Goal: Task Accomplishment & Management: Use online tool/utility

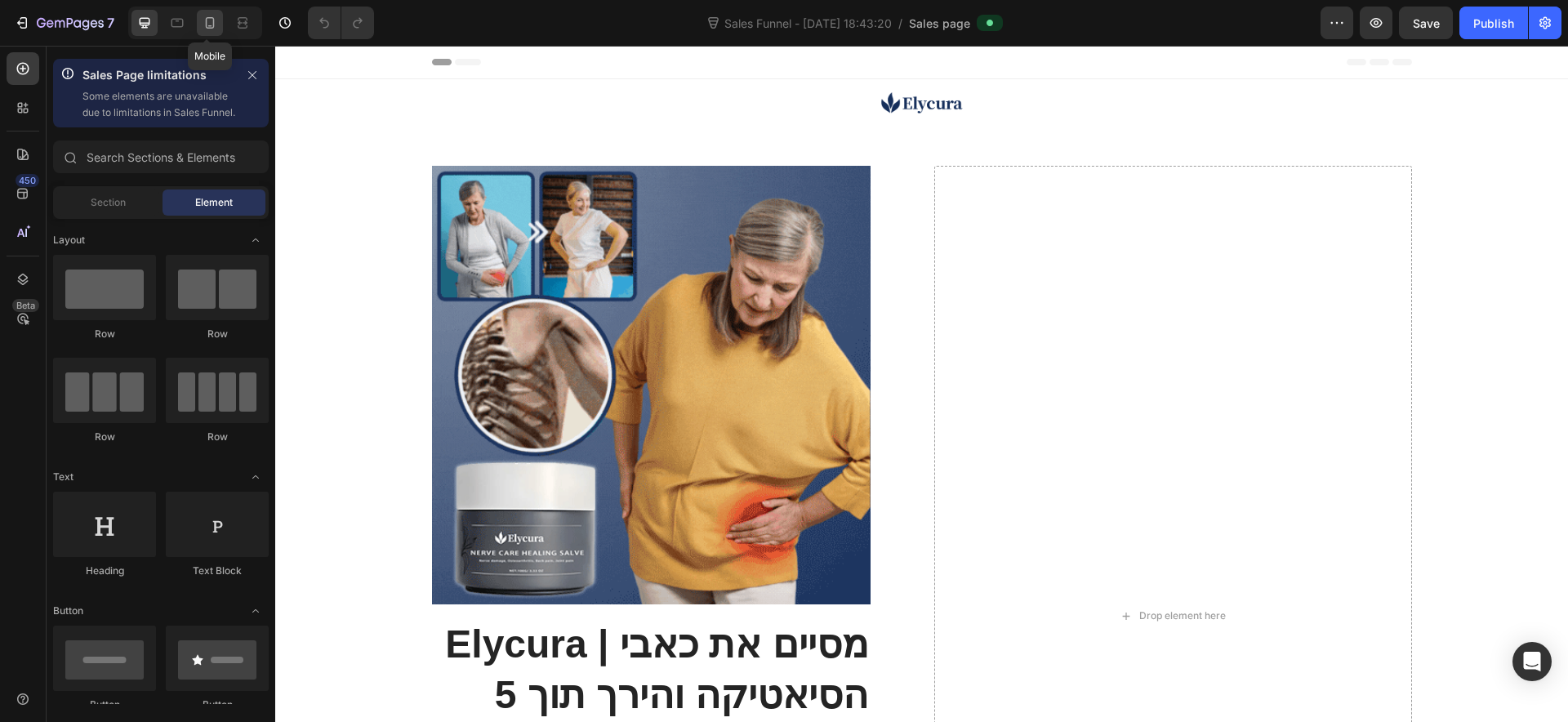
click at [210, 27] on icon at bounding box center [210, 23] width 17 height 17
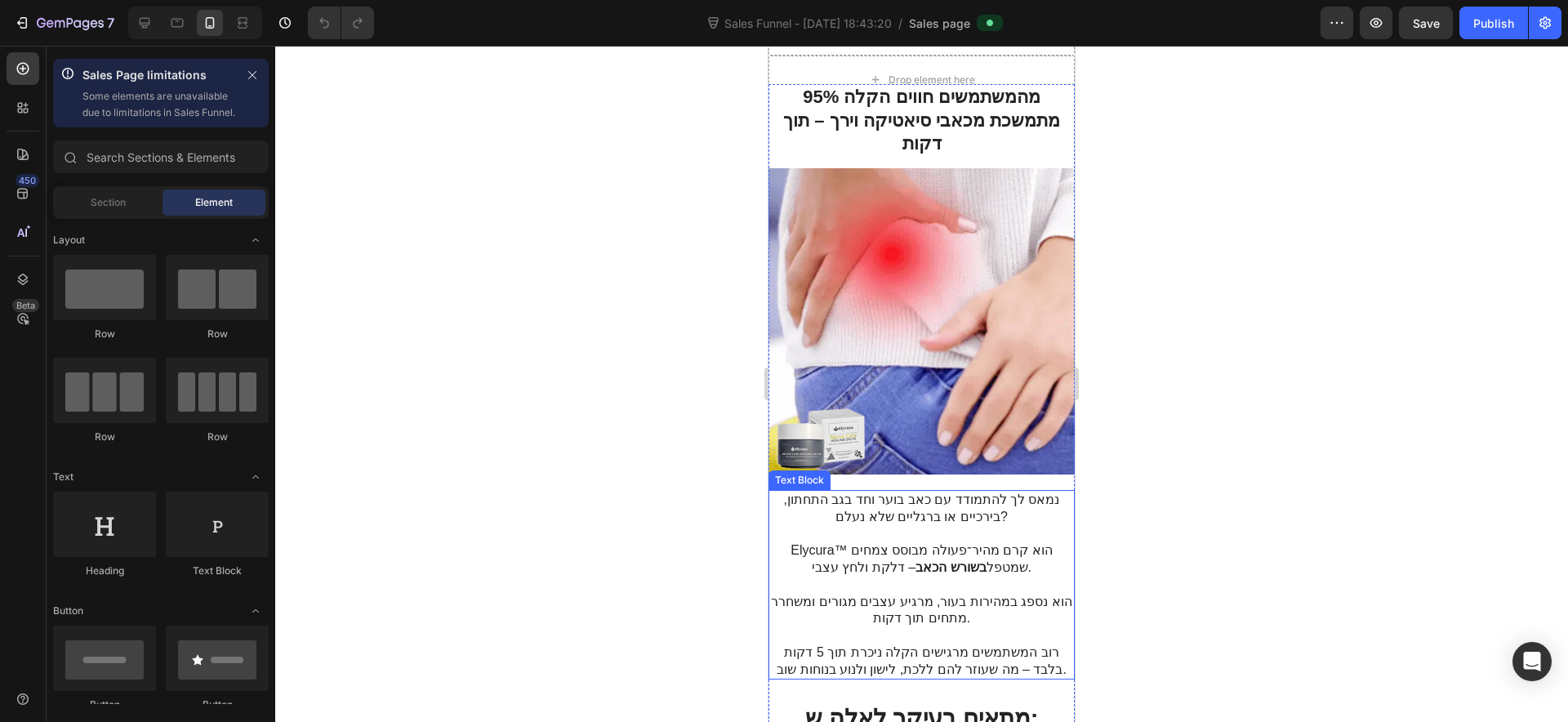
scroll to position [714, 0]
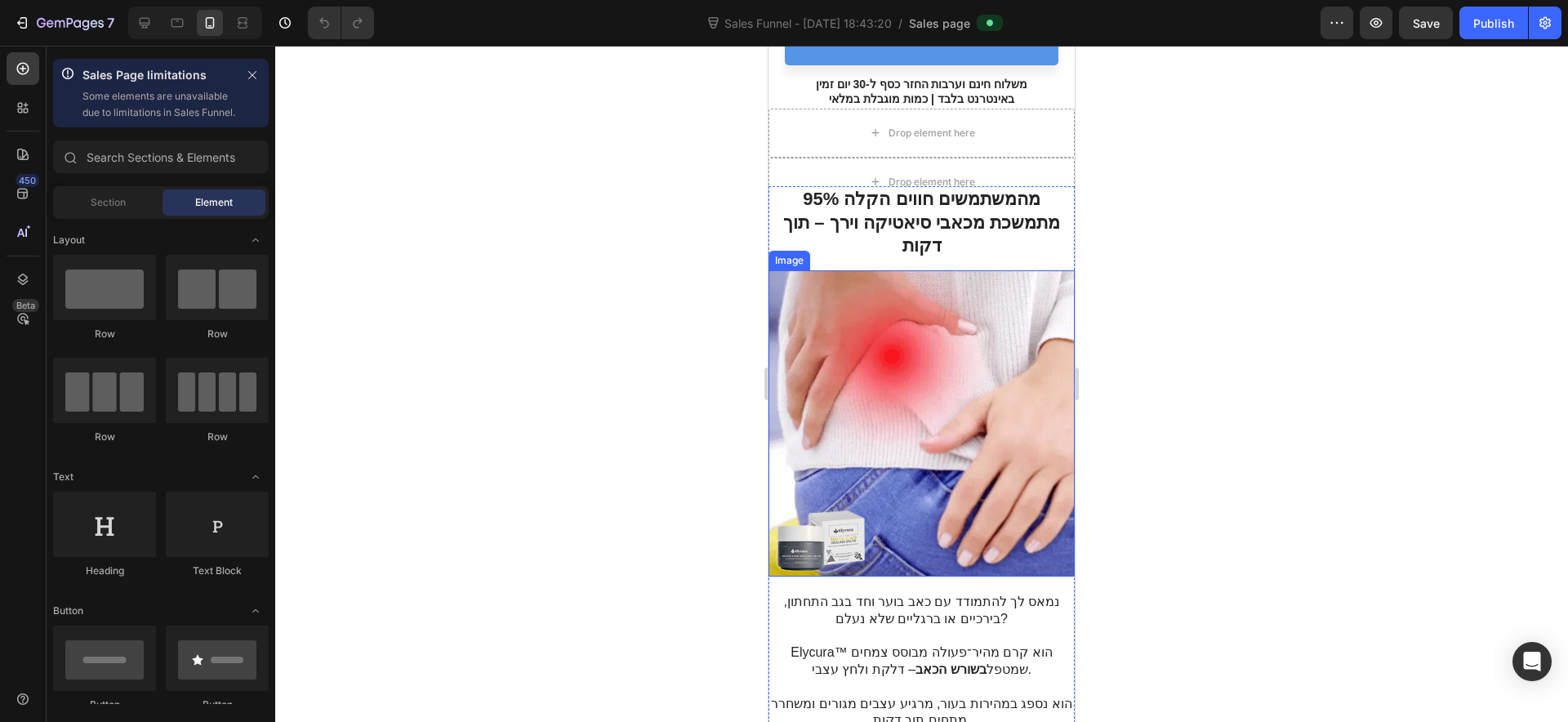
click at [940, 522] on img at bounding box center [921, 423] width 306 height 306
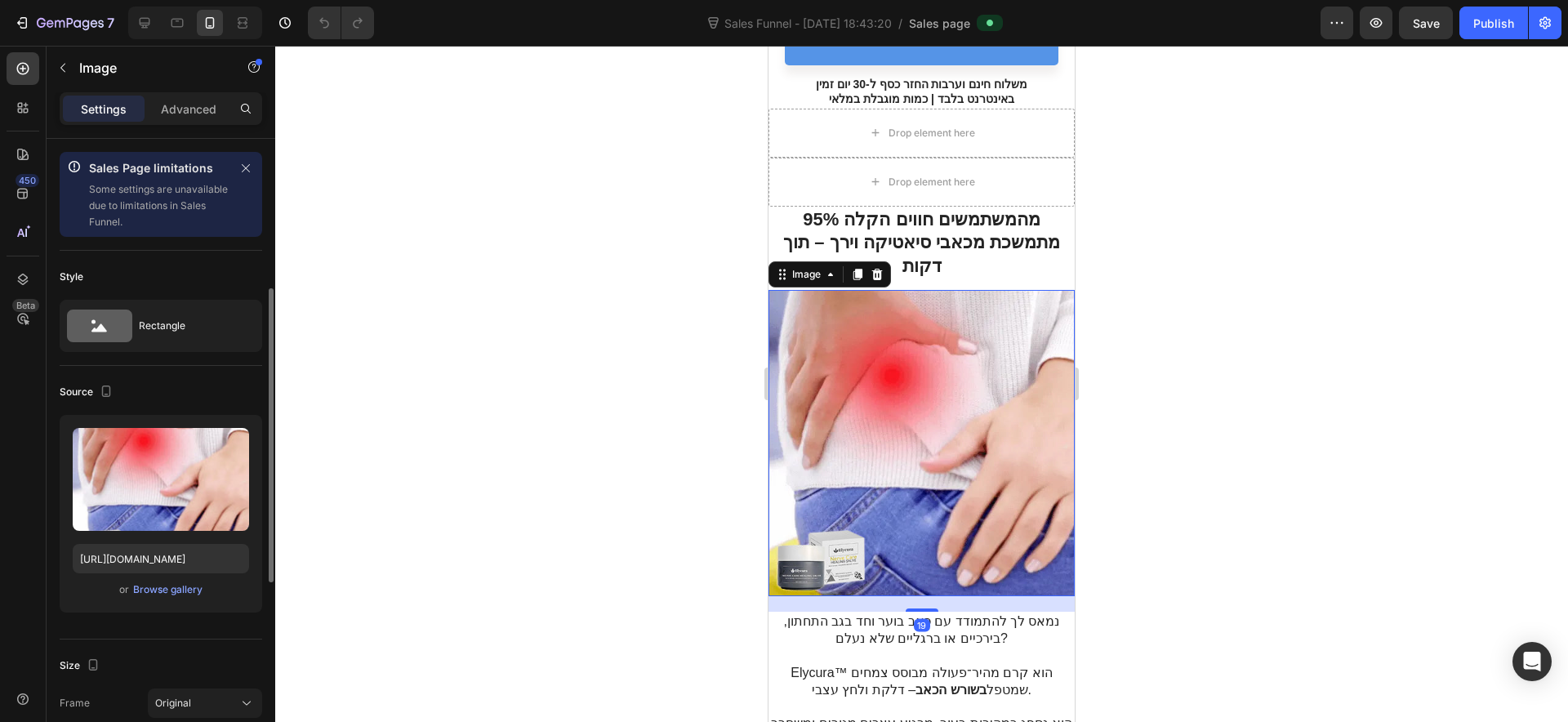
scroll to position [102, 0]
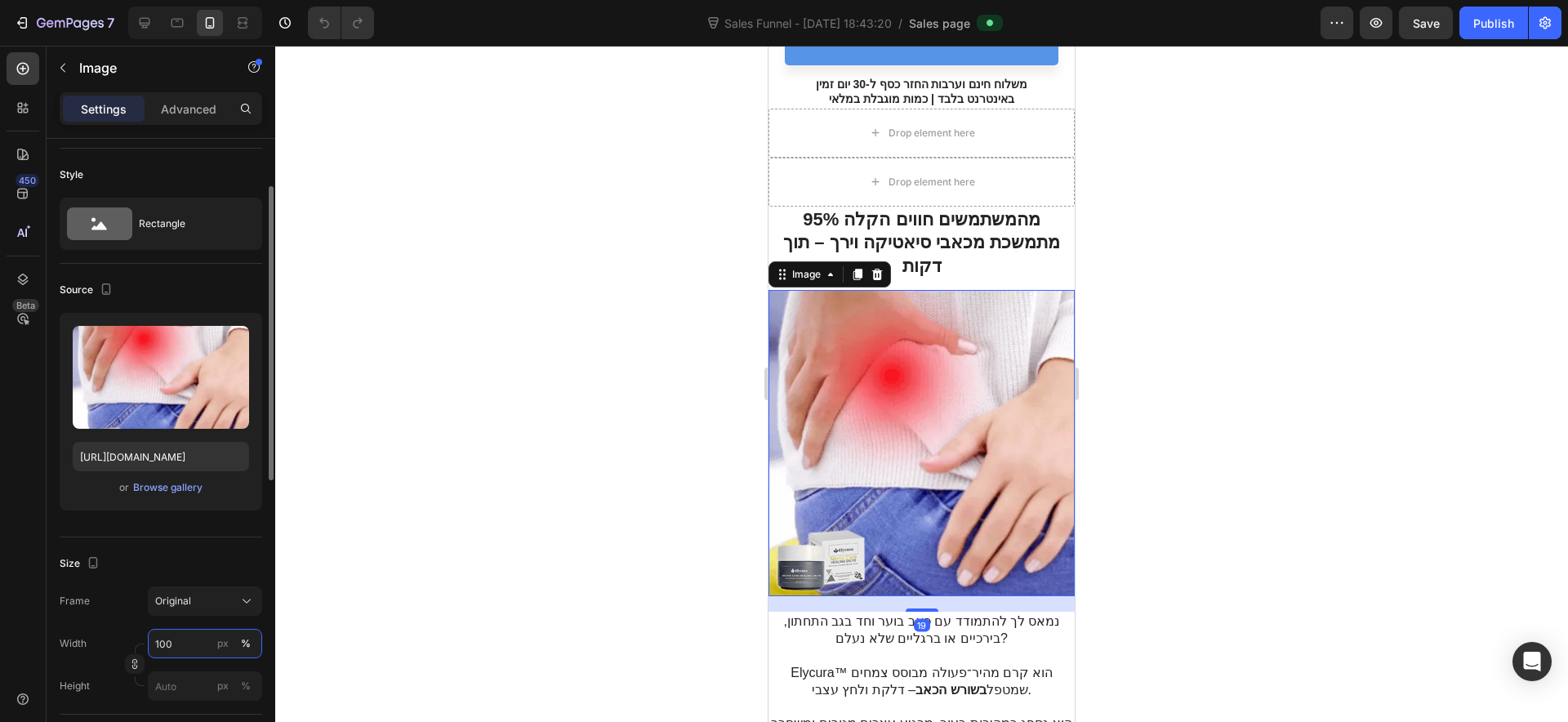
click at [177, 643] on input "100" at bounding box center [204, 643] width 114 height 30
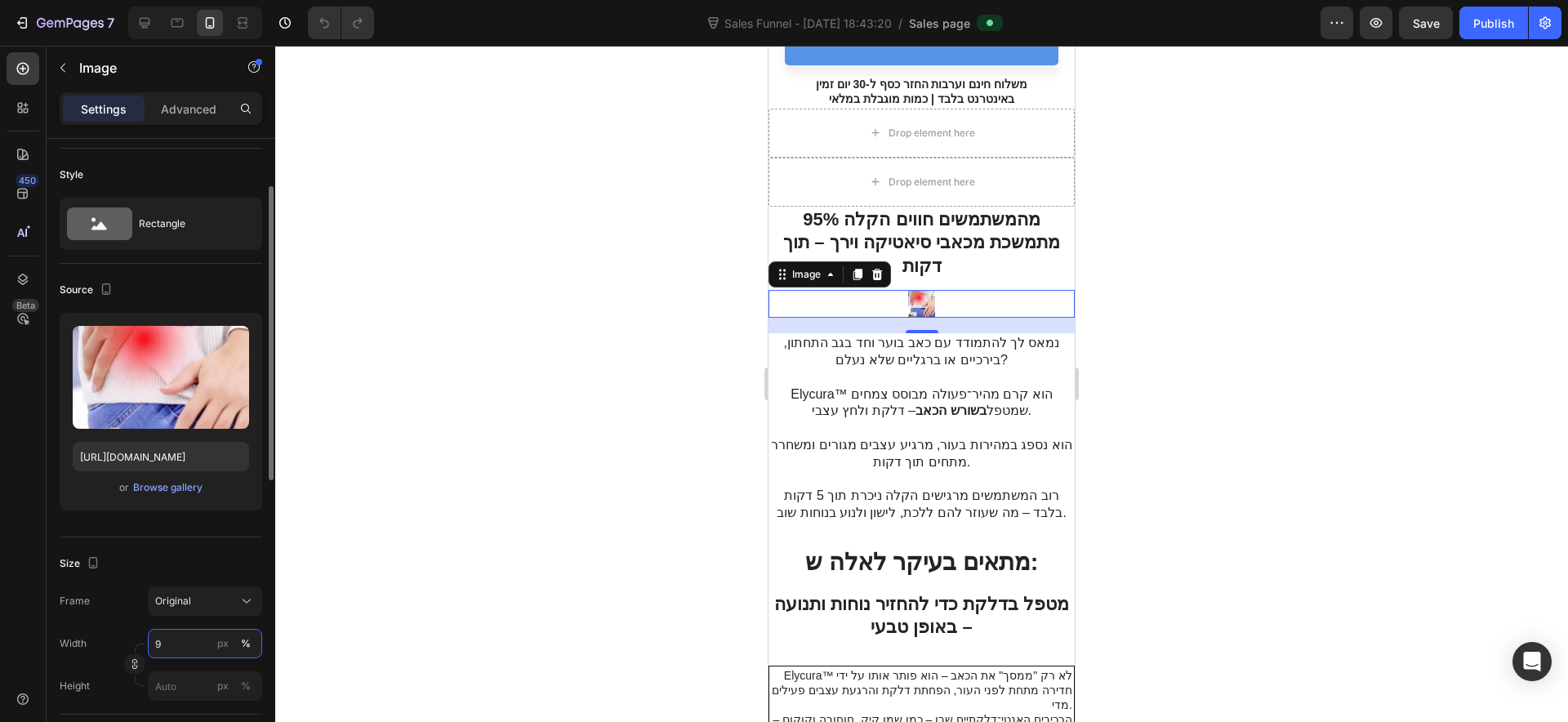
type input "90"
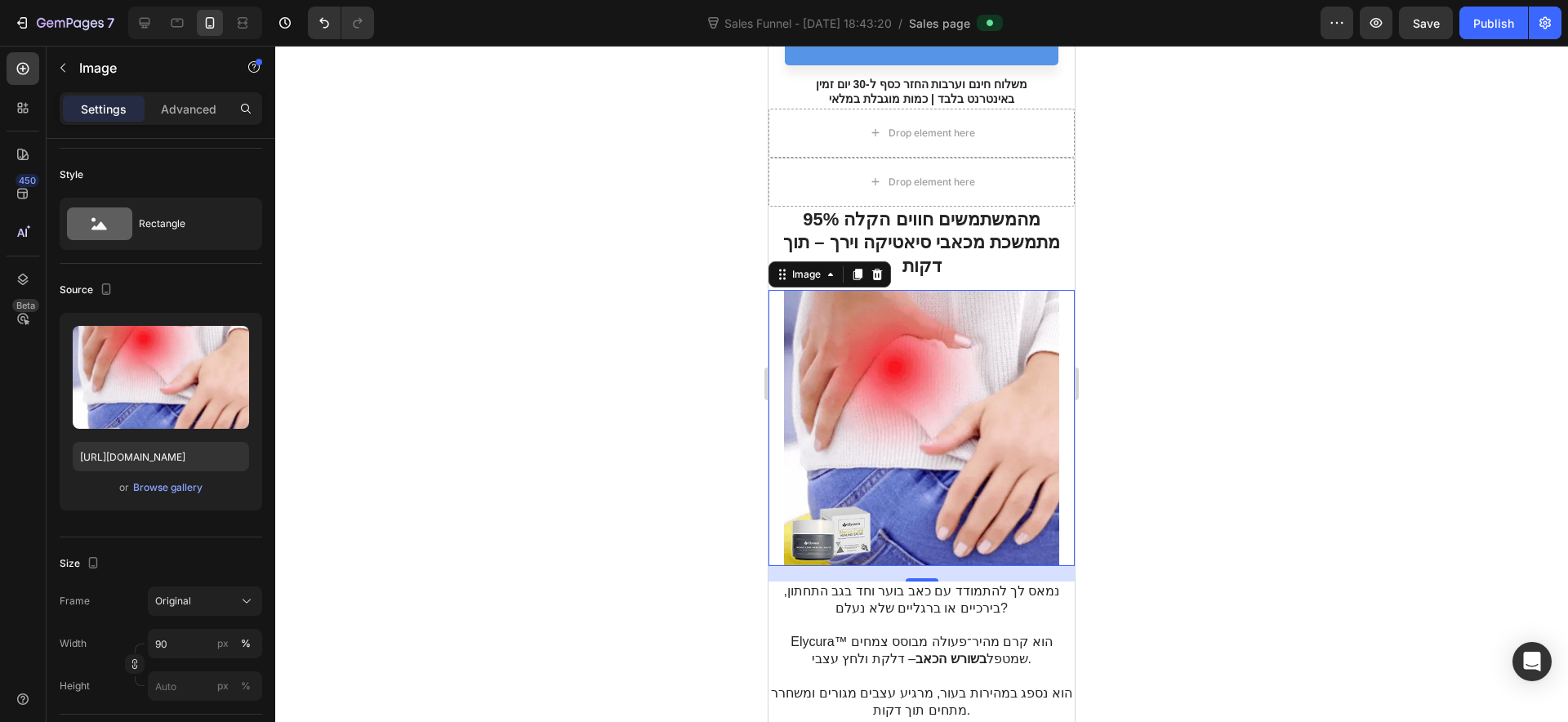
click at [677, 471] on div at bounding box center [921, 383] width 1293 height 677
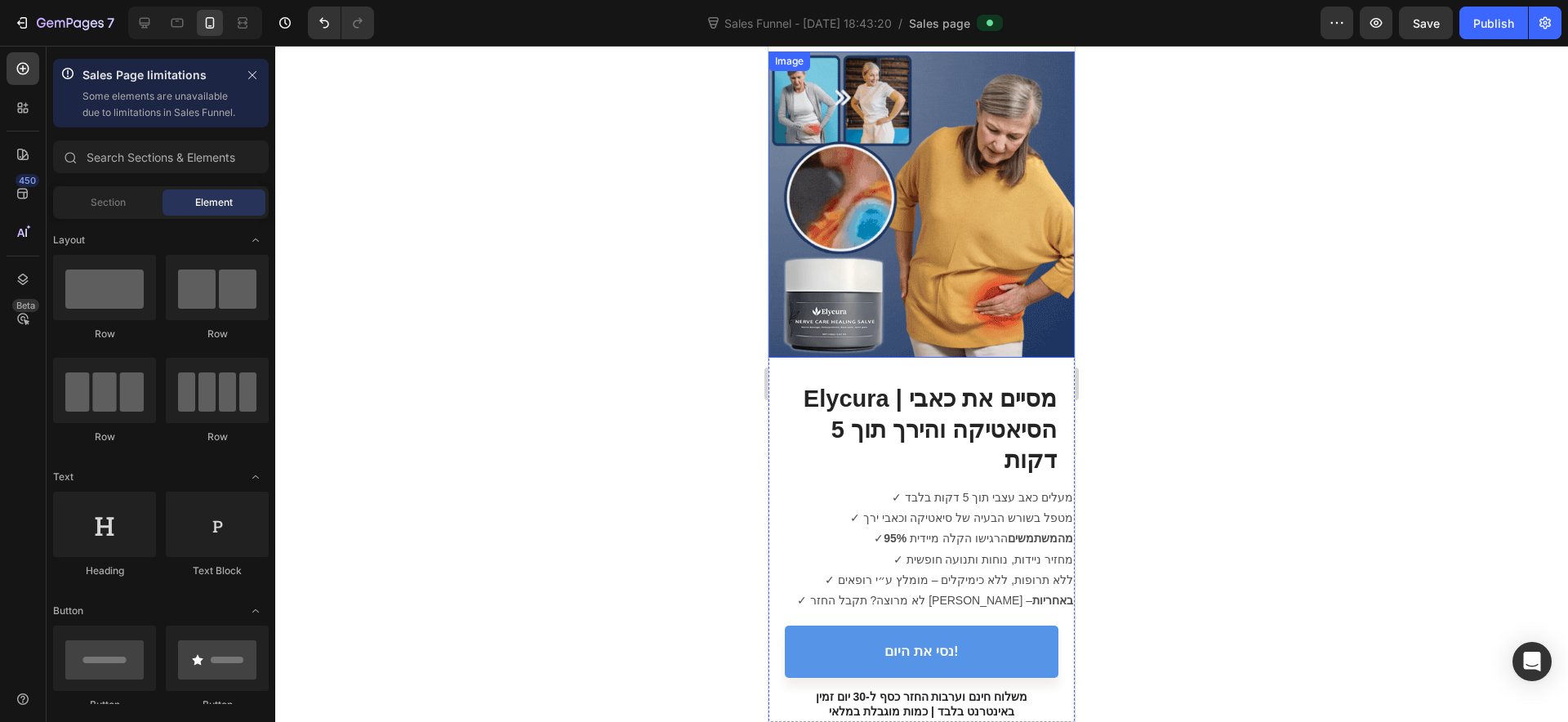
click at [925, 246] on img at bounding box center [921, 204] width 306 height 306
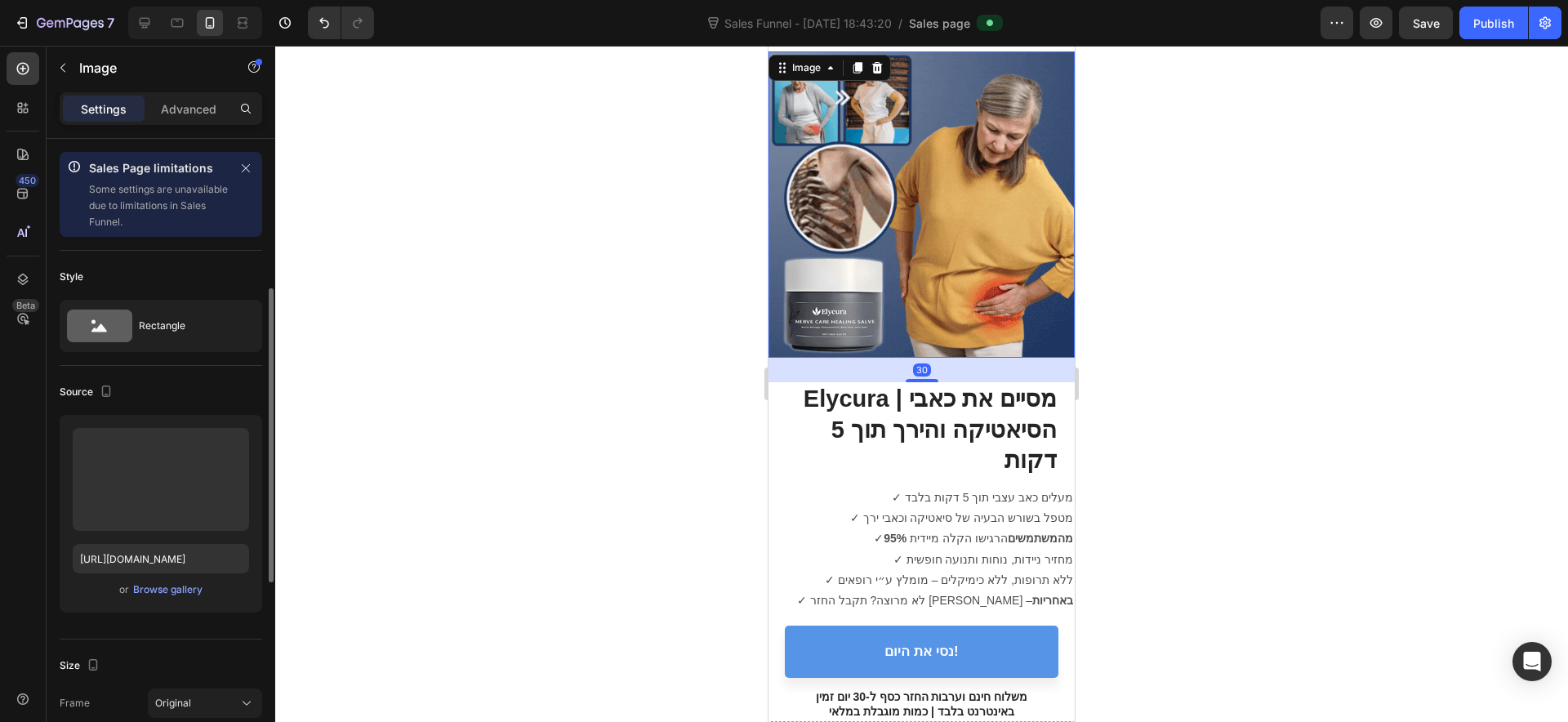
scroll to position [204, 0]
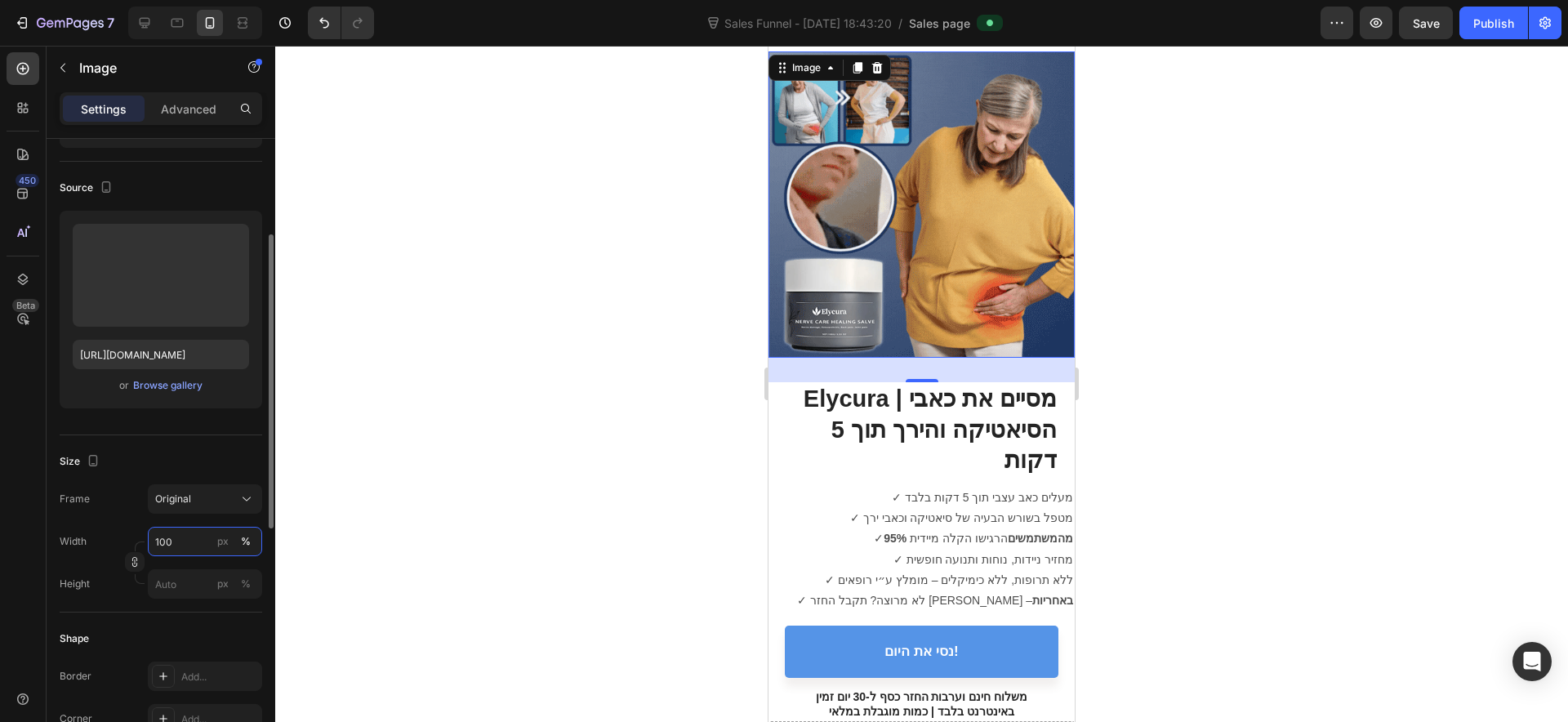
click at [181, 548] on input "100" at bounding box center [204, 541] width 114 height 30
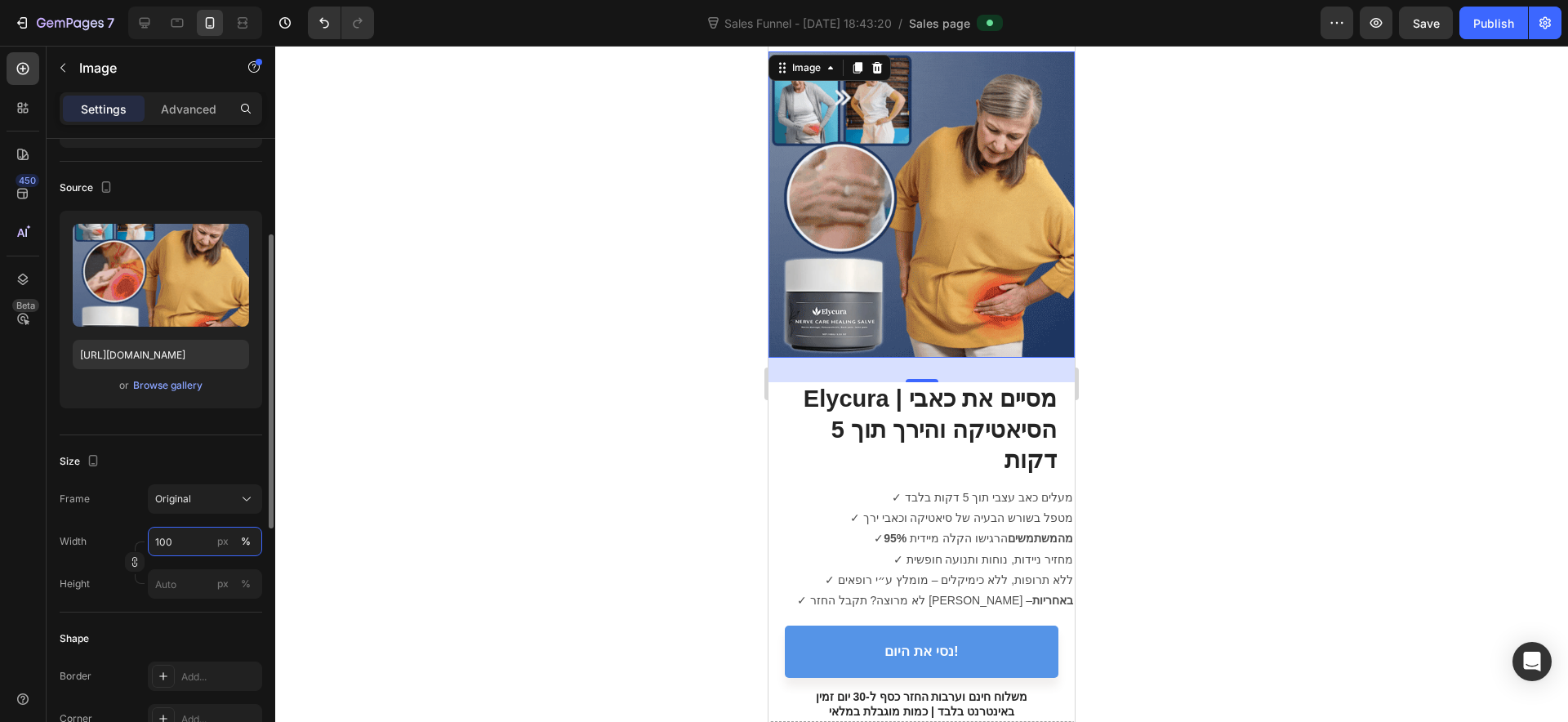
click at [181, 548] on input "100" at bounding box center [204, 541] width 114 height 30
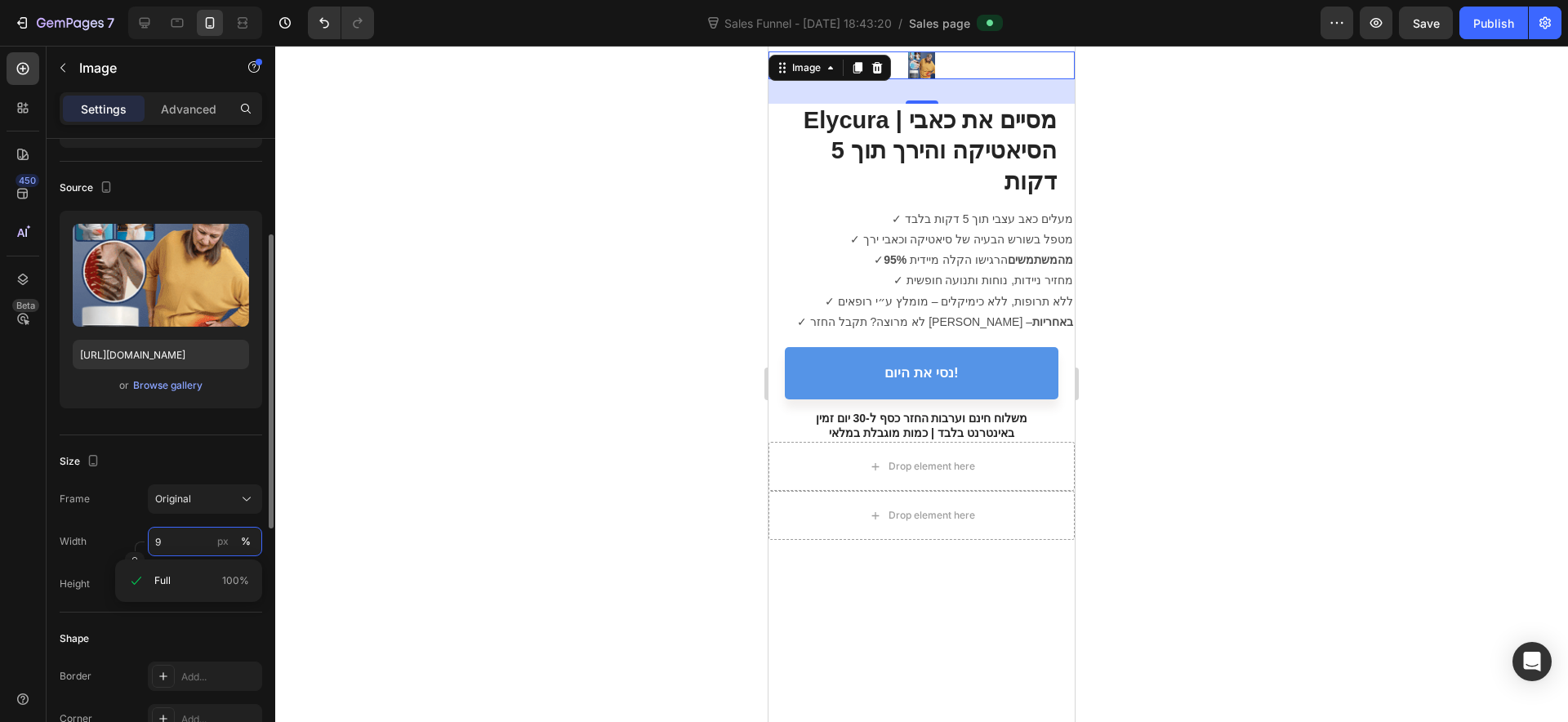
type input "90"
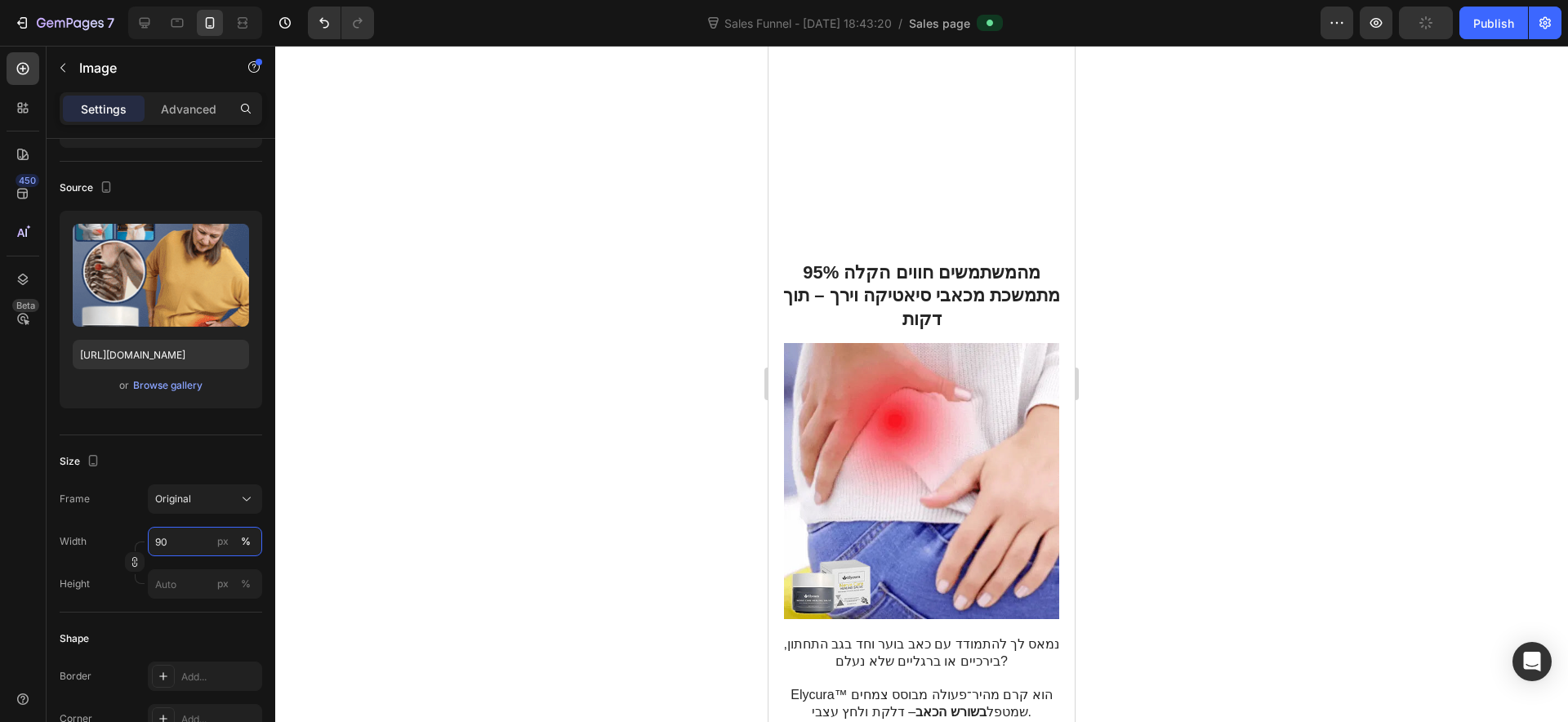
scroll to position [1327, 0]
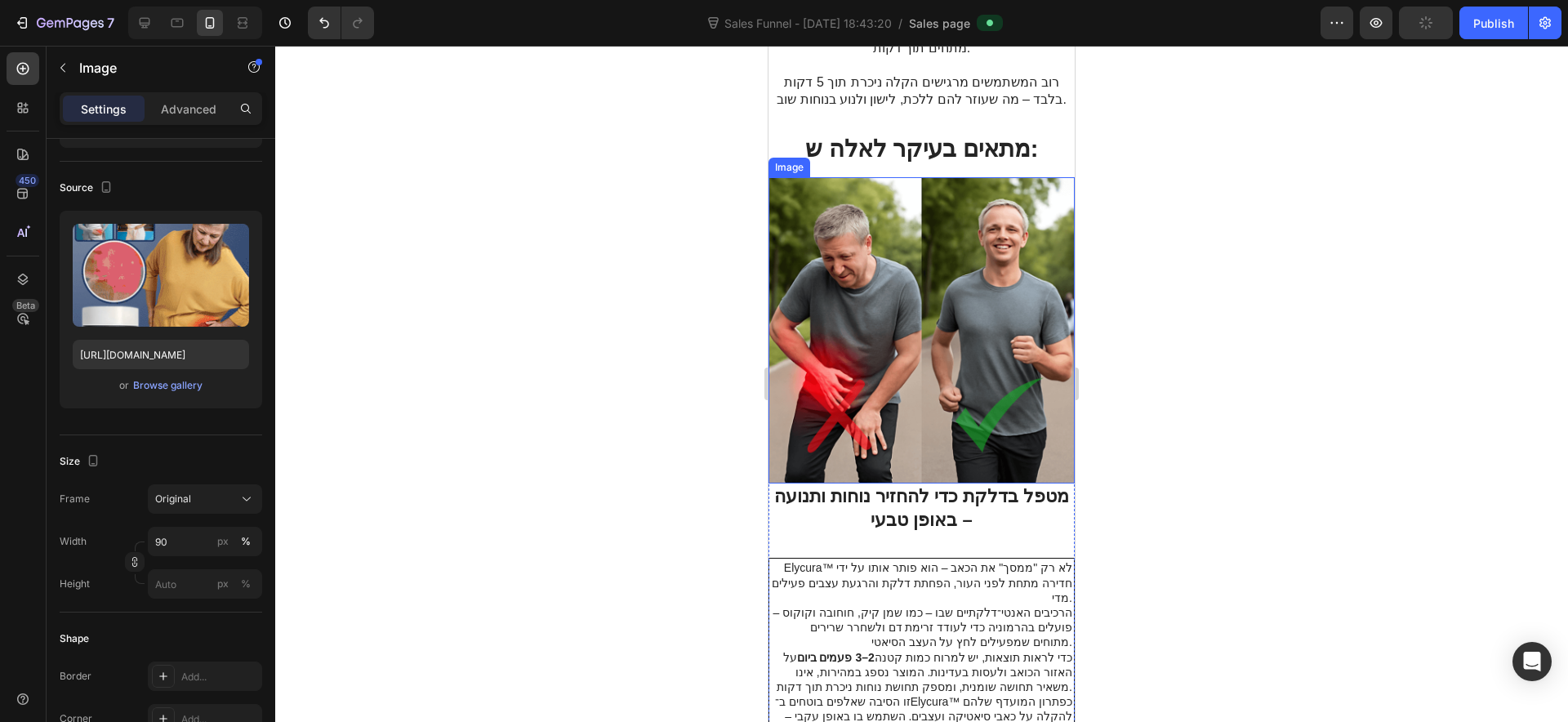
click at [926, 388] on img at bounding box center [921, 330] width 306 height 306
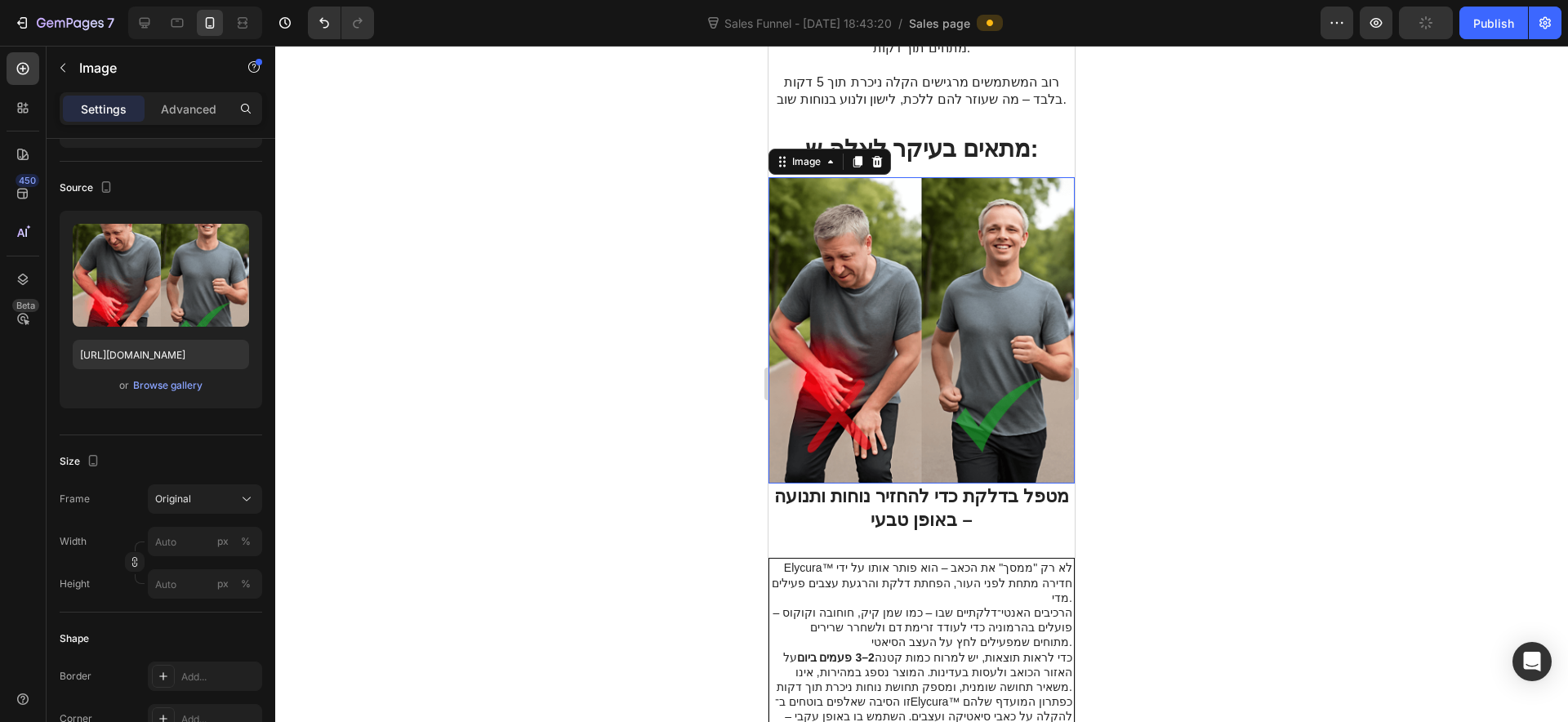
click at [192, 538] on input "px %" at bounding box center [204, 541] width 114 height 30
click at [194, 535] on input "px %" at bounding box center [204, 541] width 114 height 30
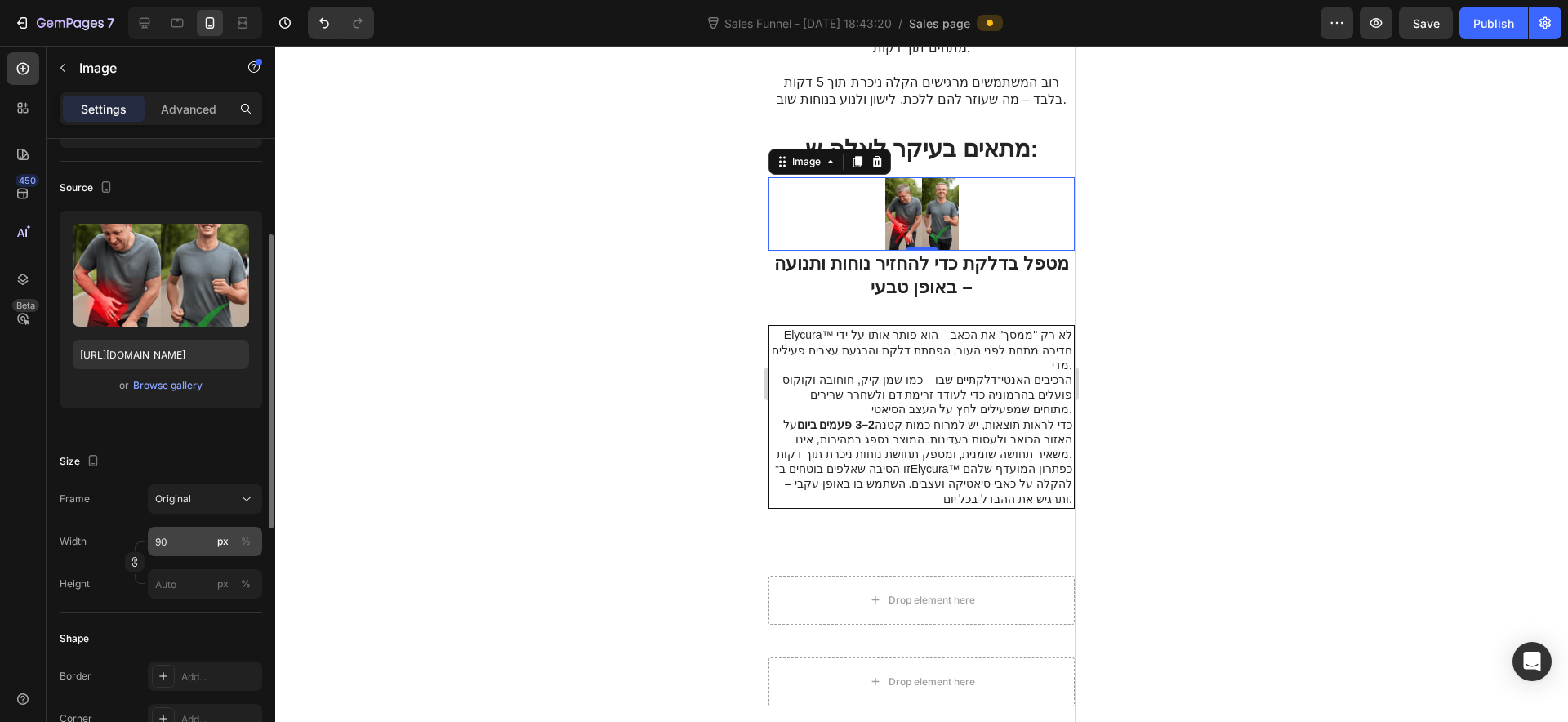
type input "9"
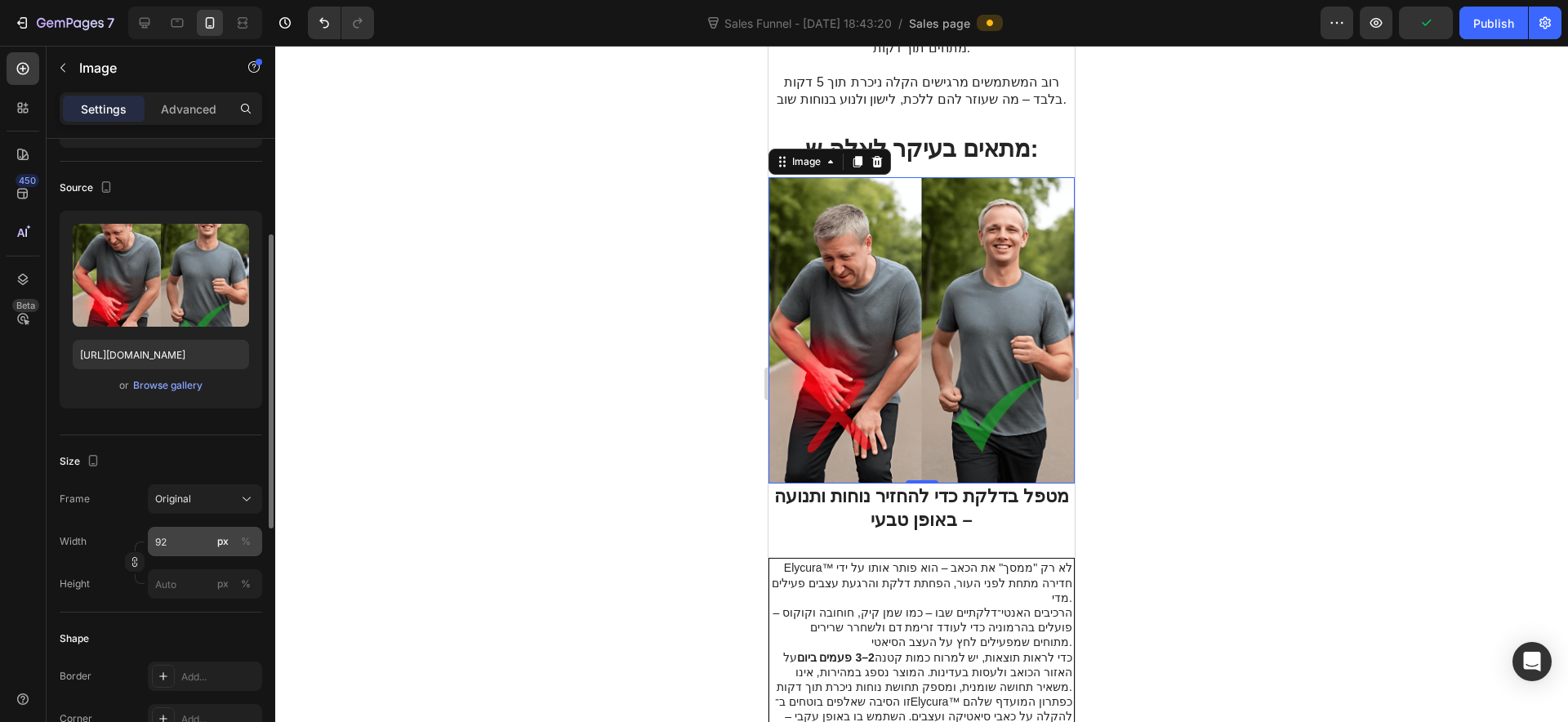
type input "920"
click at [570, 489] on div at bounding box center [921, 383] width 1293 height 677
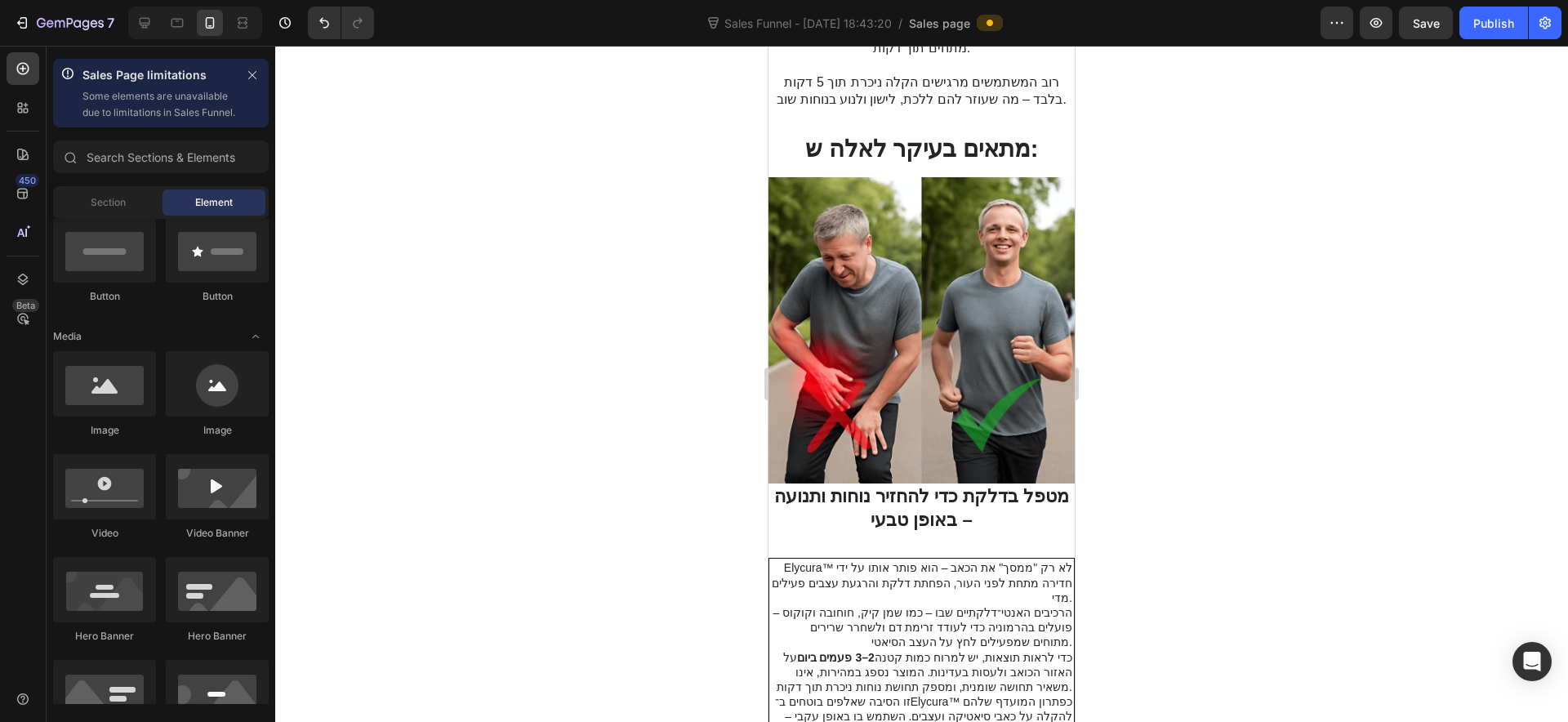
scroll to position [102, 0]
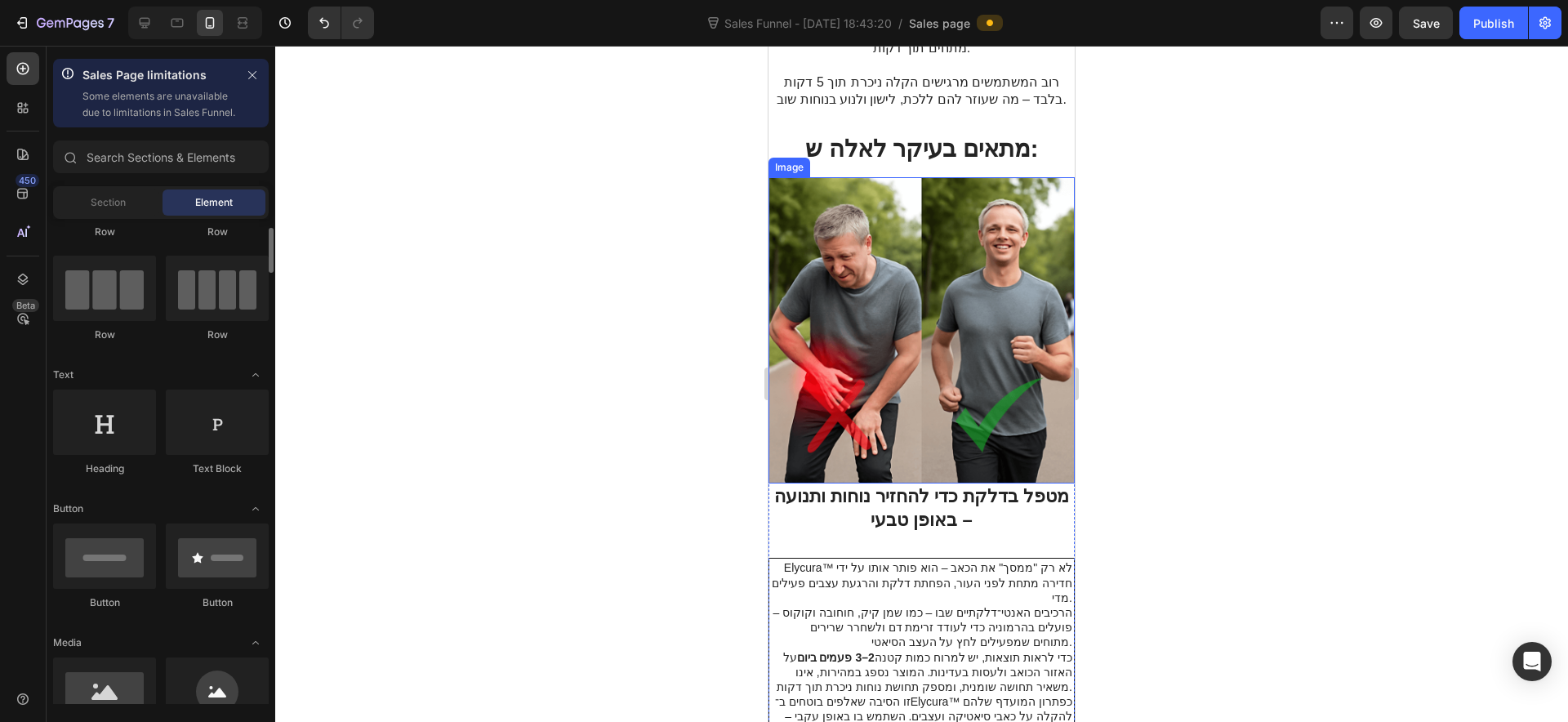
click at [799, 312] on img at bounding box center [921, 330] width 306 height 306
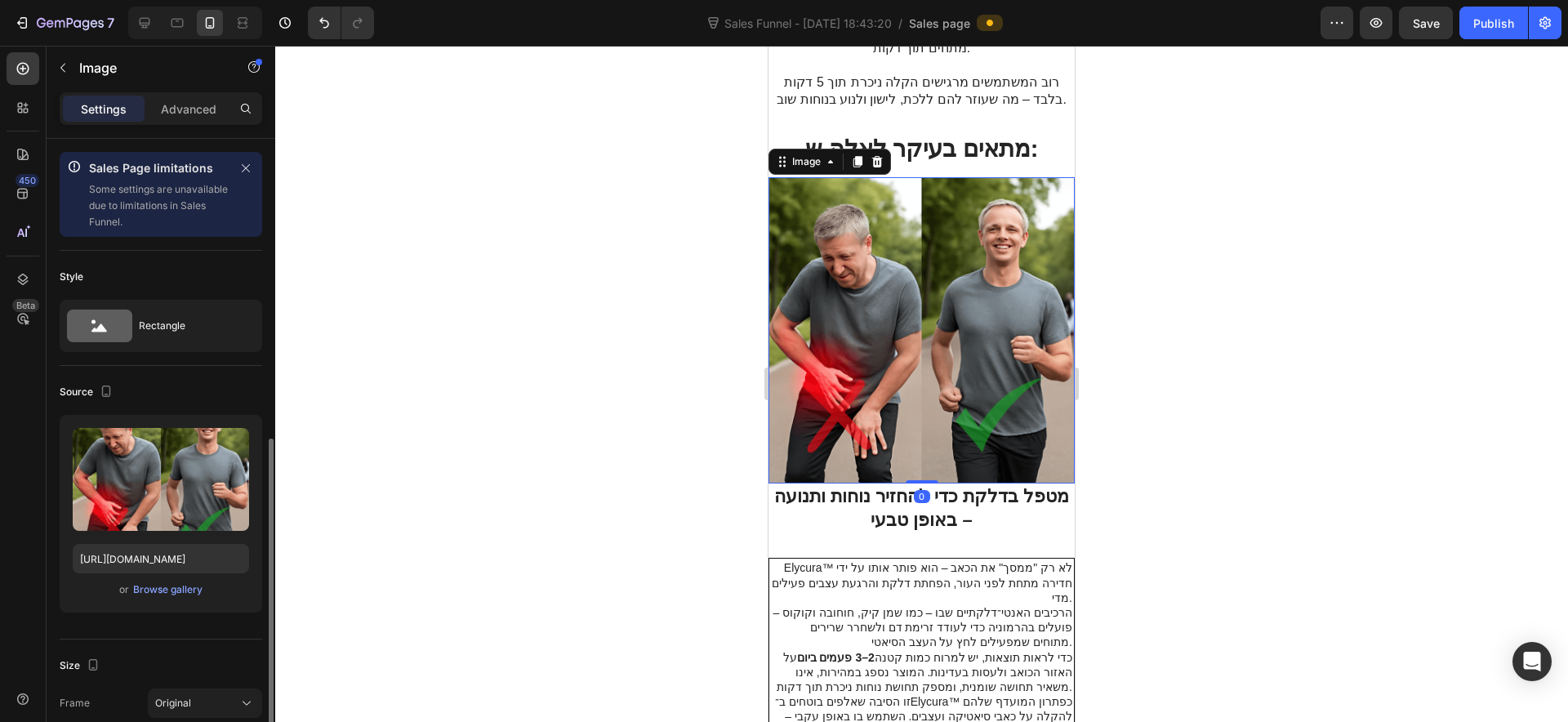
scroll to position [204, 0]
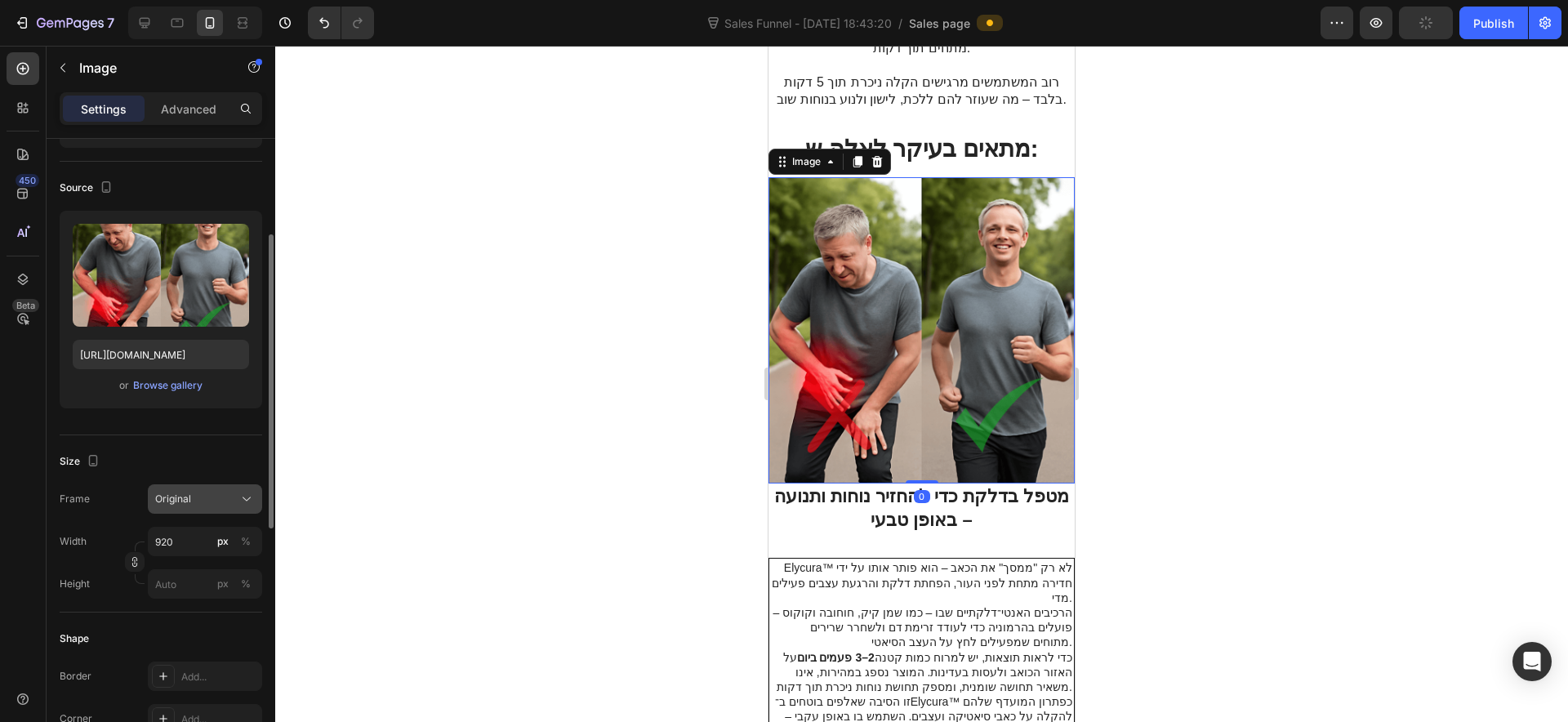
click at [196, 499] on div "Original" at bounding box center [196, 499] width 80 height 15
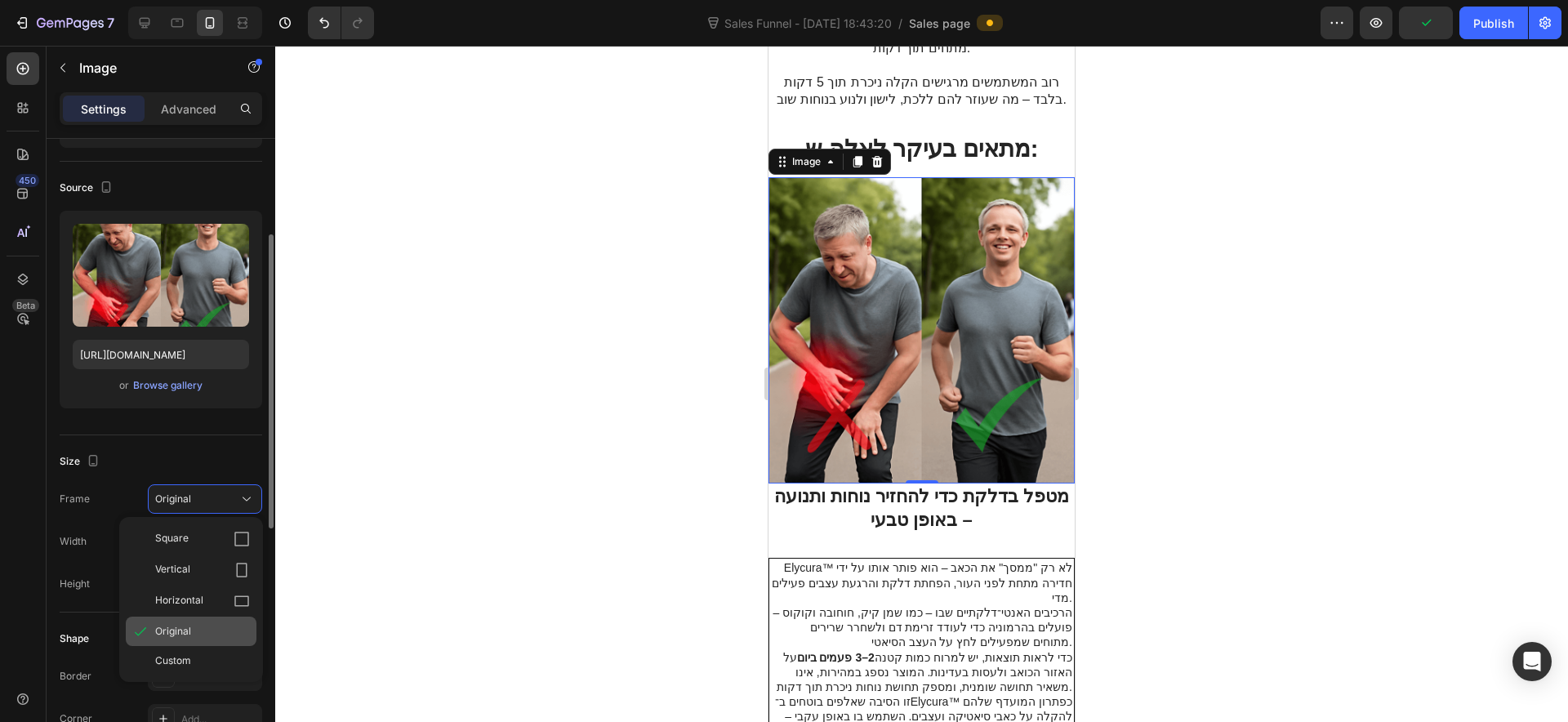
click at [182, 632] on span "Original" at bounding box center [173, 631] width 36 height 15
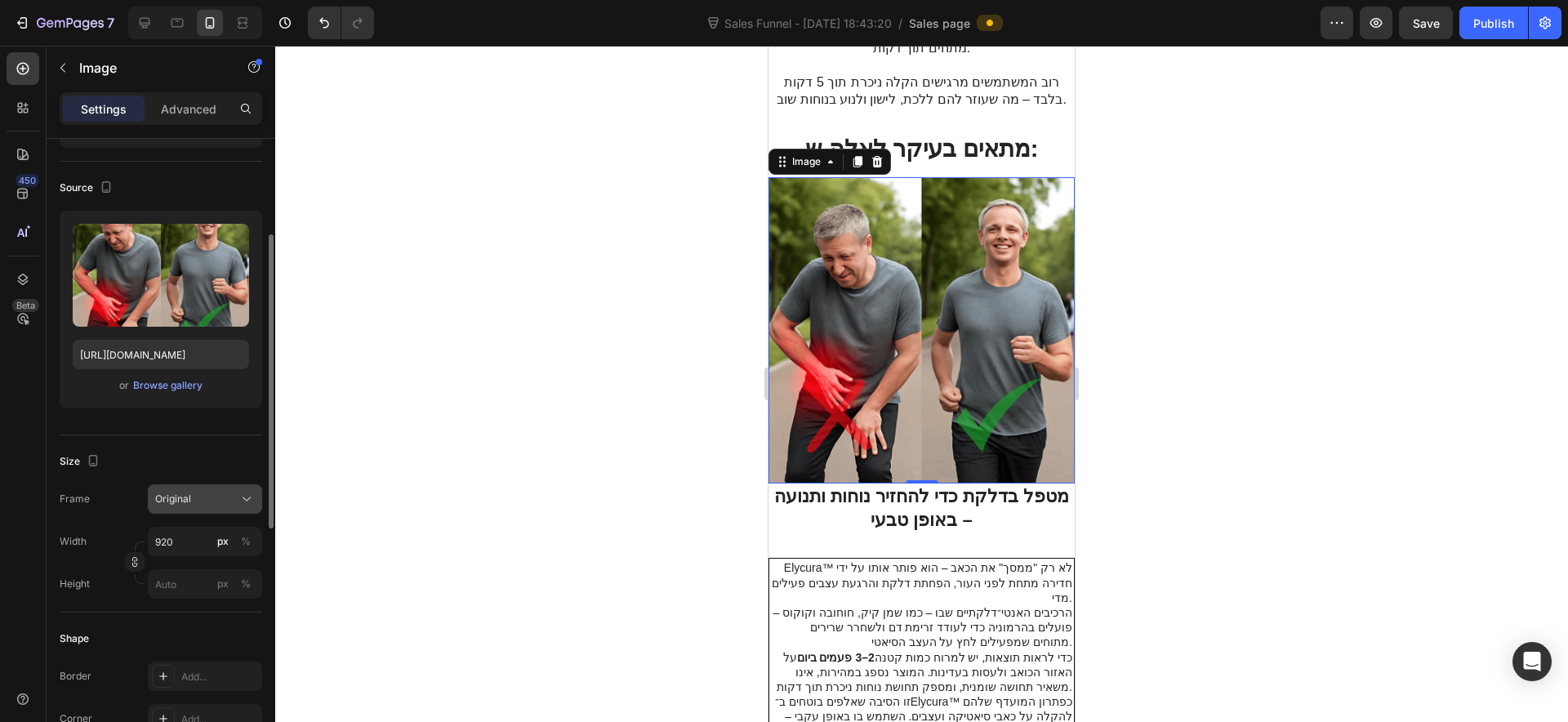
click at [203, 509] on button "Original" at bounding box center [204, 499] width 114 height 30
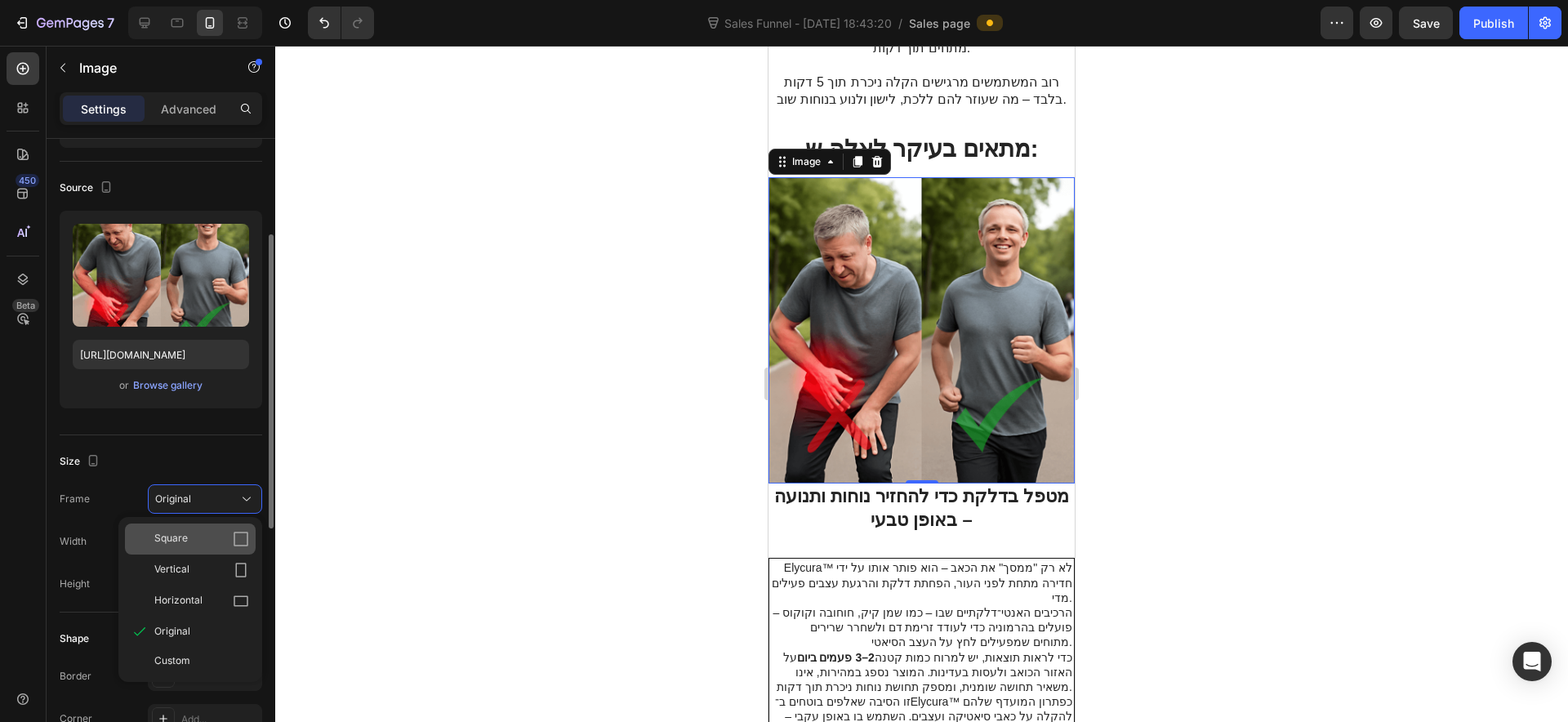
click at [209, 537] on div "Square" at bounding box center [202, 539] width 95 height 17
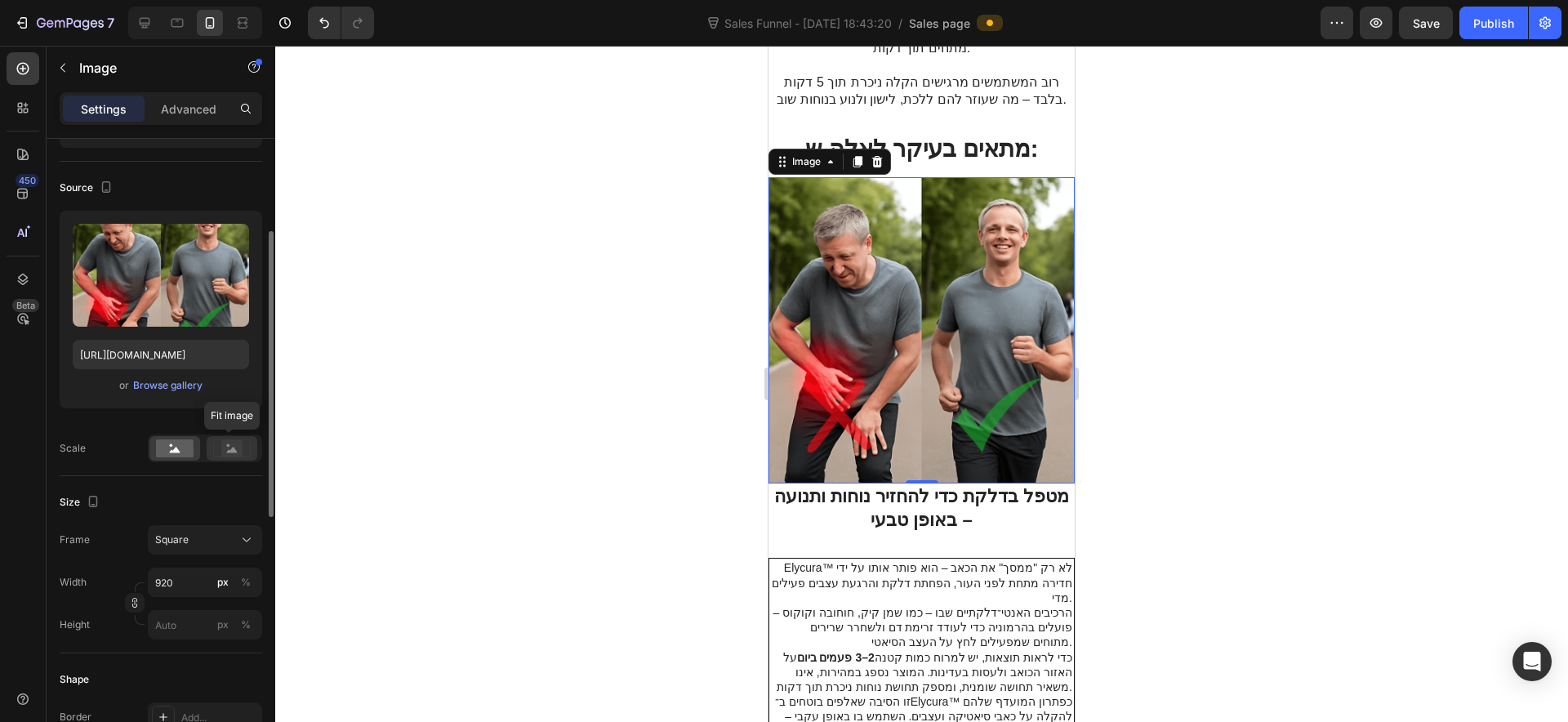
click at [214, 449] on icon at bounding box center [231, 448] width 38 height 18
click at [176, 448] on icon at bounding box center [175, 450] width 10 height 6
click at [196, 576] on input "920" at bounding box center [204, 582] width 114 height 30
type input "1"
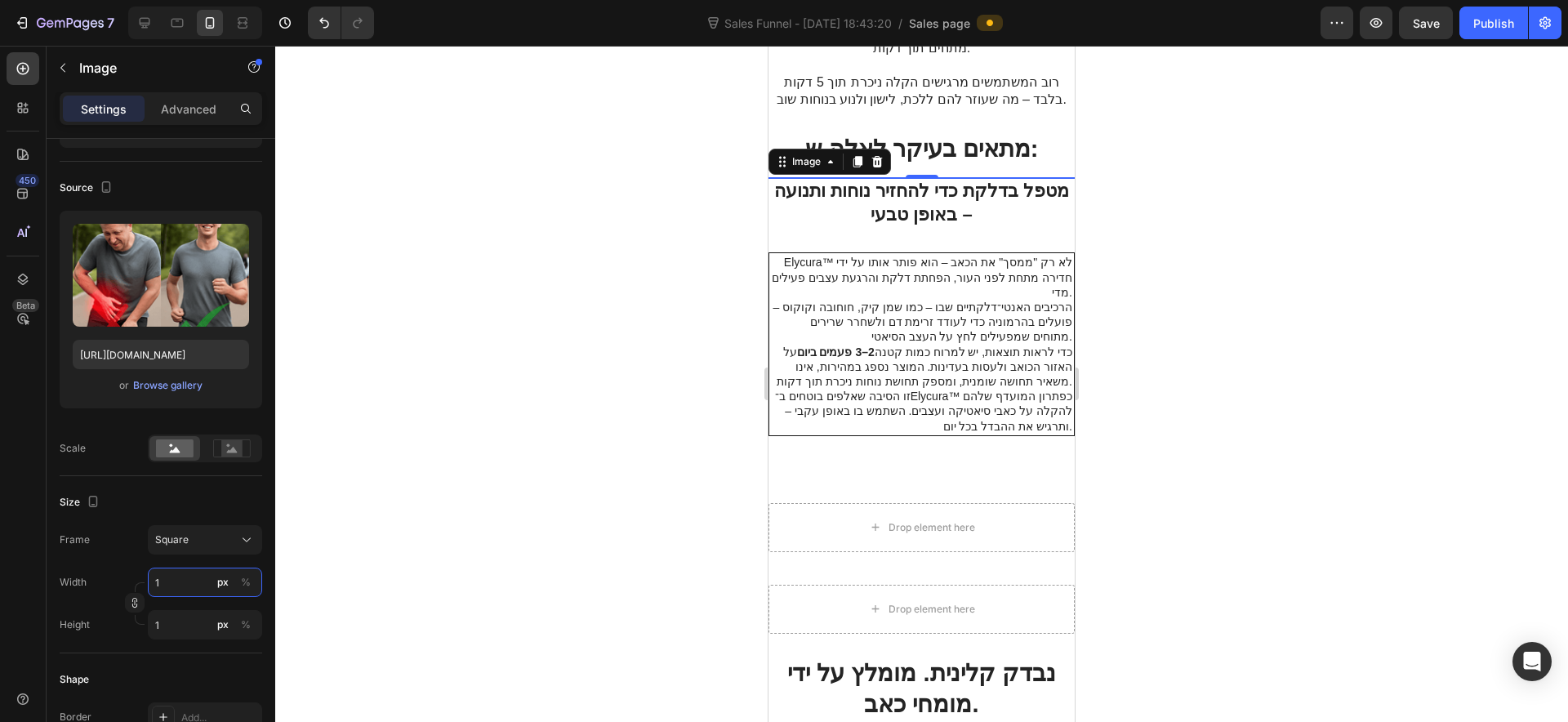
type input "10"
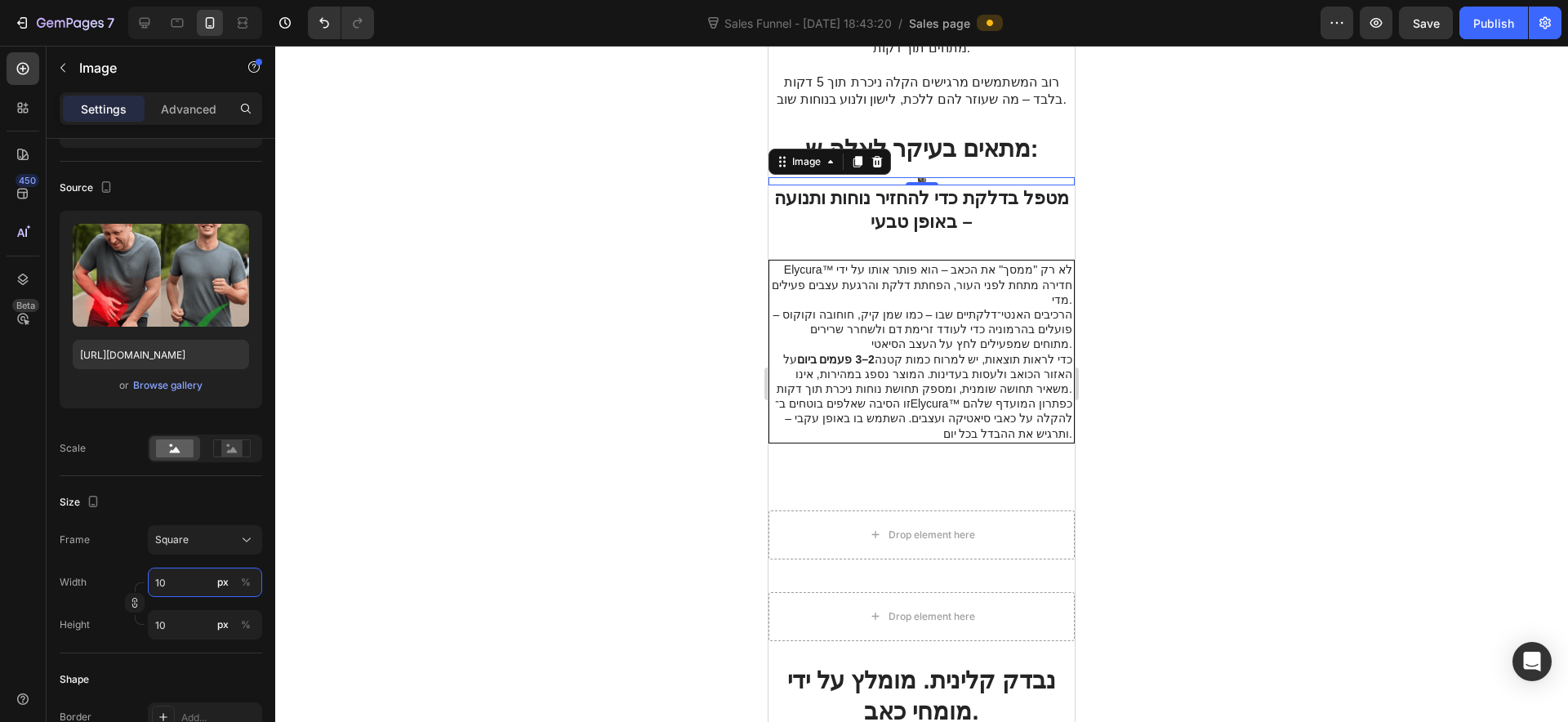
type input "100"
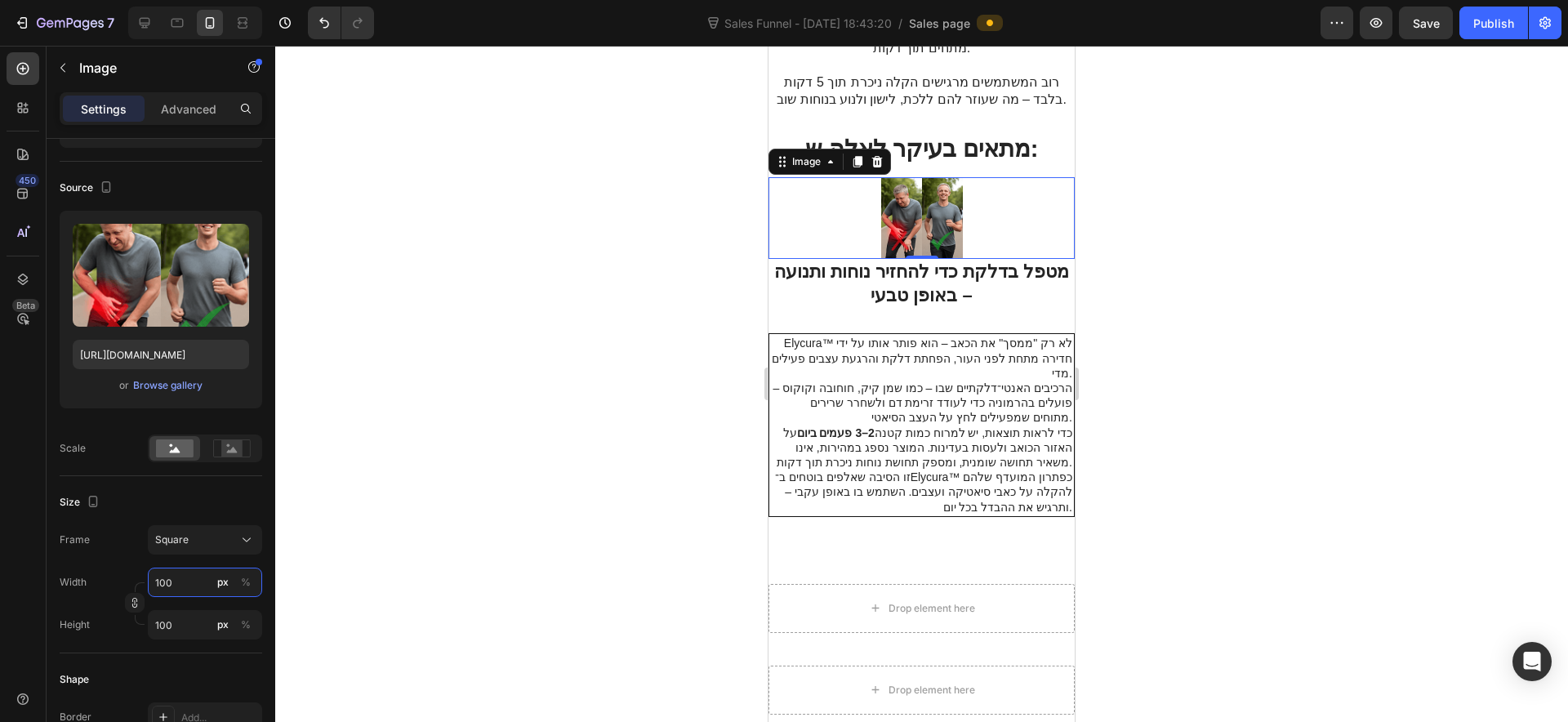
type input "1000"
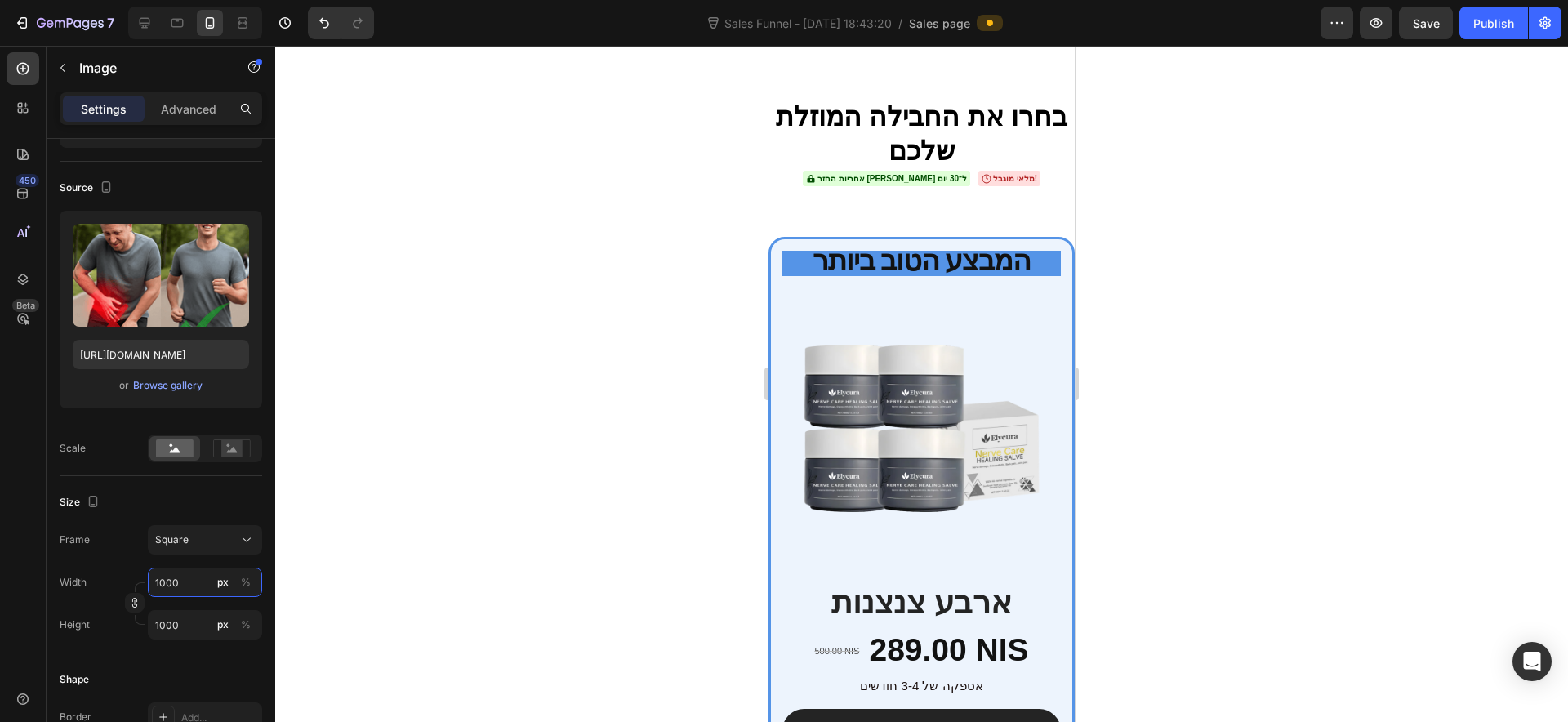
scroll to position [4603, 0]
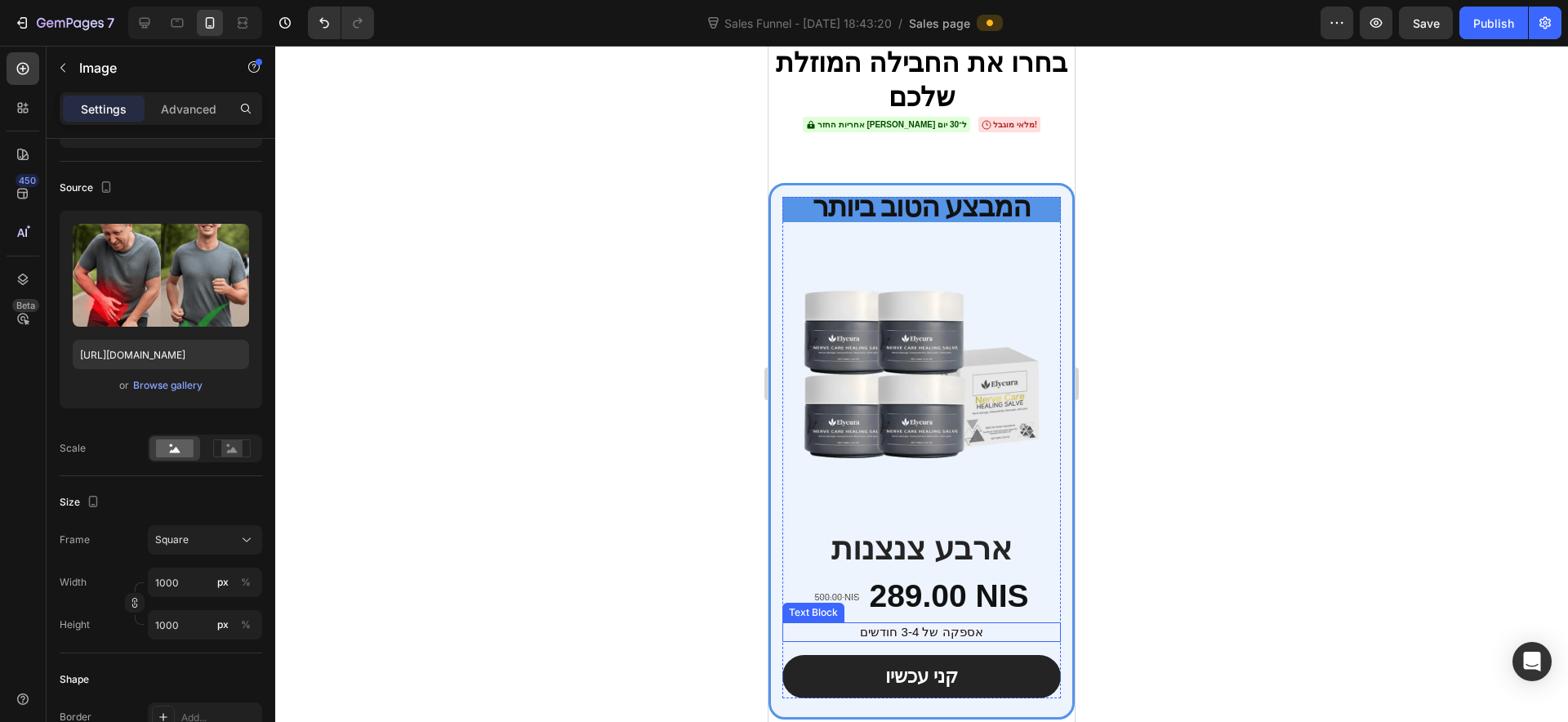
click at [890, 624] on p "אספקה ​​של 3-4 חודשים" at bounding box center [921, 632] width 275 height 17
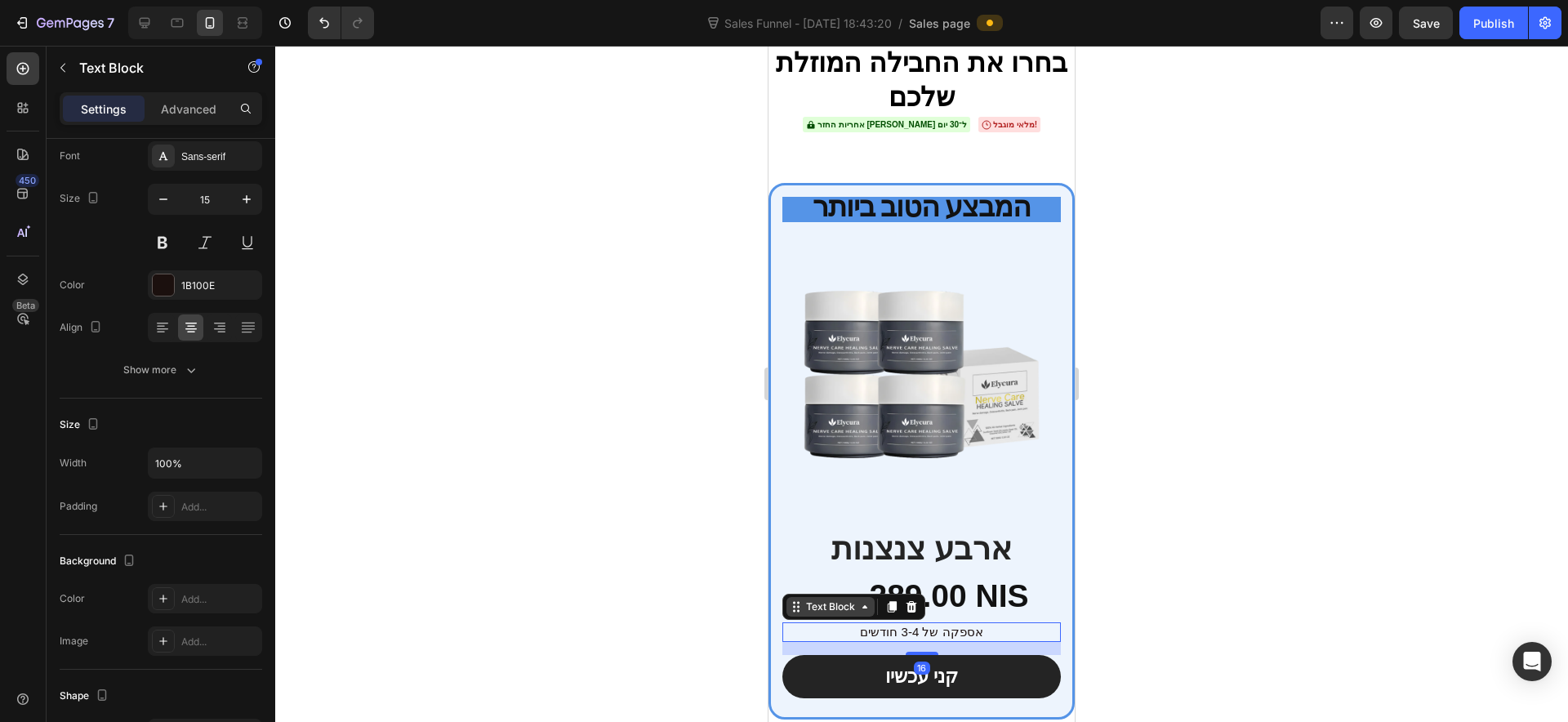
scroll to position [0, 0]
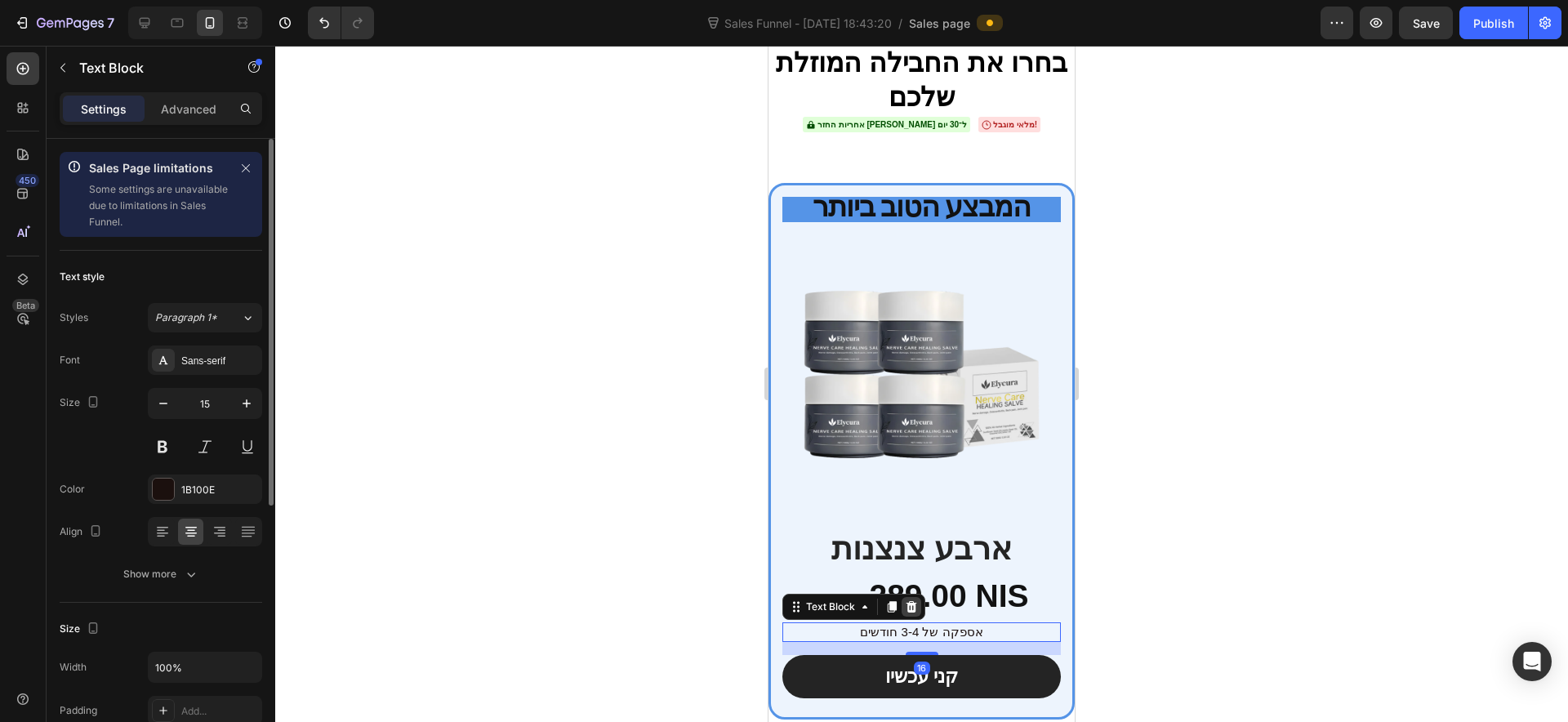
click at [914, 601] on icon at bounding box center [911, 606] width 10 height 11
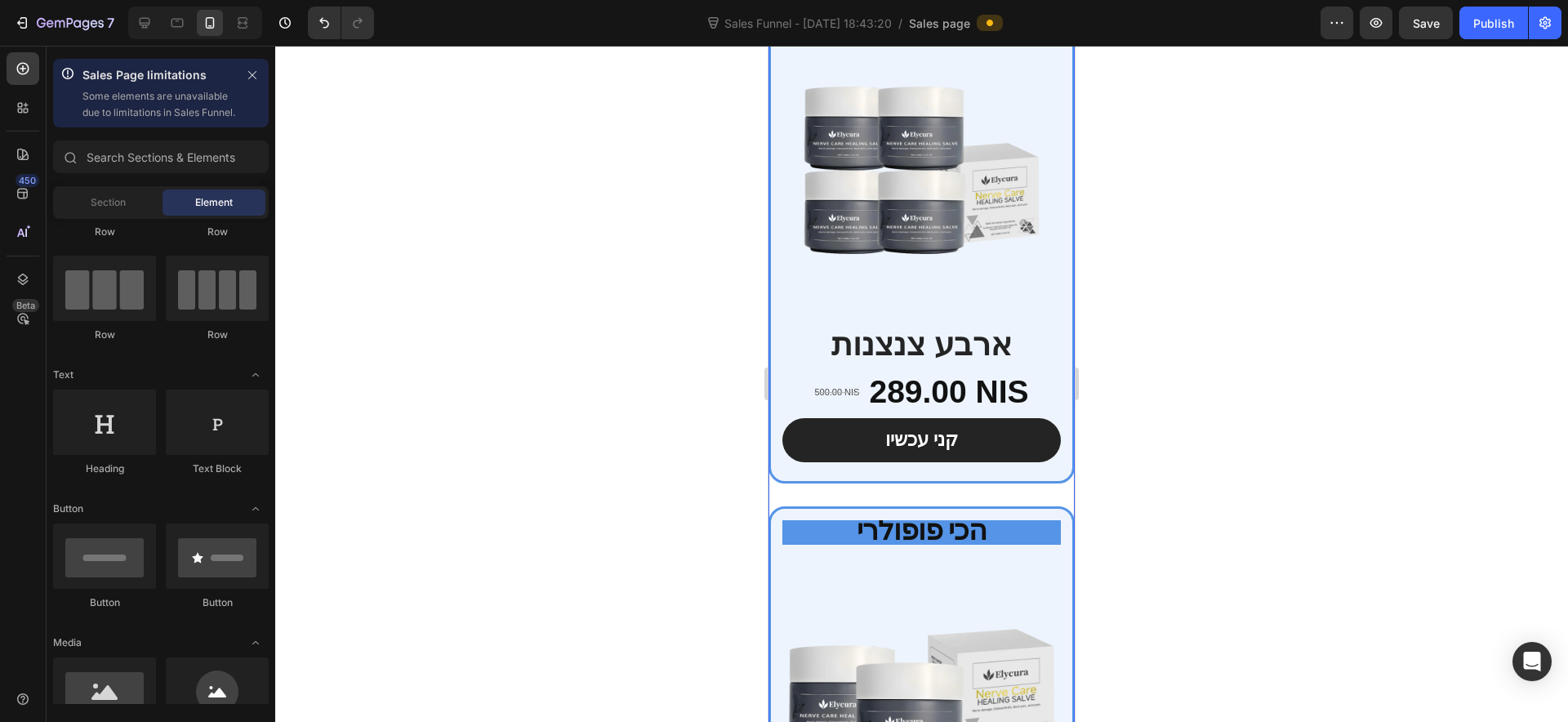
scroll to position [5113, 0]
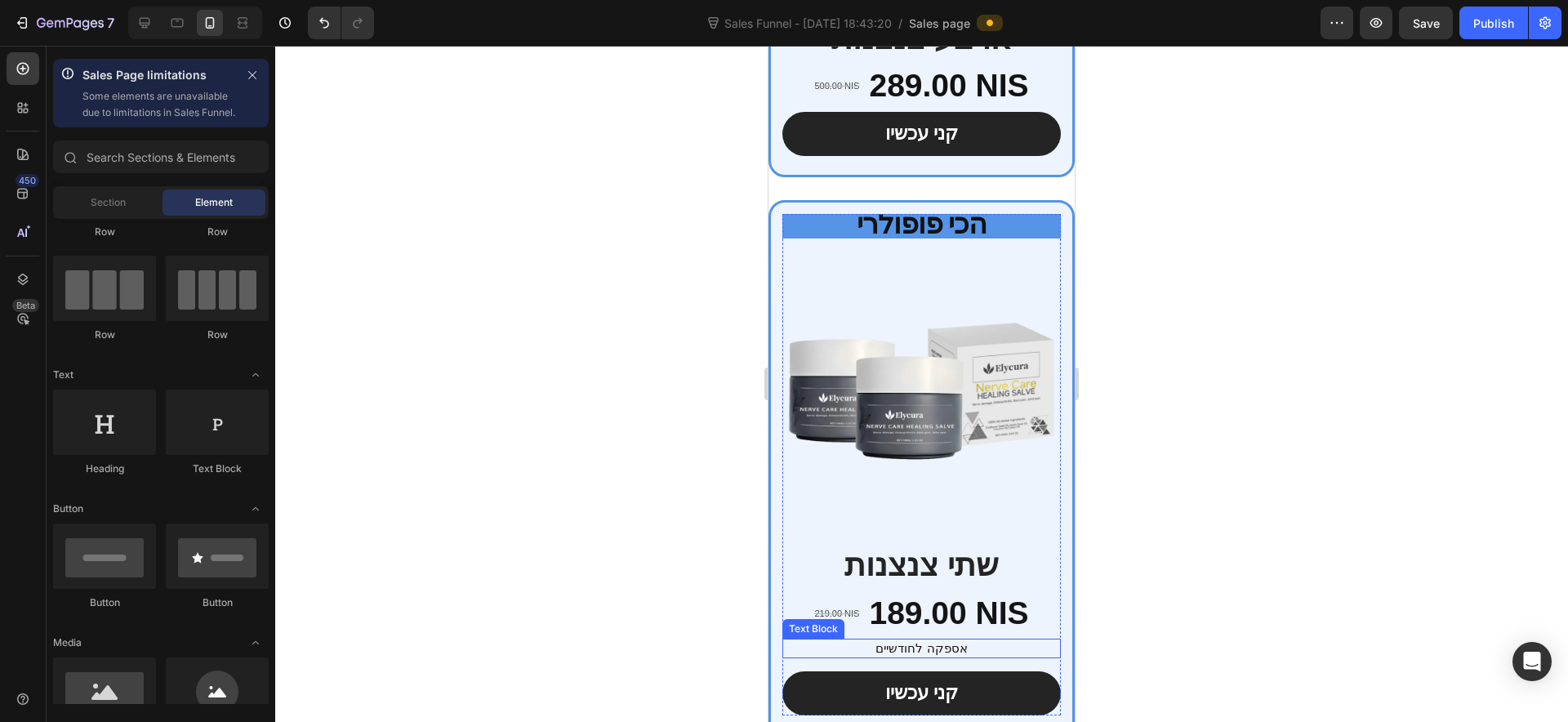
click at [925, 640] on p "אספקה ​​לחודשיים" at bounding box center [921, 648] width 275 height 17
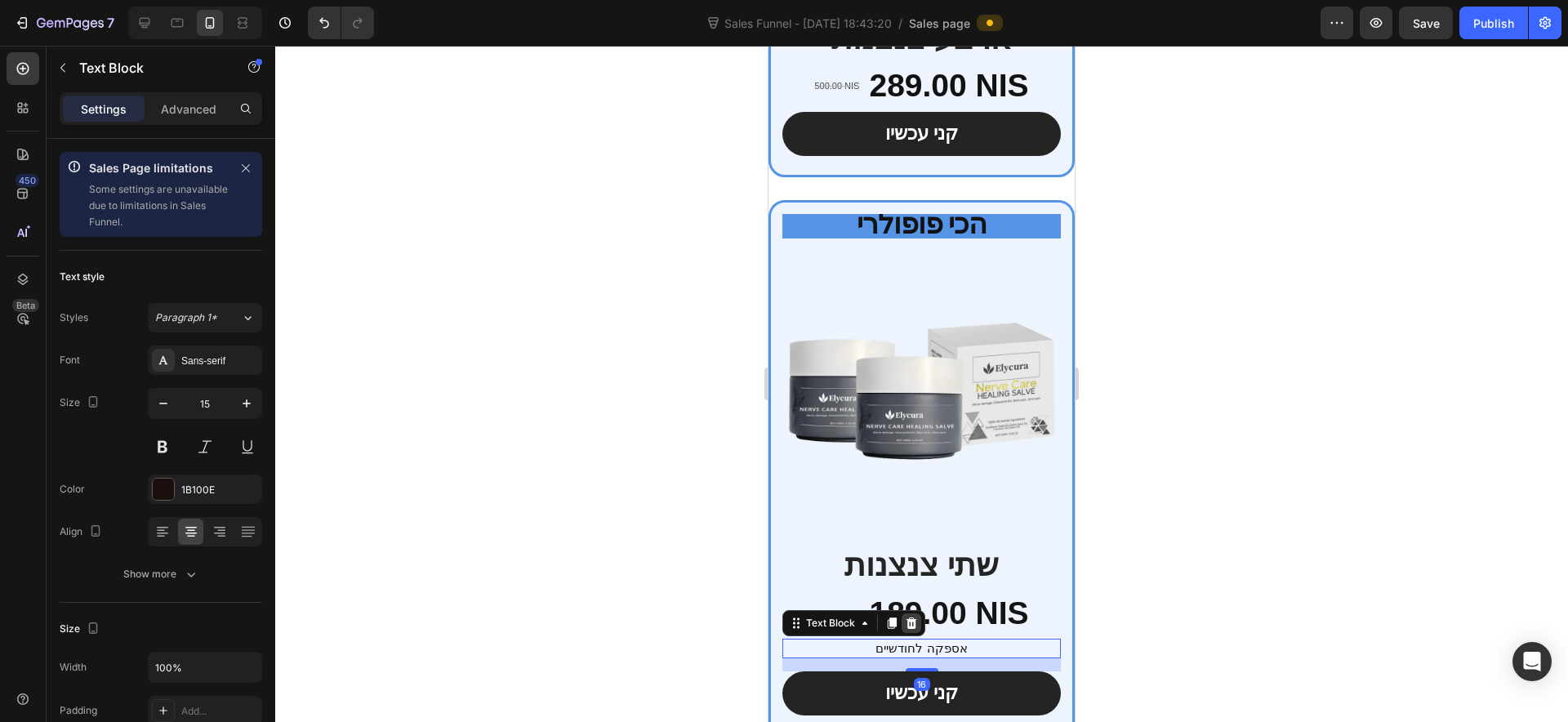
click at [904, 613] on div at bounding box center [911, 622] width 19 height 19
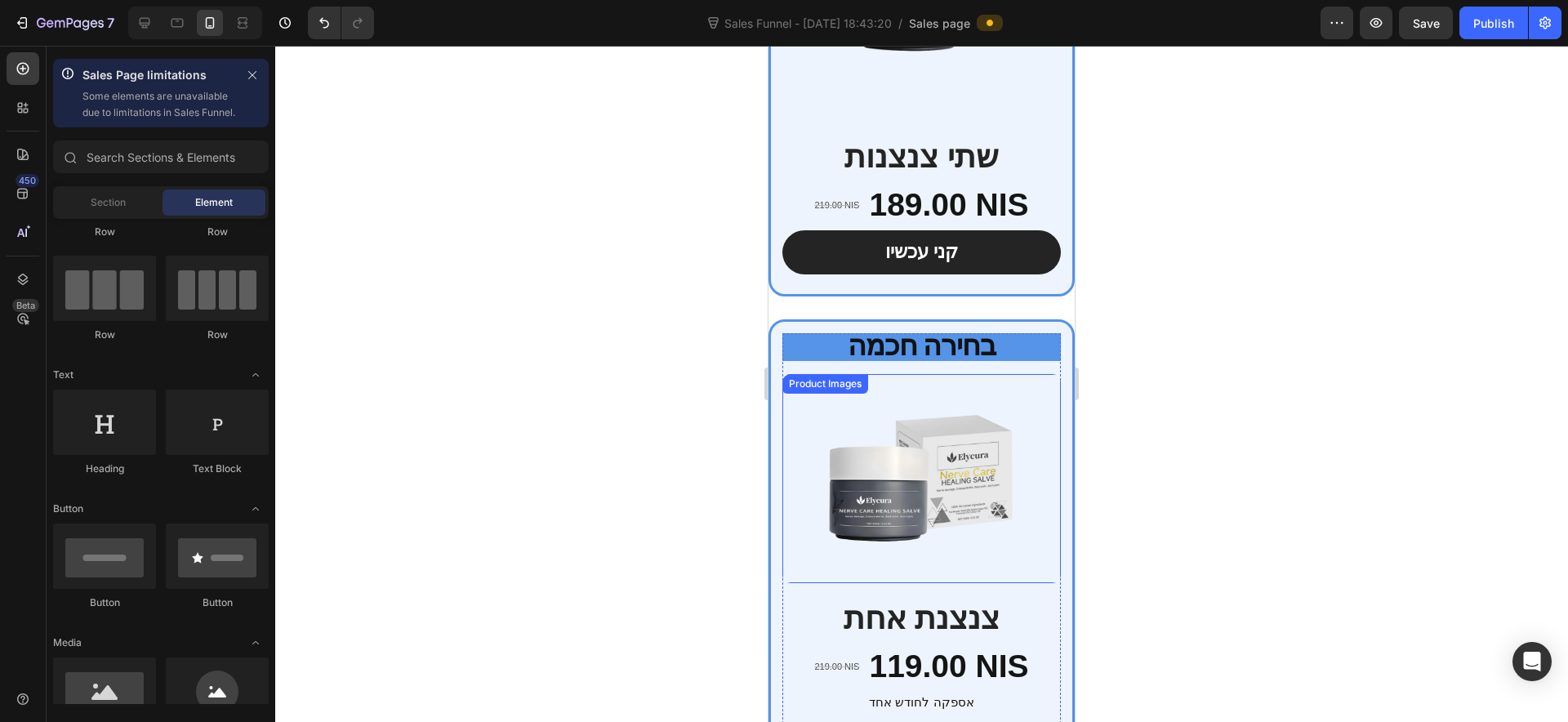
scroll to position [5725, 0]
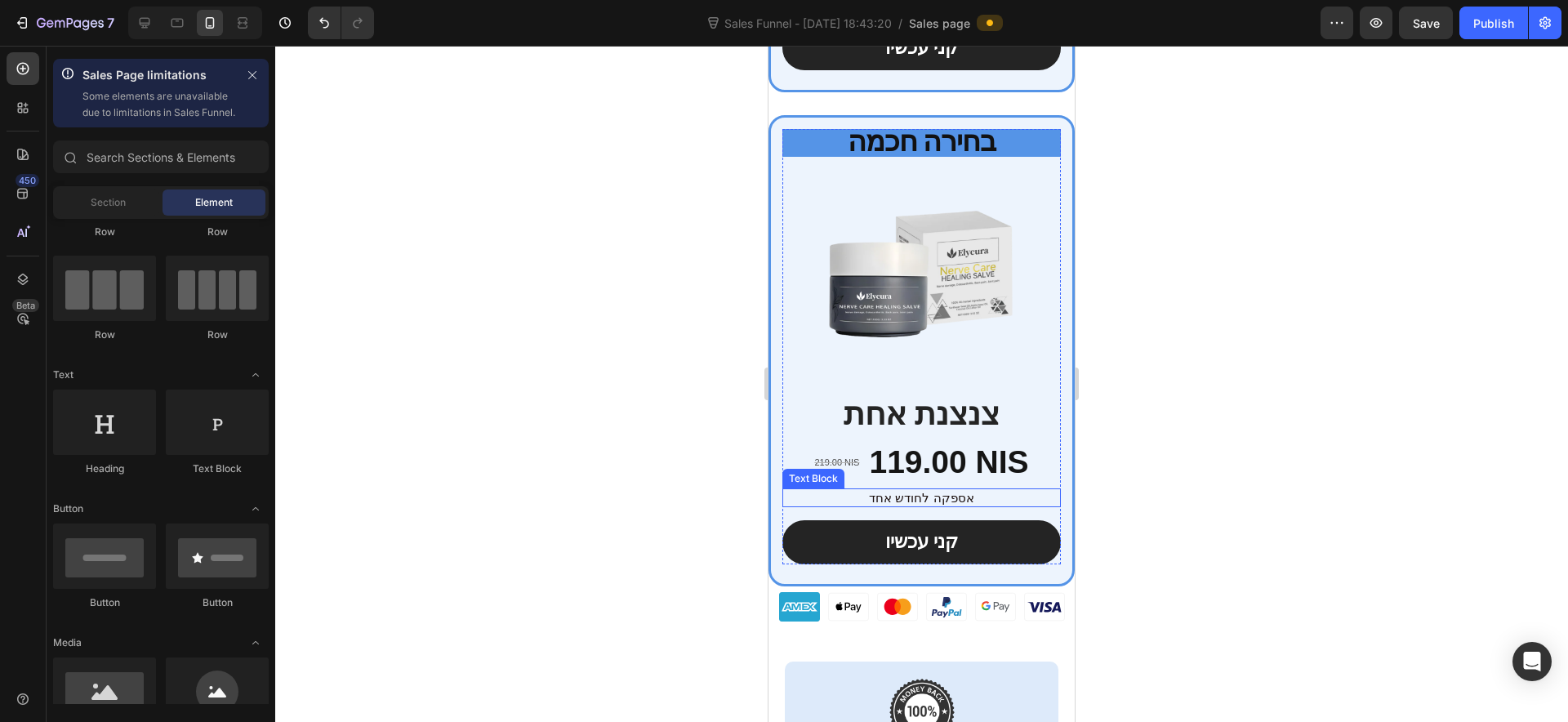
click at [930, 490] on p "אספקה ​​לחודש אחד" at bounding box center [921, 498] width 275 height 17
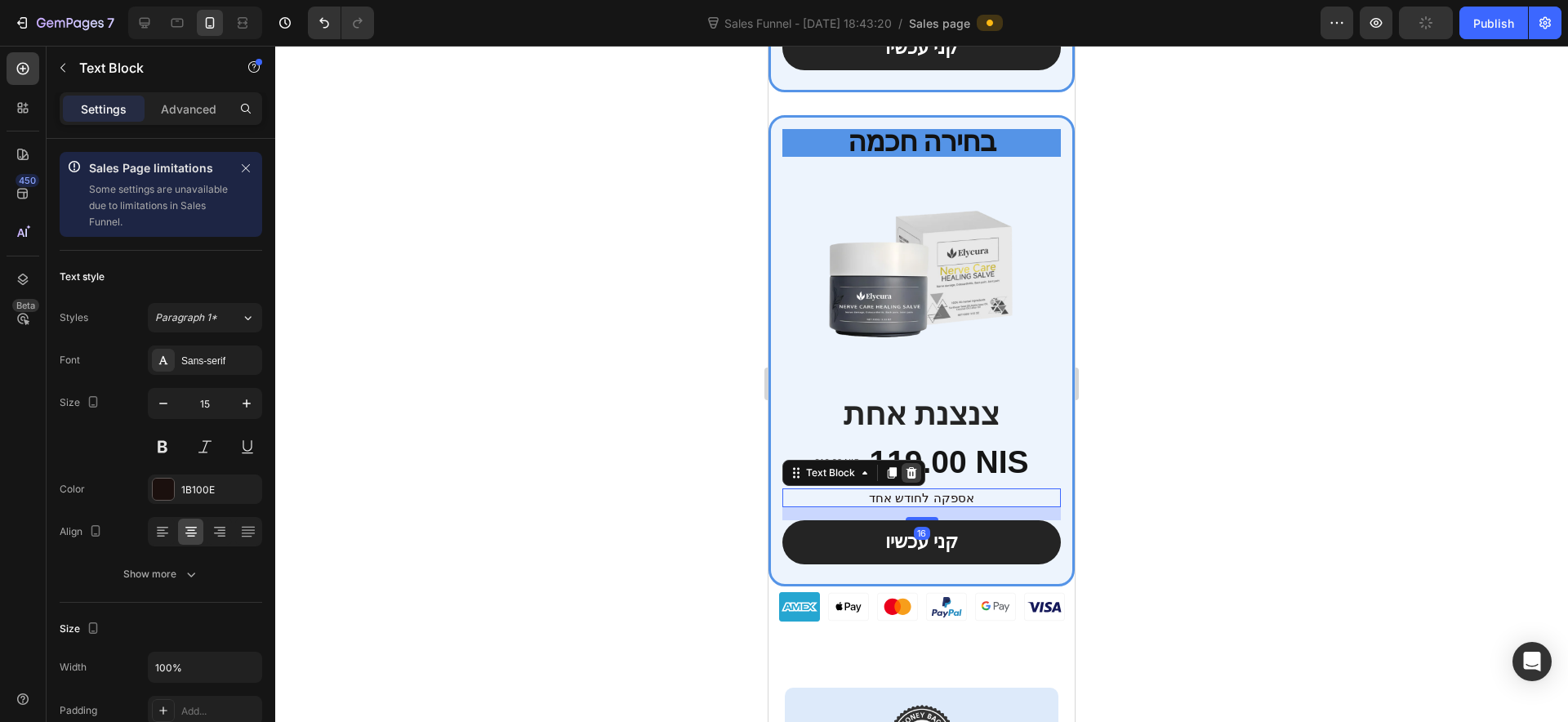
click at [908, 466] on icon at bounding box center [911, 471] width 10 height 11
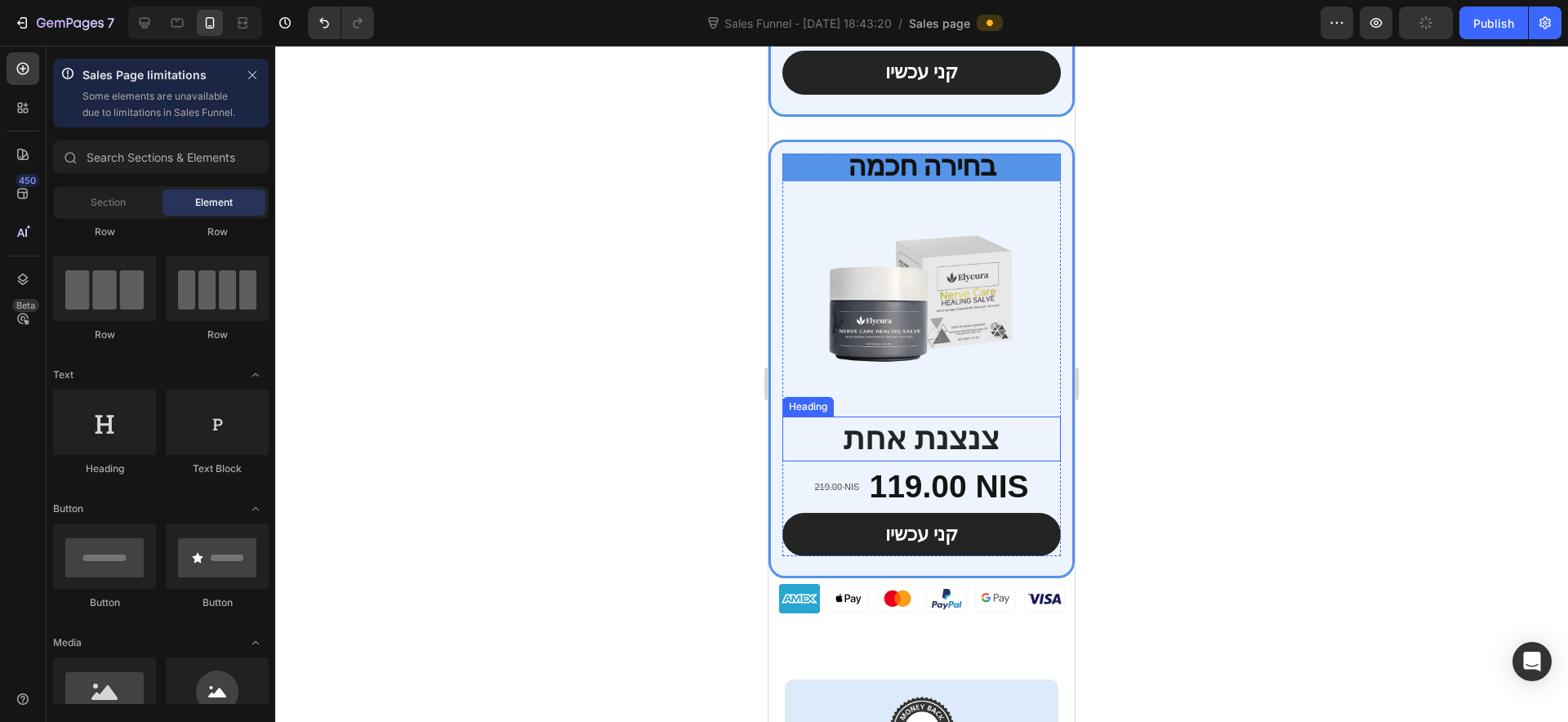
scroll to position [5623, 0]
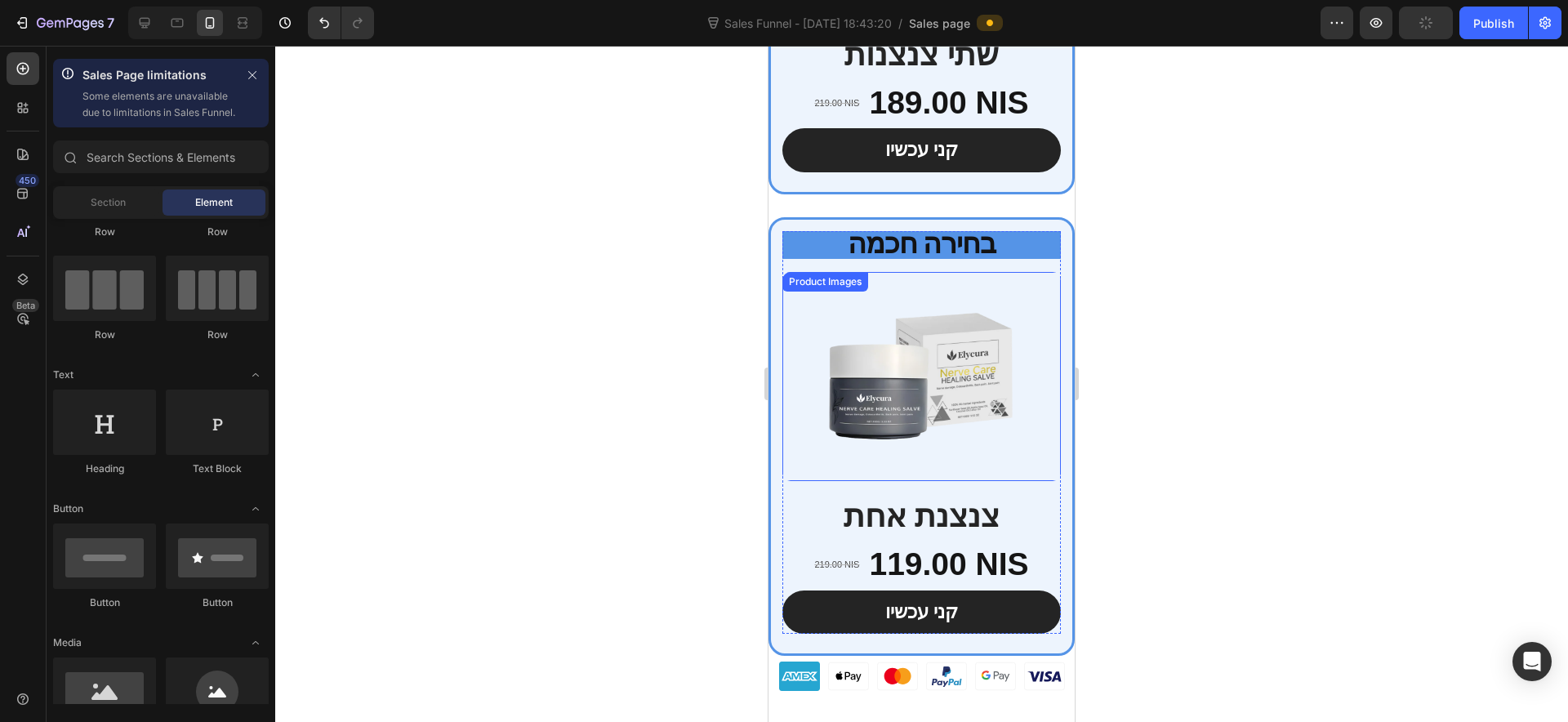
drag, startPoint x: 925, startPoint y: 368, endPoint x: 909, endPoint y: 452, distance: 85.5
click at [925, 368] on img at bounding box center [921, 375] width 279 height 209
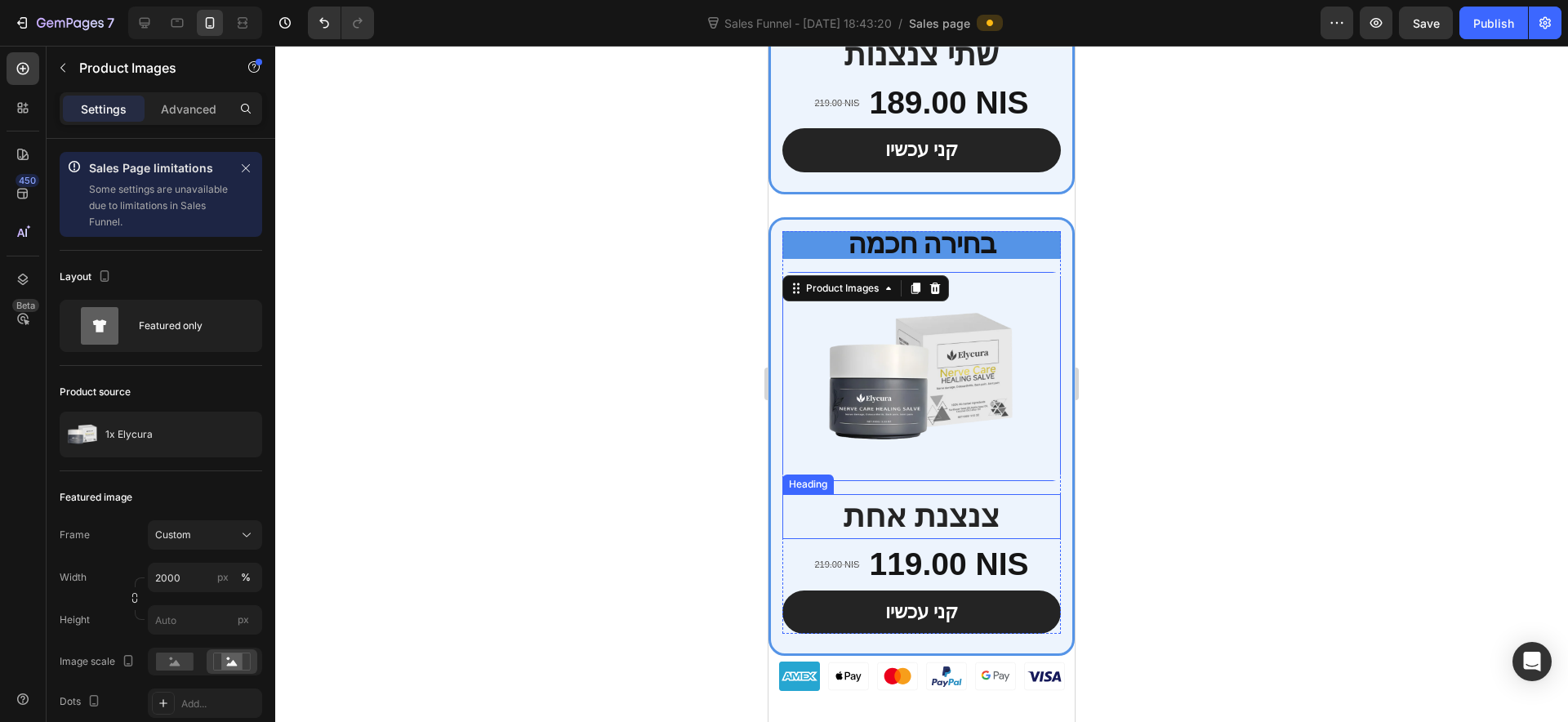
click at [906, 494] on h2 "צנצנת אחת" at bounding box center [921, 516] width 279 height 45
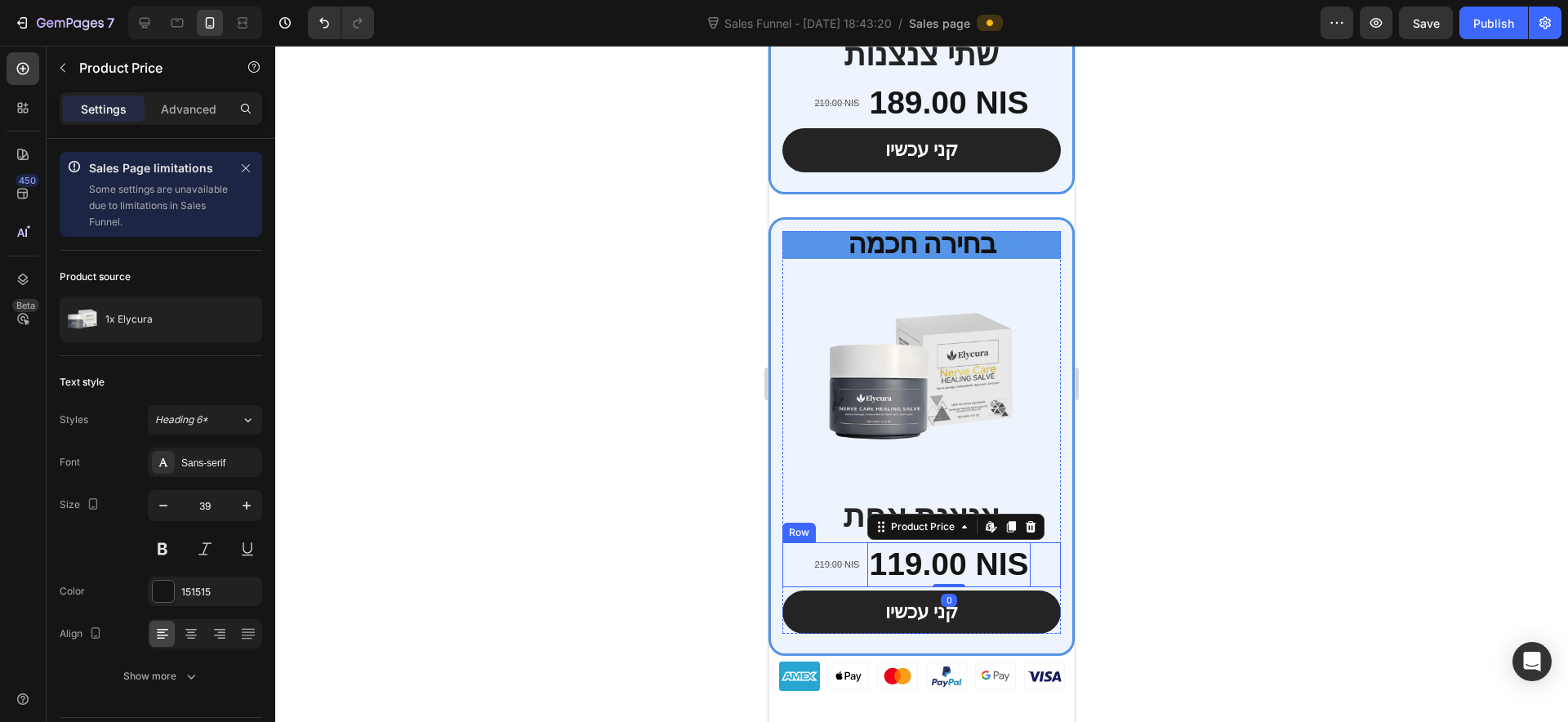
click at [824, 542] on div "219.00 NIS Product Price Product Price" at bounding box center [836, 564] width 48 height 45
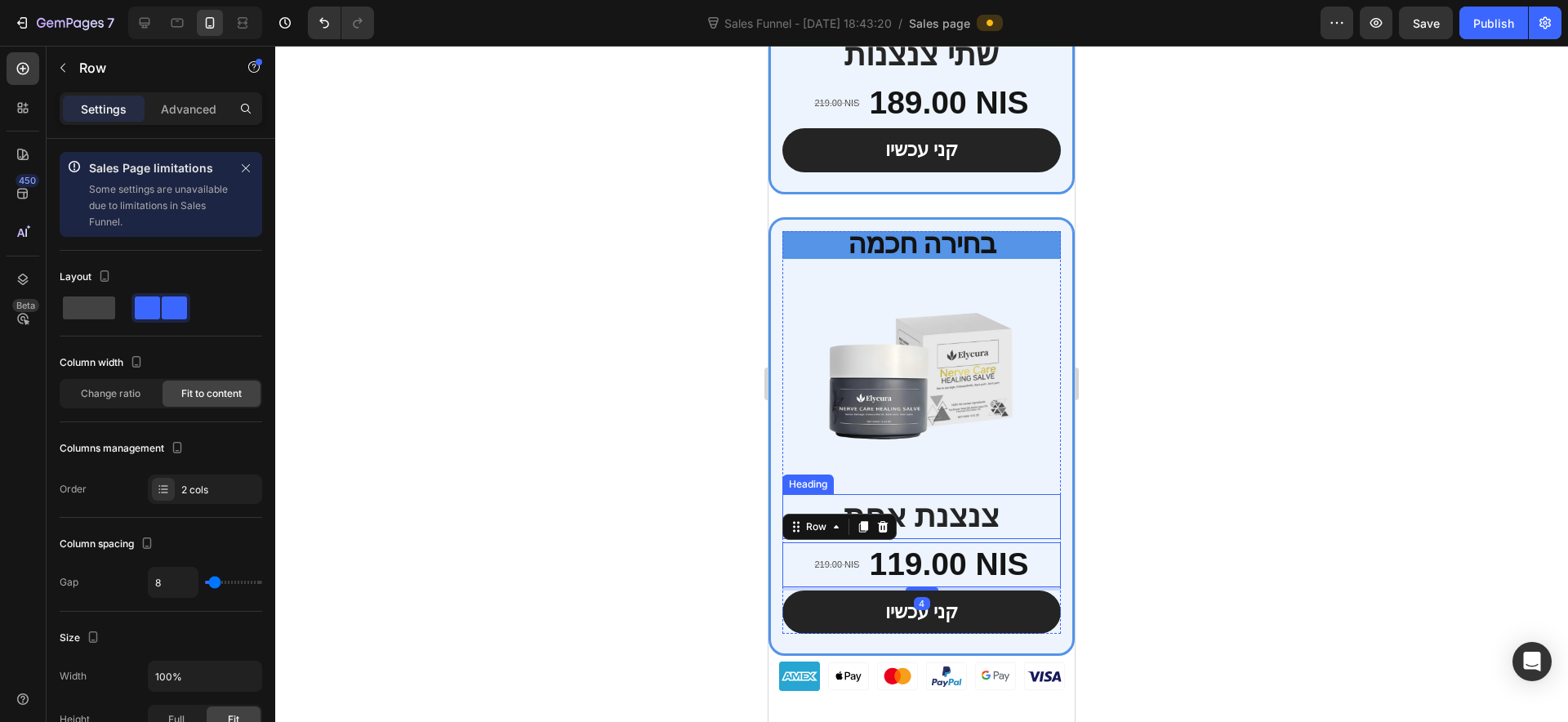
click at [917, 494] on h2 "צנצנת אחת" at bounding box center [921, 516] width 279 height 45
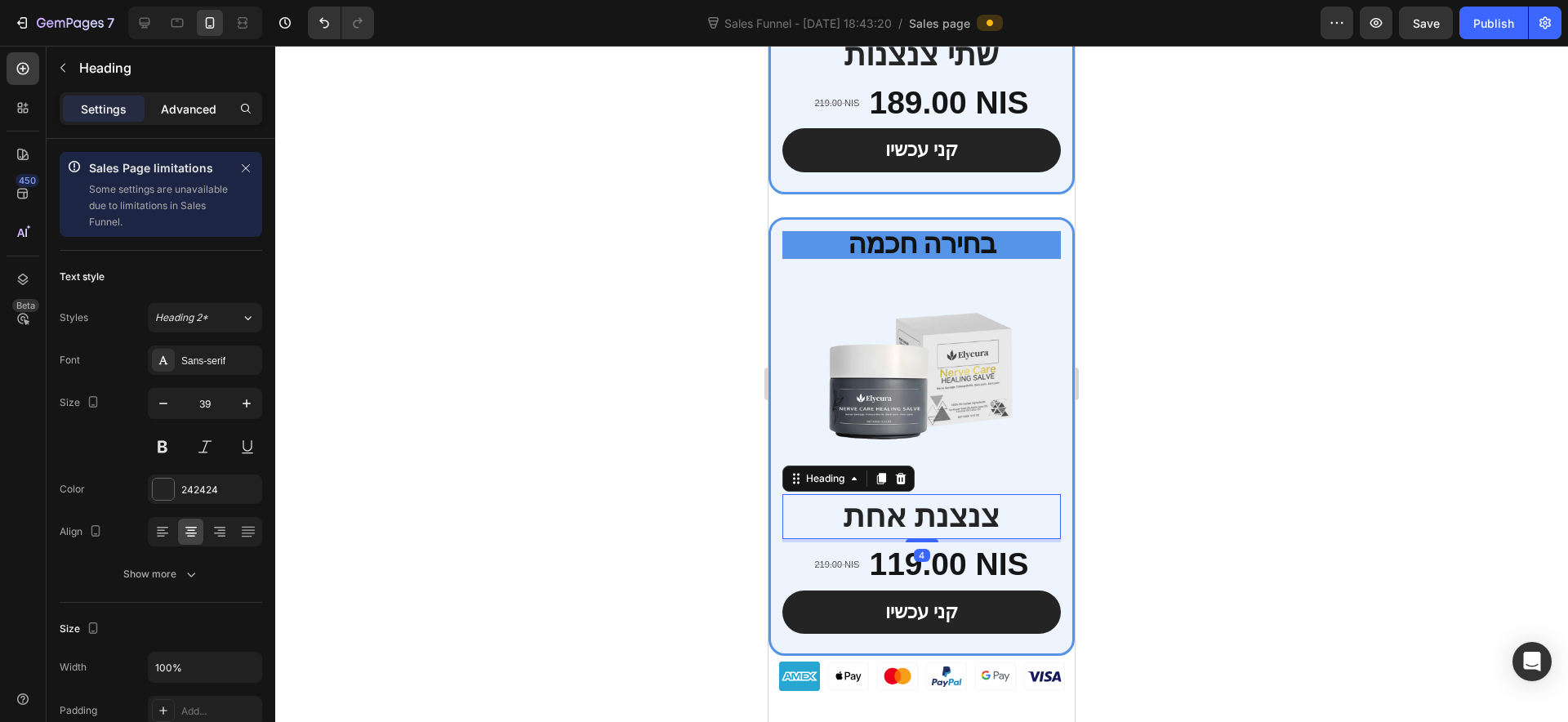
click at [183, 107] on p "Advanced" at bounding box center [189, 109] width 56 height 17
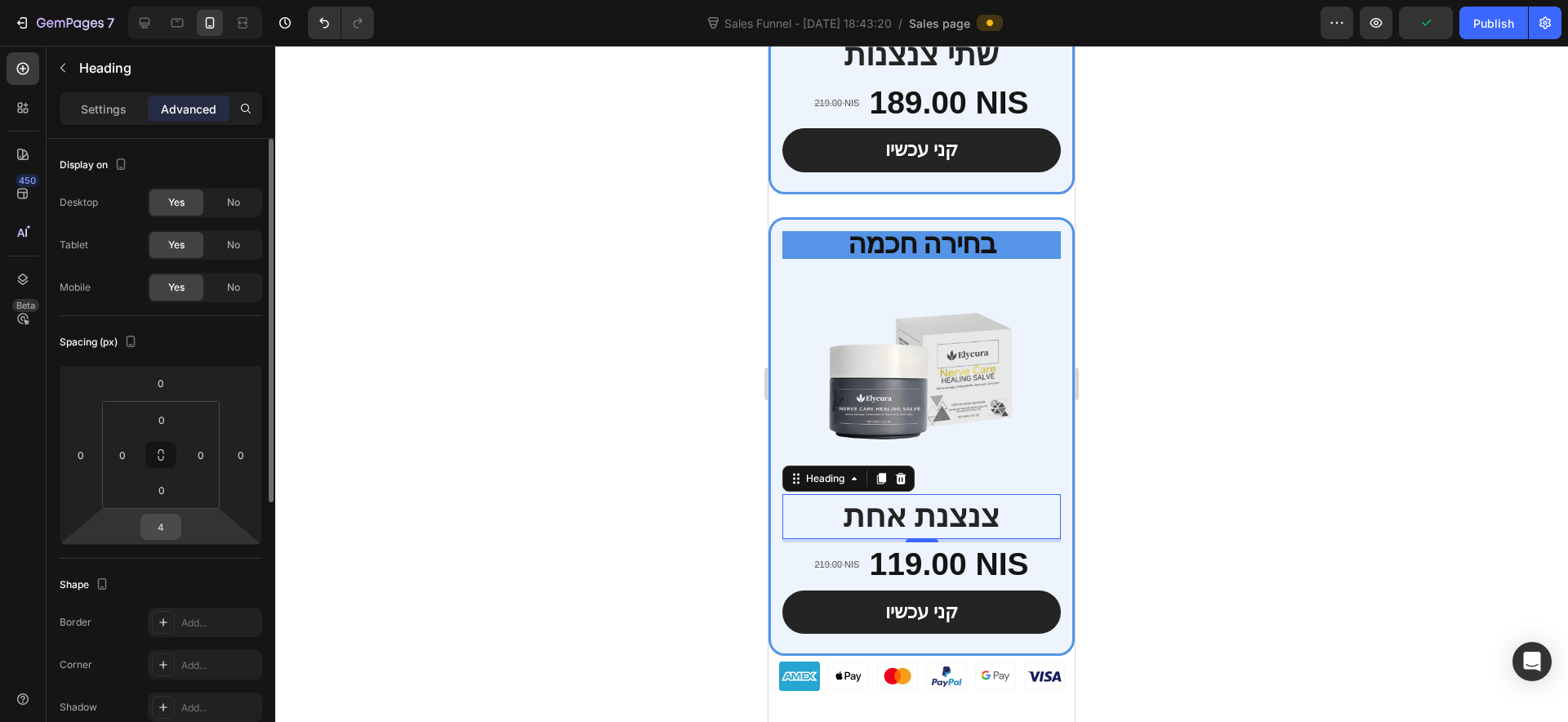
click at [175, 520] on input "4" at bounding box center [161, 526] width 32 height 24
click at [165, 520] on input "4" at bounding box center [161, 526] width 32 height 24
click at [162, 520] on input "4" at bounding box center [161, 526] width 32 height 24
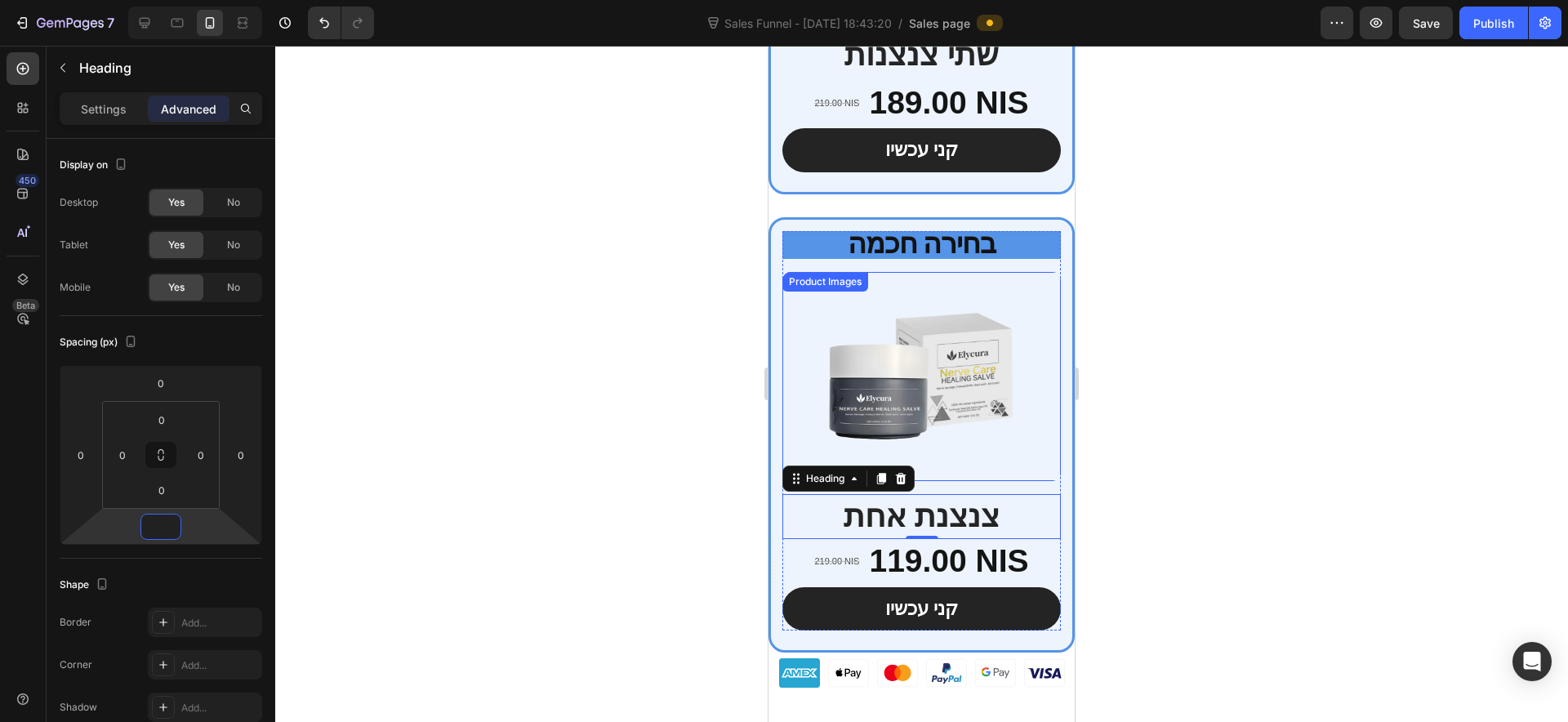
click at [936, 410] on img at bounding box center [921, 375] width 279 height 209
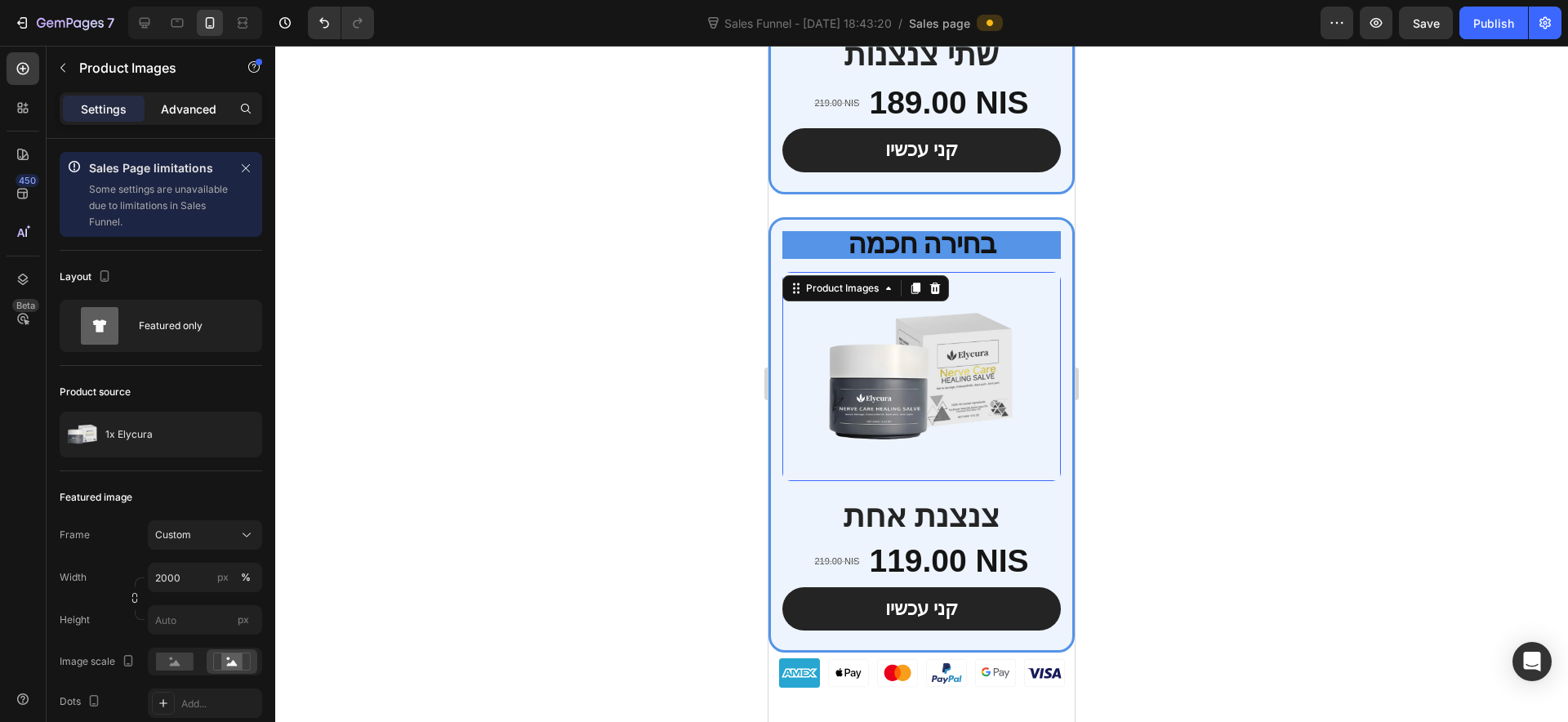
click at [185, 106] on p "Advanced" at bounding box center [189, 109] width 56 height 17
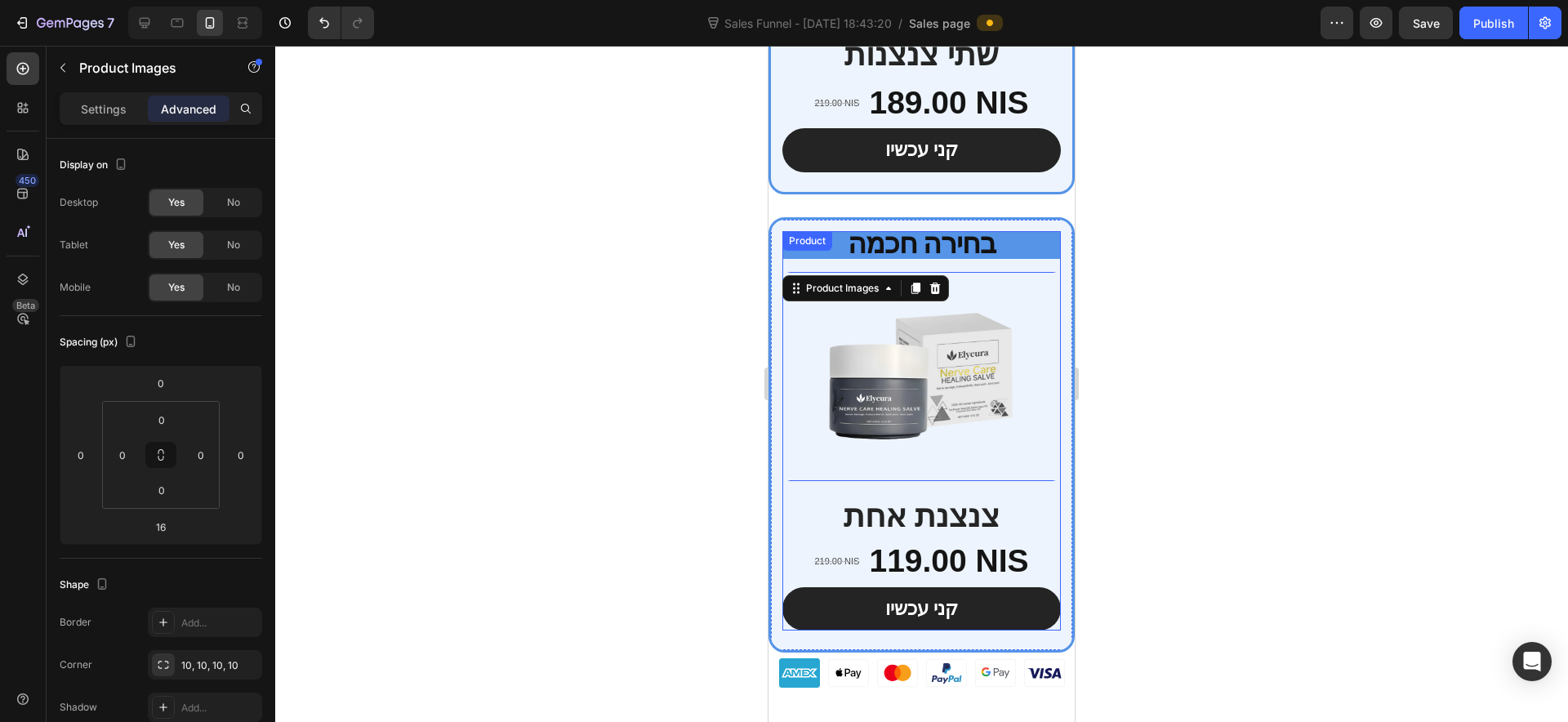
click at [921, 438] on div "בחירה חכמה Heading Product Images 16 צנצנת אחת Heading" at bounding box center [921, 385] width 279 height 307
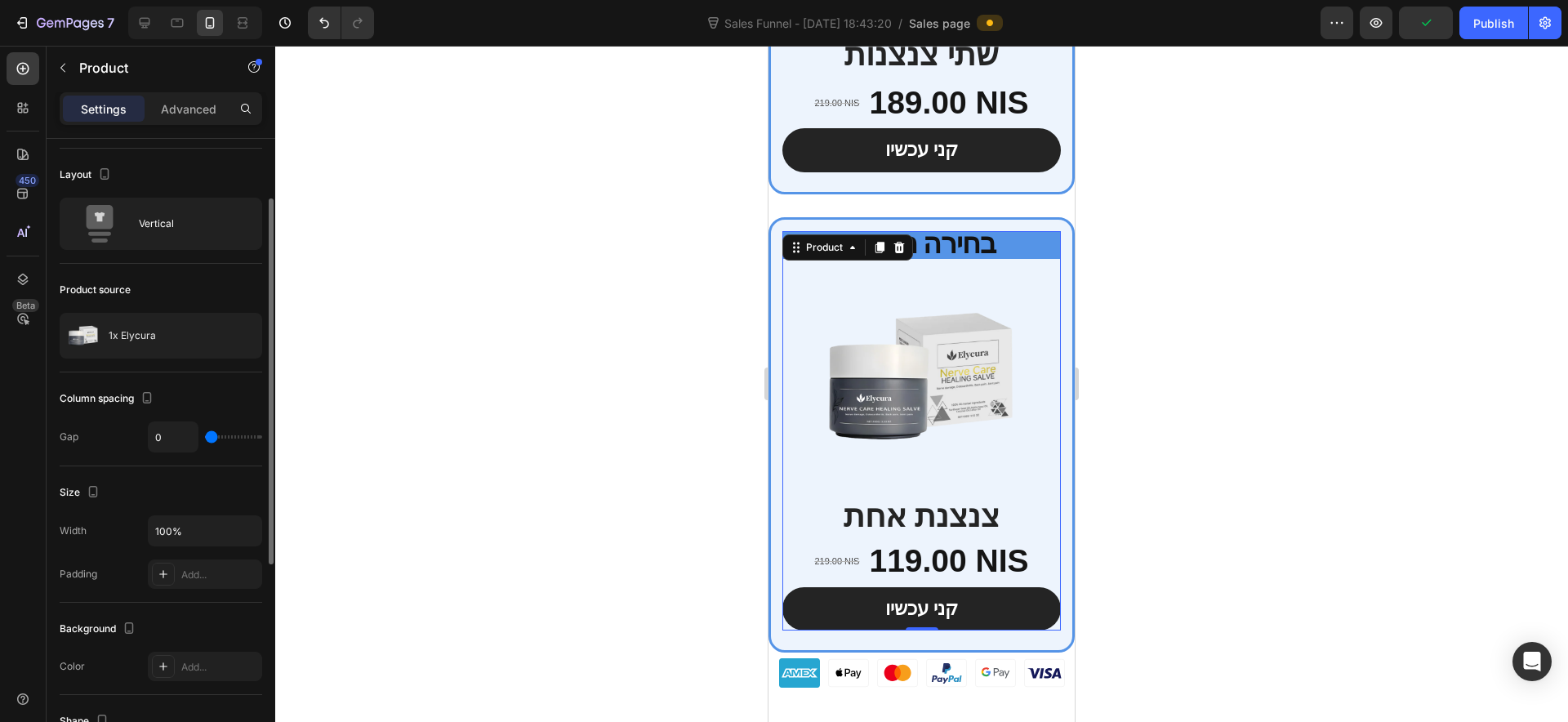
scroll to position [0, 0]
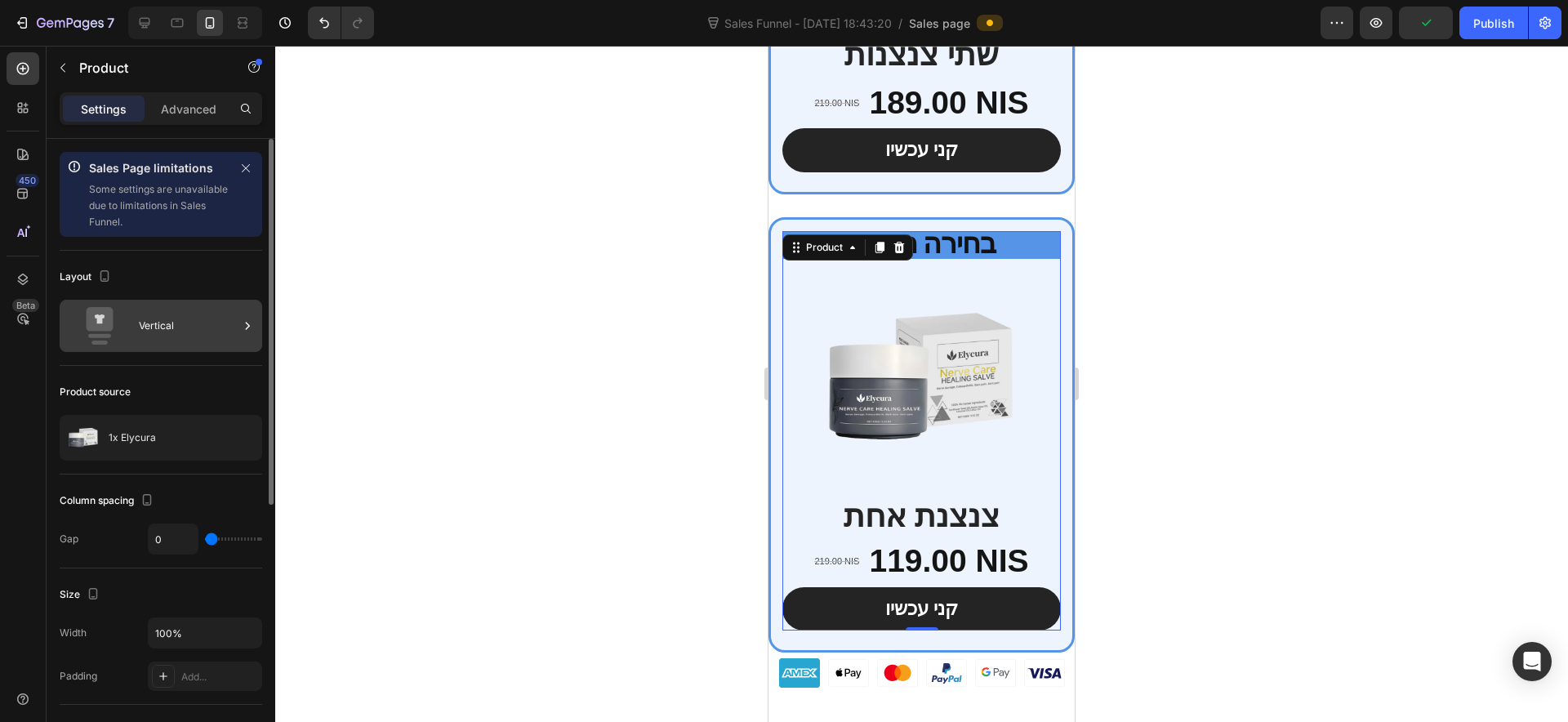
click at [160, 330] on div "Vertical" at bounding box center [189, 326] width 100 height 38
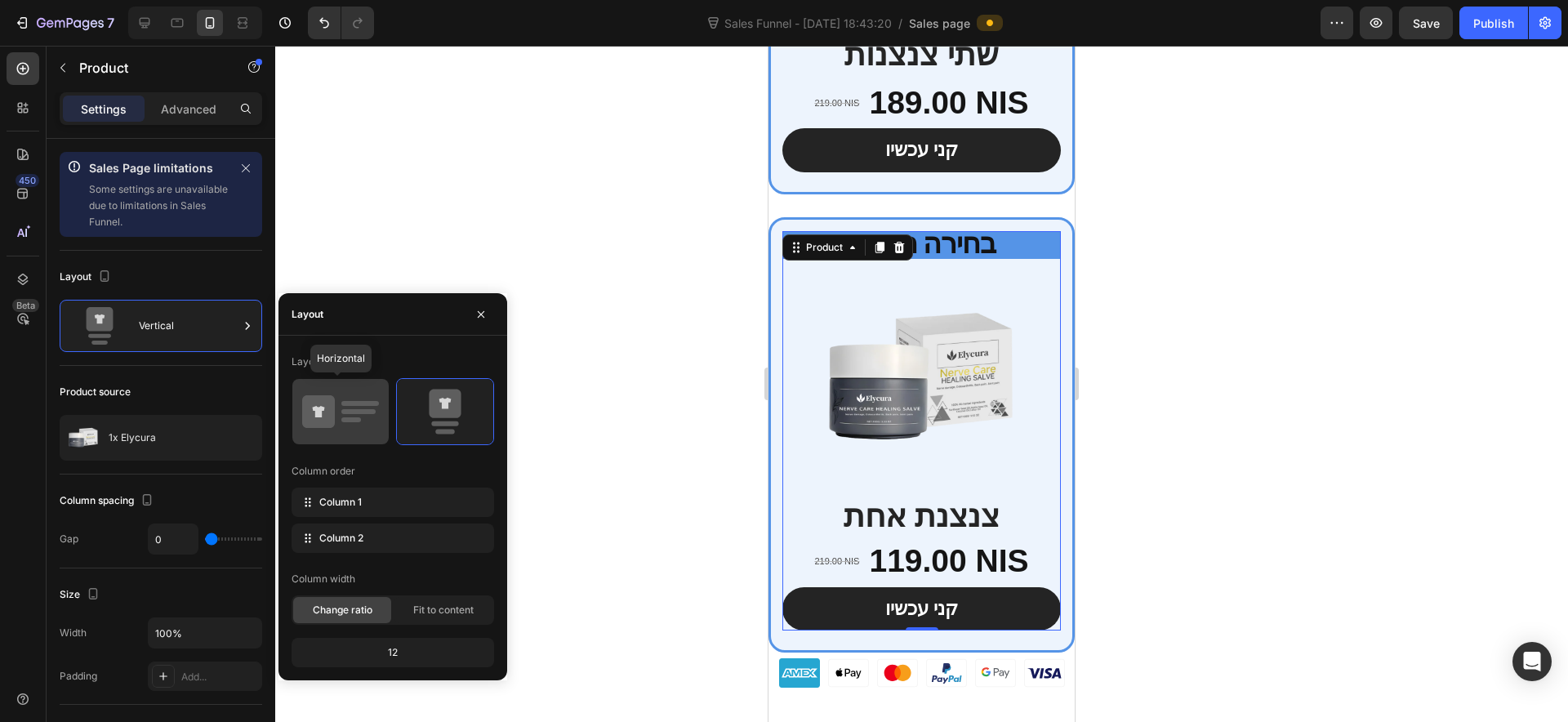
click at [355, 398] on icon at bounding box center [340, 411] width 77 height 45
type input "30"
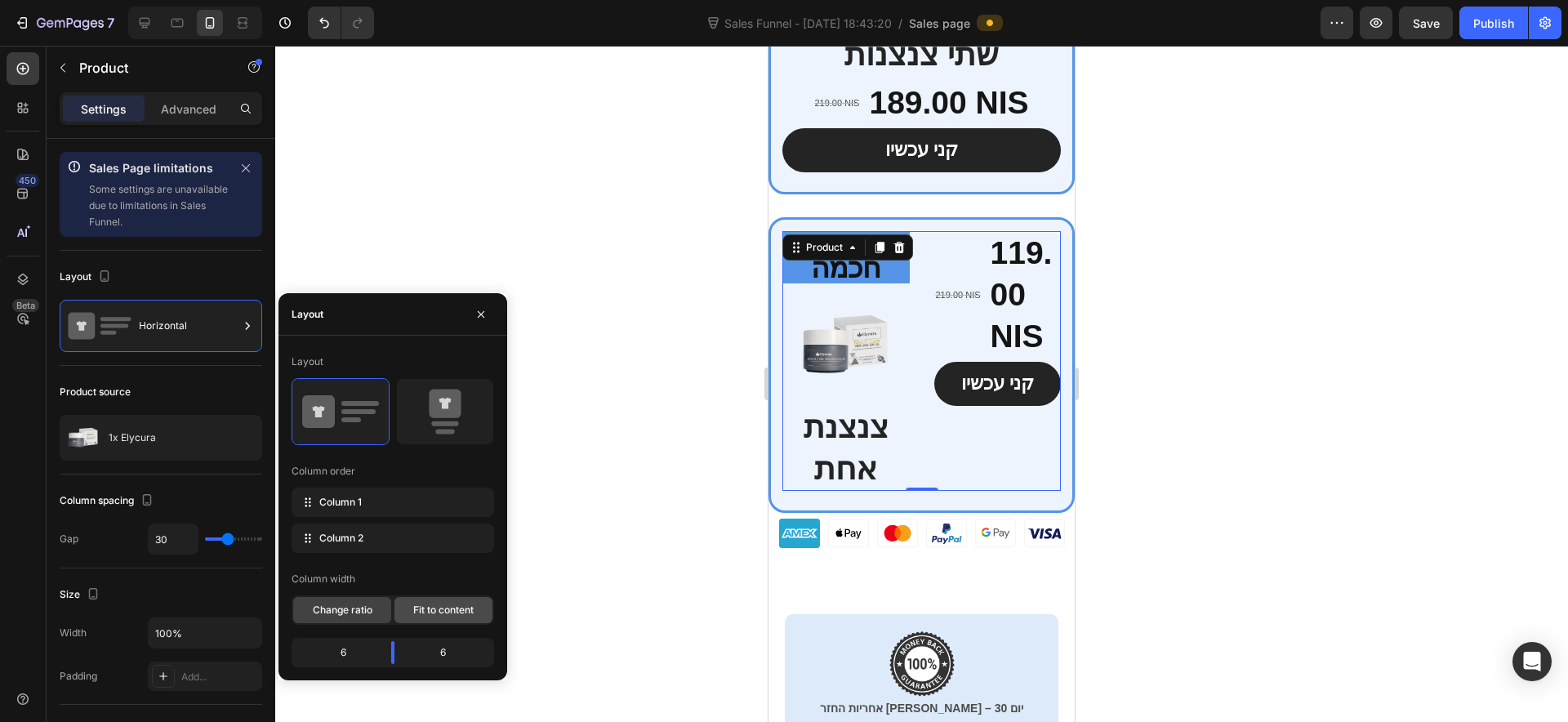
click at [431, 611] on span "Fit to content" at bounding box center [443, 609] width 60 height 15
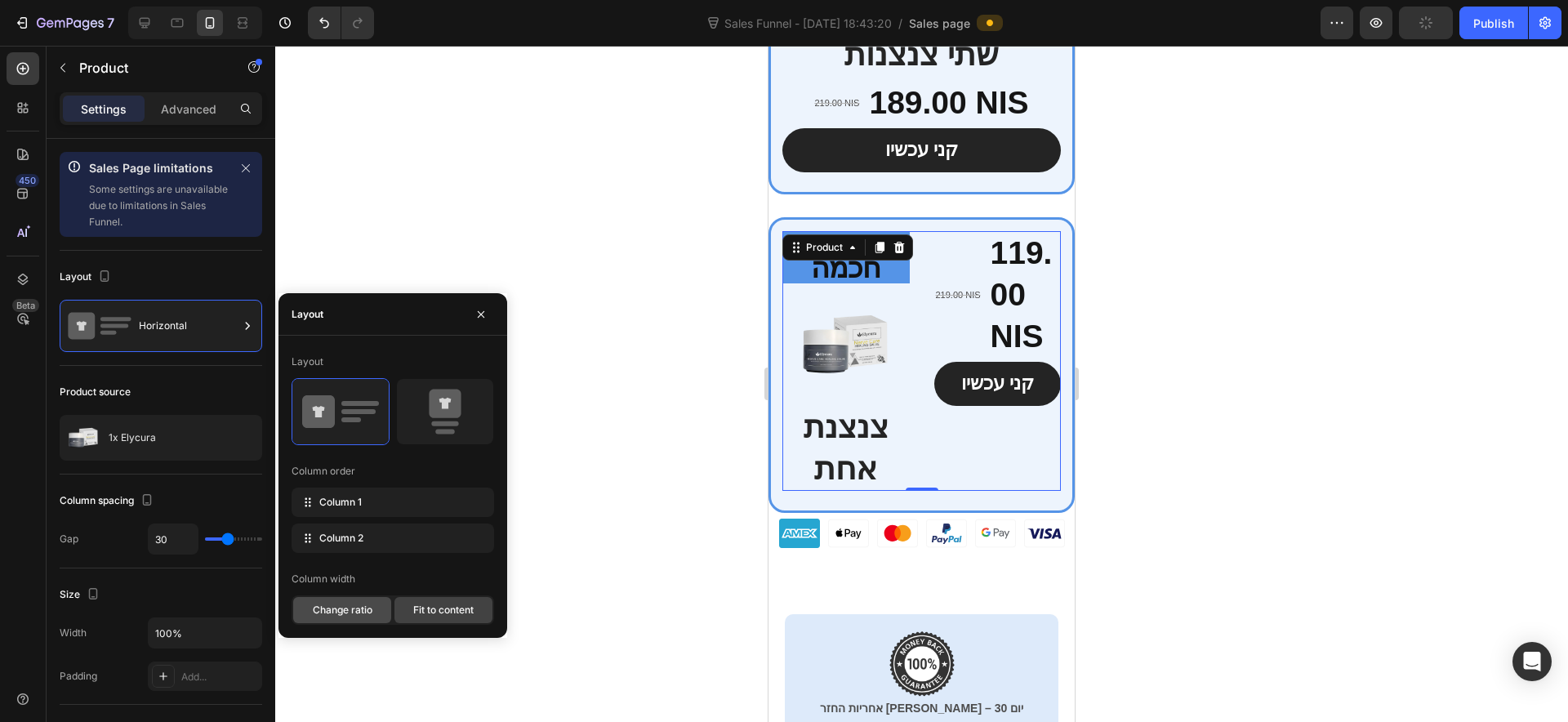
click at [340, 602] on span "Change ratio" at bounding box center [342, 609] width 59 height 15
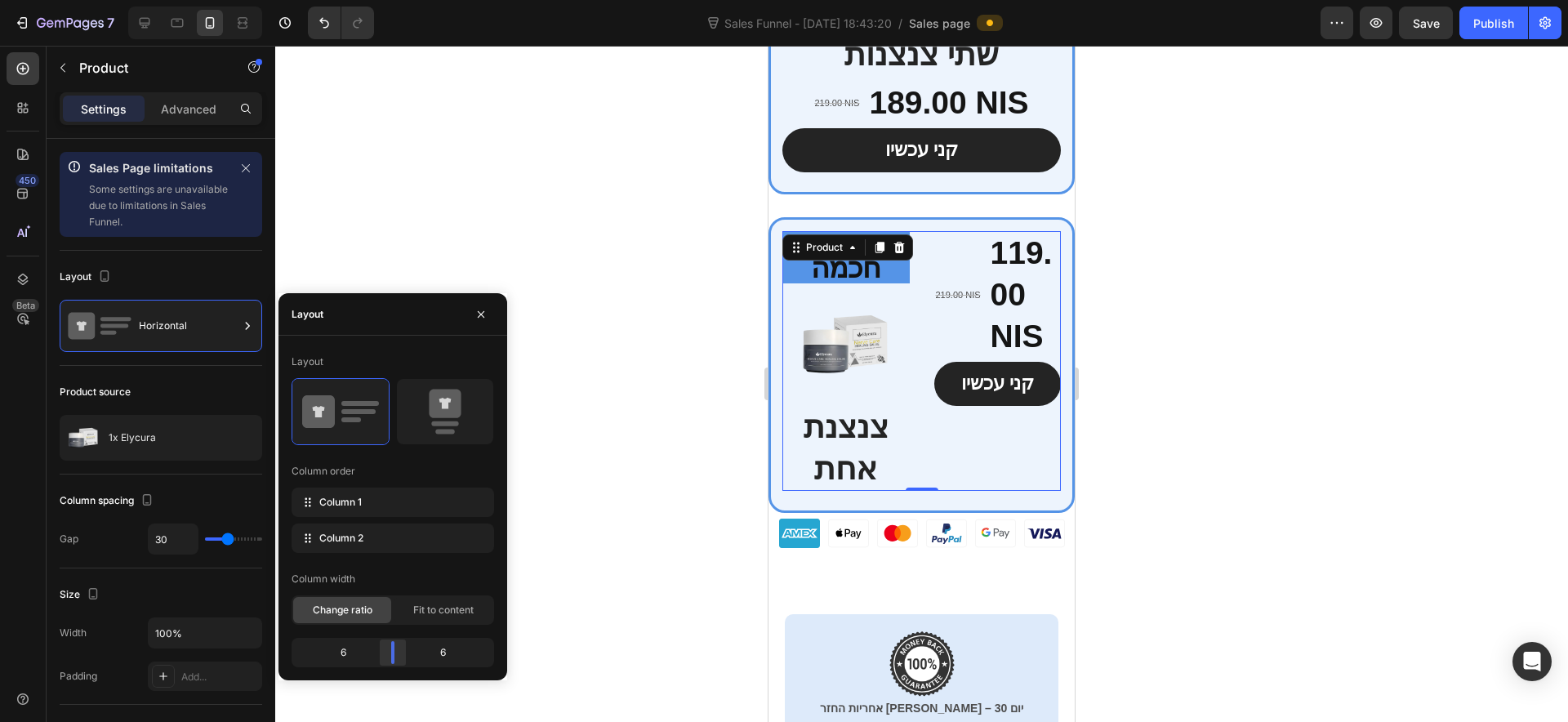
drag, startPoint x: 398, startPoint y: 637, endPoint x: 386, endPoint y: 656, distance: 22.5
click at [367, 641] on div "6 6" at bounding box center [393, 653] width 203 height 30
drag, startPoint x: 358, startPoint y: 658, endPoint x: 392, endPoint y: 638, distance: 39.4
click at [392, 0] on body "7 Version history Sales Funnel - [DATE] 18:43:20 / Sales page Preview Save Publ…" at bounding box center [784, 0] width 1568 height 0
click at [422, 417] on icon at bounding box center [445, 411] width 77 height 45
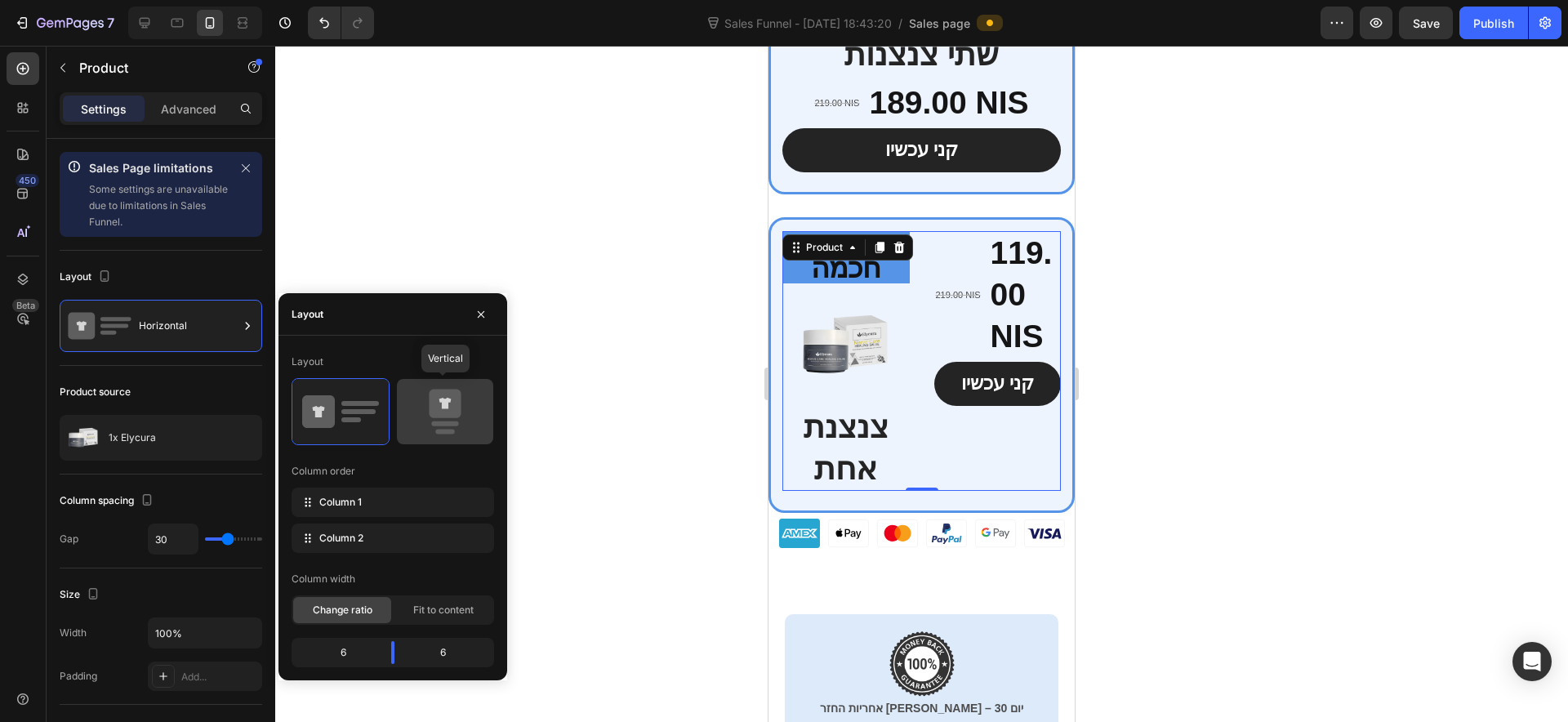
type input "0"
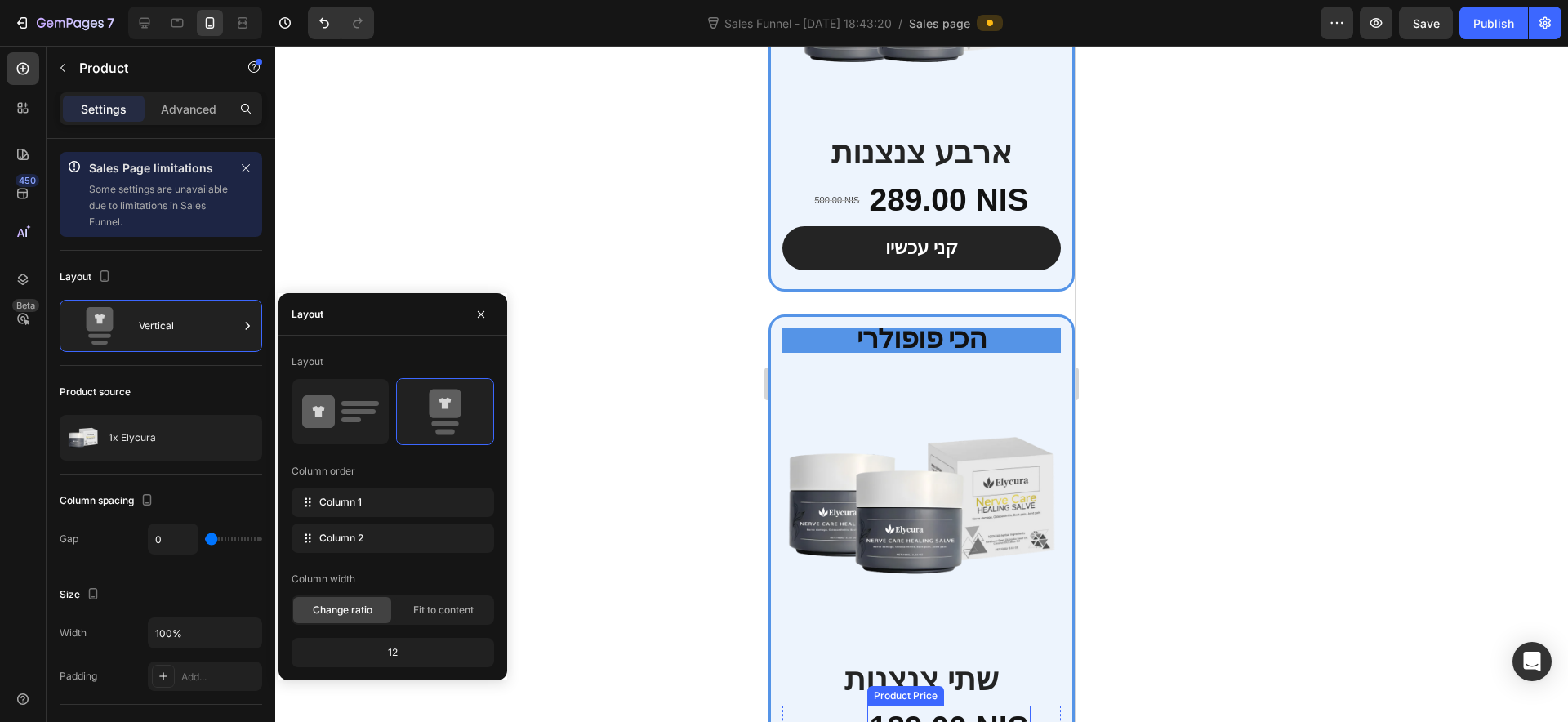
scroll to position [4909, 0]
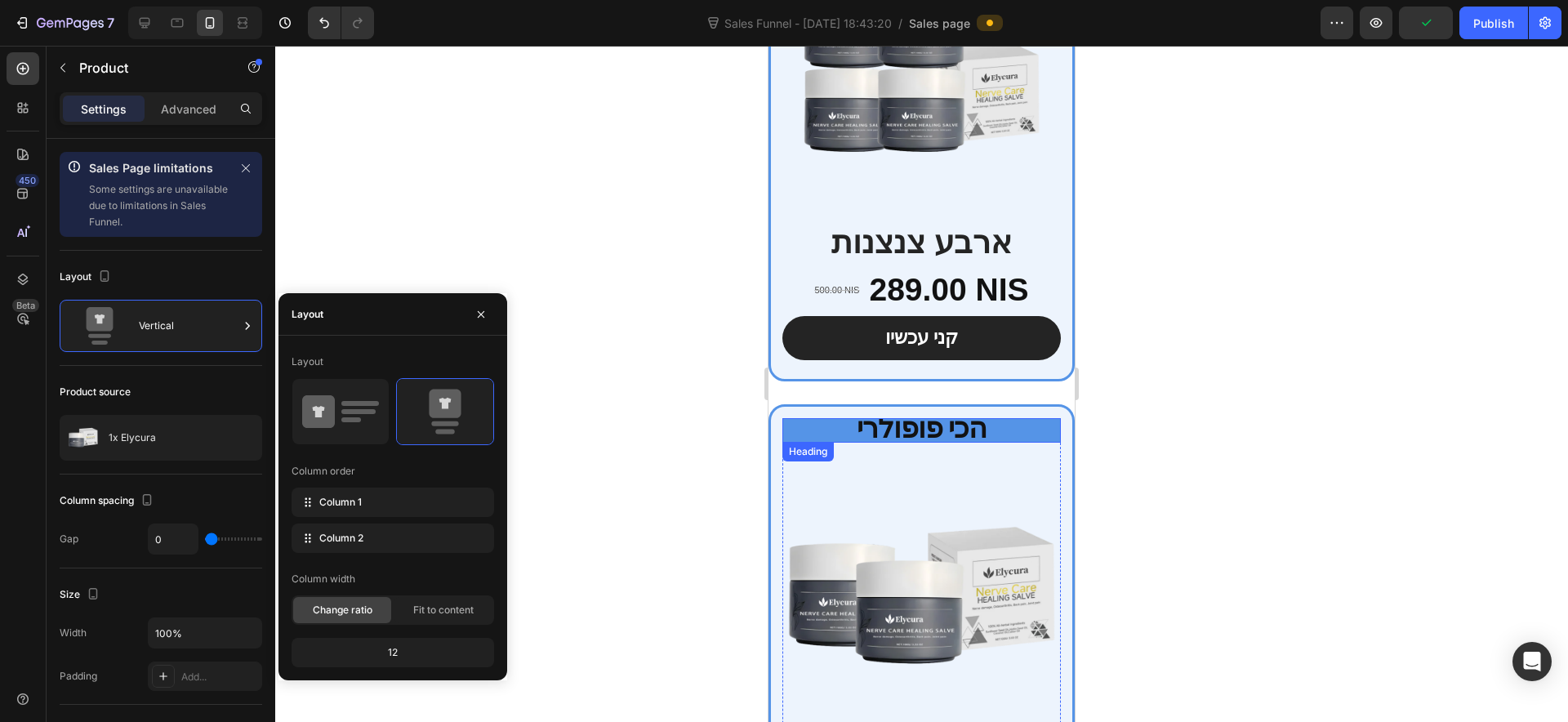
click at [1000, 418] on h2 "הכי פופולרי" at bounding box center [921, 430] width 279 height 24
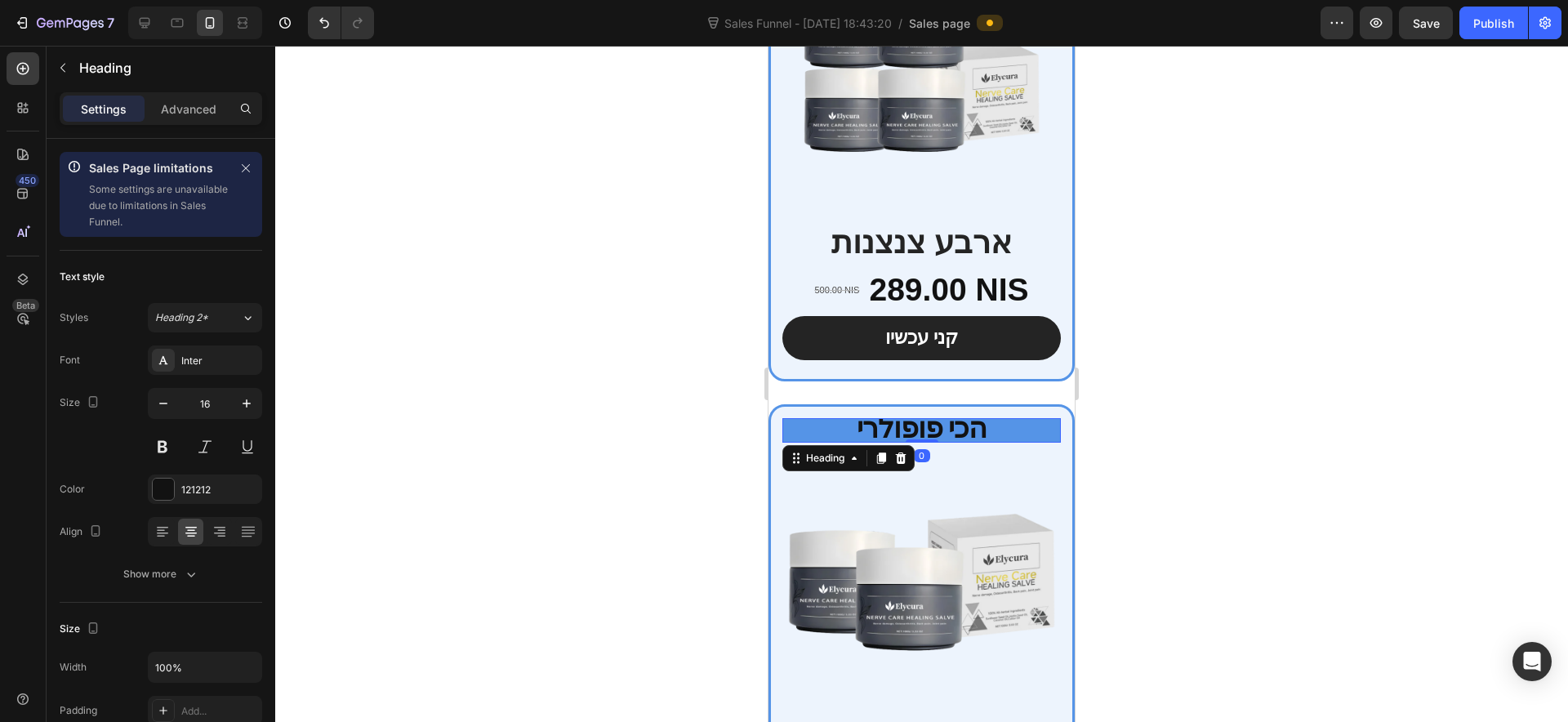
drag, startPoint x: 921, startPoint y: 436, endPoint x: 918, endPoint y: 418, distance: 18.2
click at [918, 418] on div "הכי פופולרי Heading 0" at bounding box center [921, 430] width 279 height 24
click at [952, 471] on img at bounding box center [921, 581] width 279 height 278
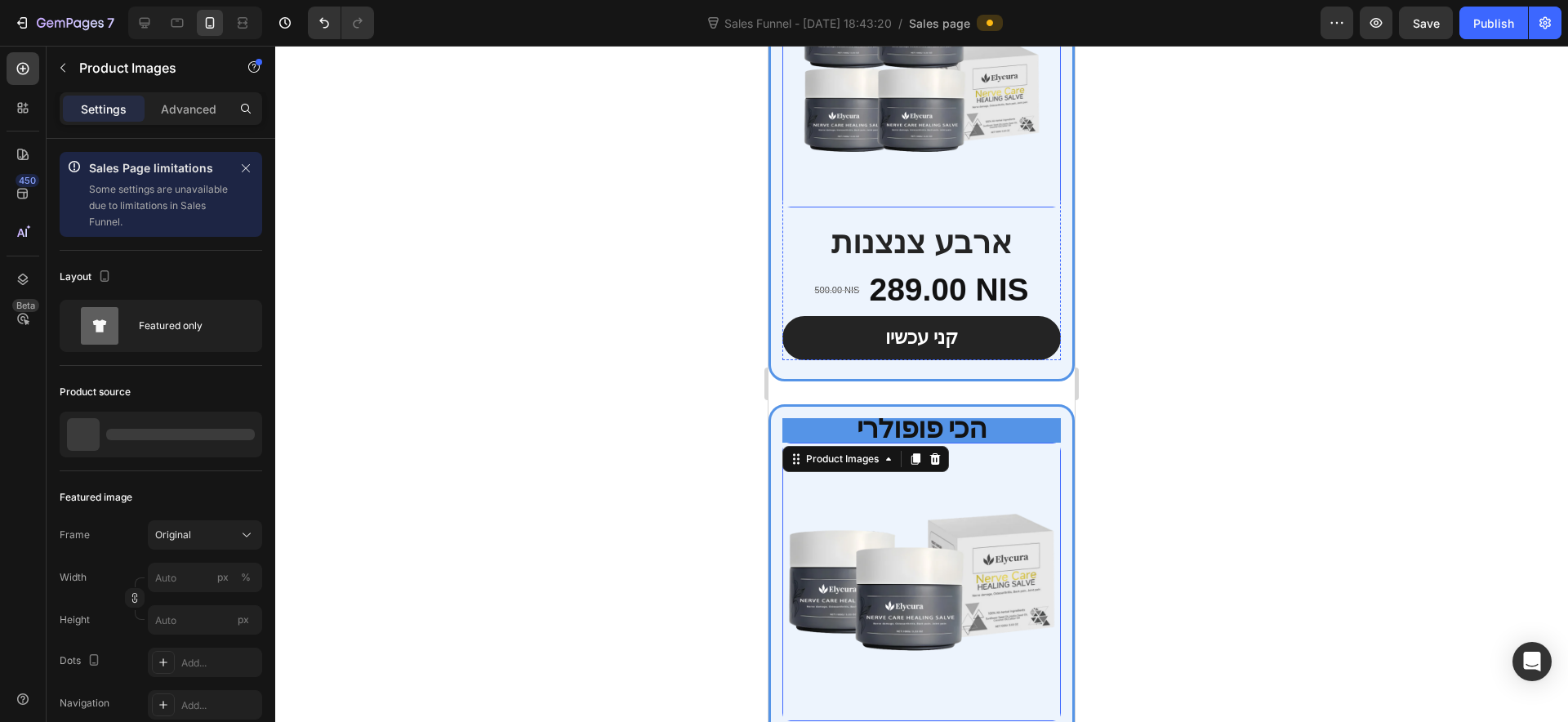
scroll to position [4603, 0]
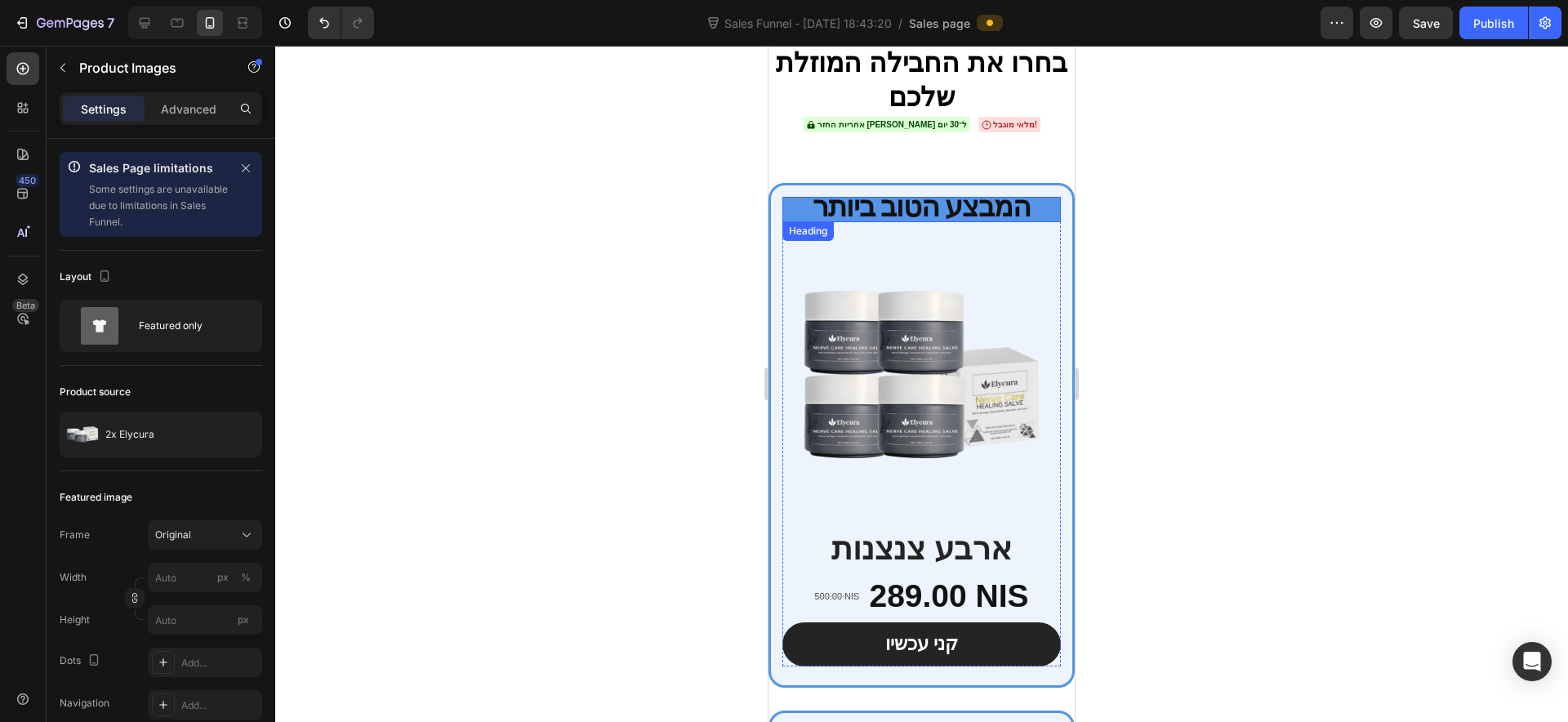
click at [956, 213] on strong "המבצע הטוב ביותר" at bounding box center [922, 205] width 219 height 34
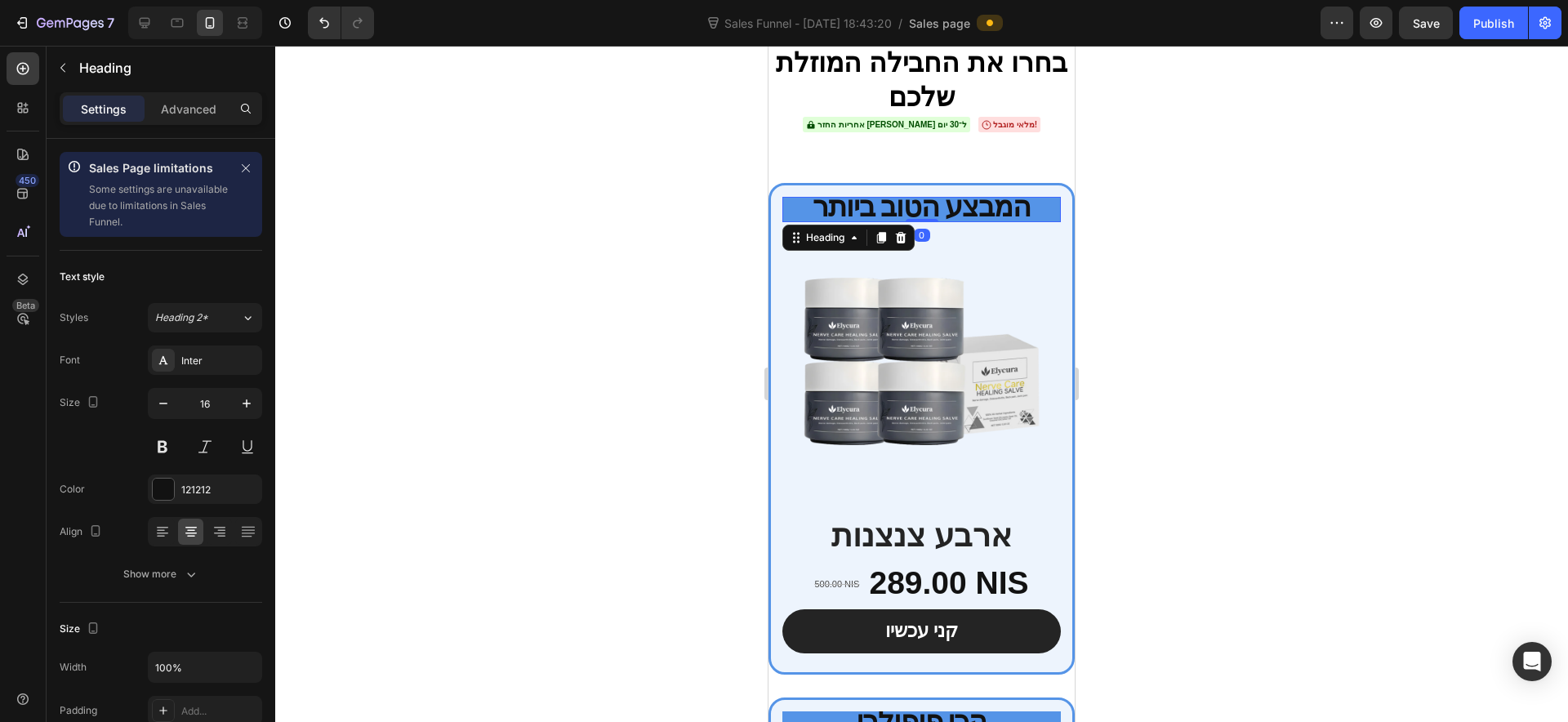
drag, startPoint x: 925, startPoint y: 232, endPoint x: 967, endPoint y: 280, distance: 63.8
click at [924, 209] on div "המבצע הטוב ביותר Heading 0" at bounding box center [921, 209] width 279 height 24
click at [967, 281] on img at bounding box center [921, 361] width 279 height 278
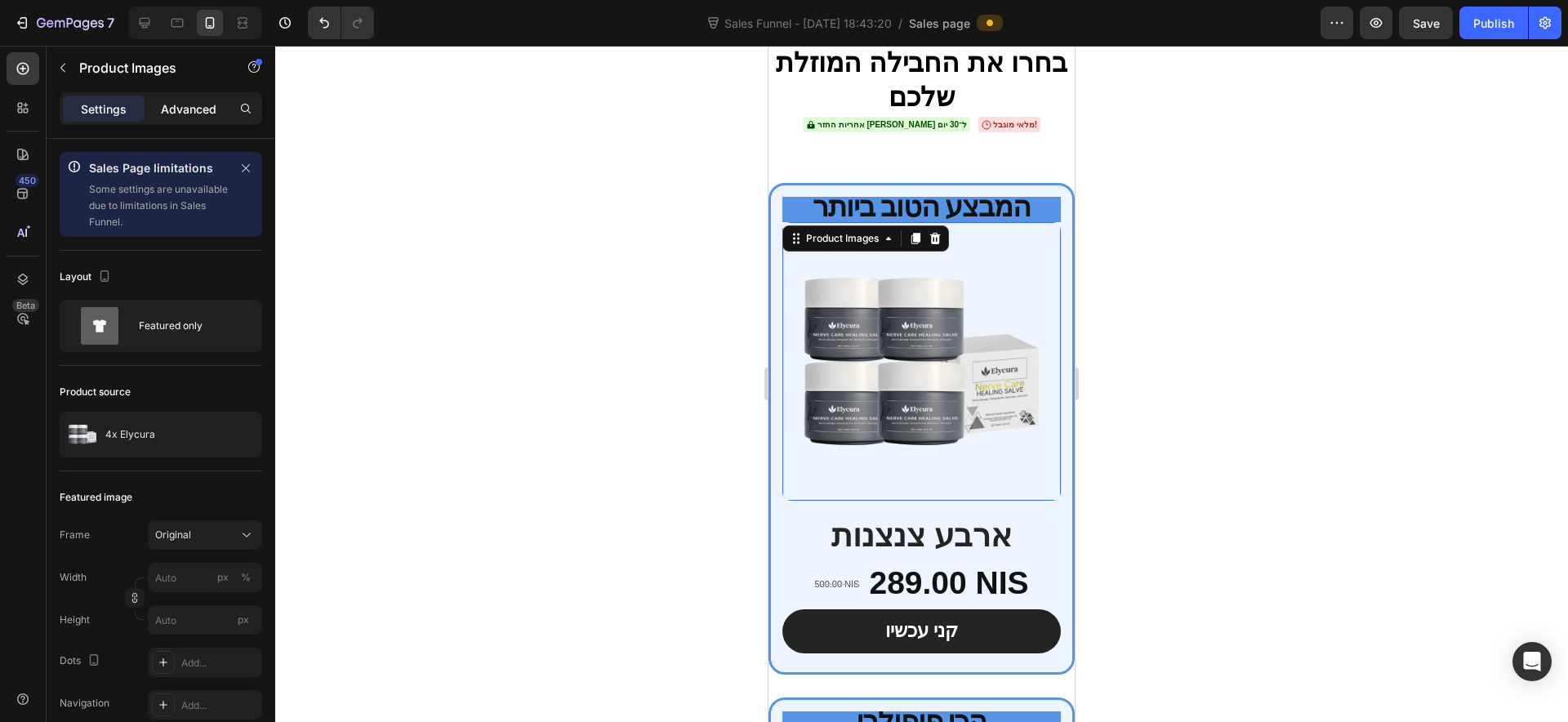
click at [223, 102] on div "Advanced" at bounding box center [189, 108] width 82 height 26
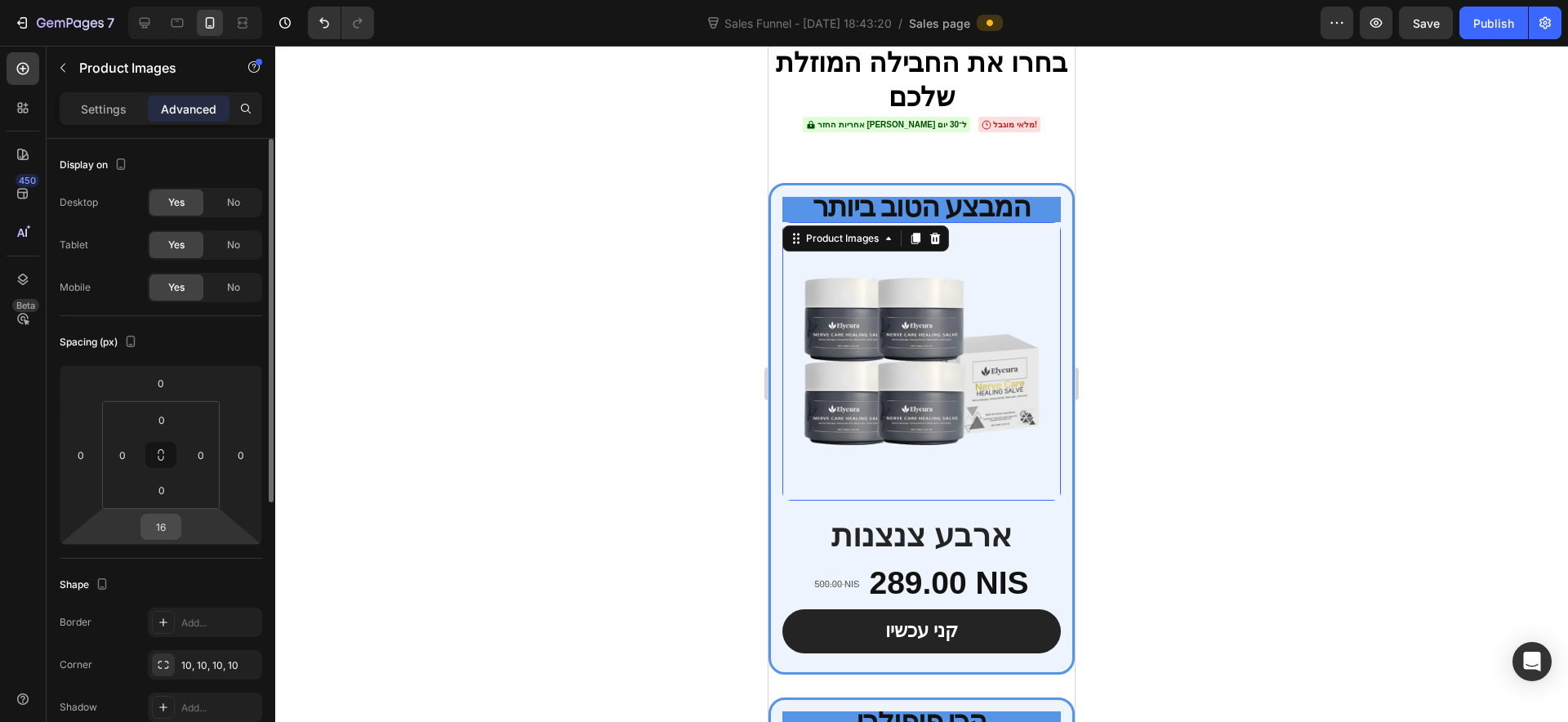
click at [162, 535] on input "16" at bounding box center [161, 526] width 32 height 24
click at [158, 535] on input "16" at bounding box center [161, 526] width 32 height 24
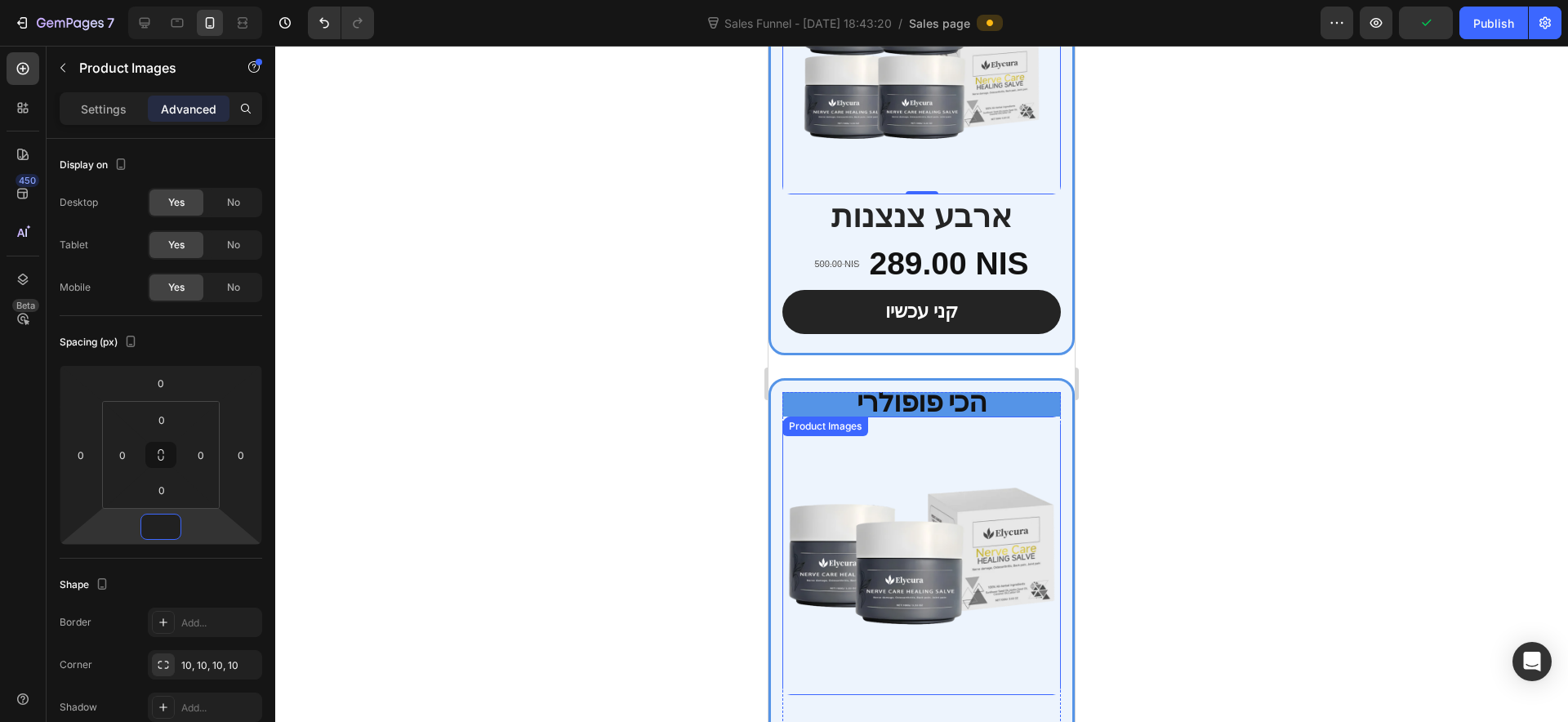
scroll to position [5011, 0]
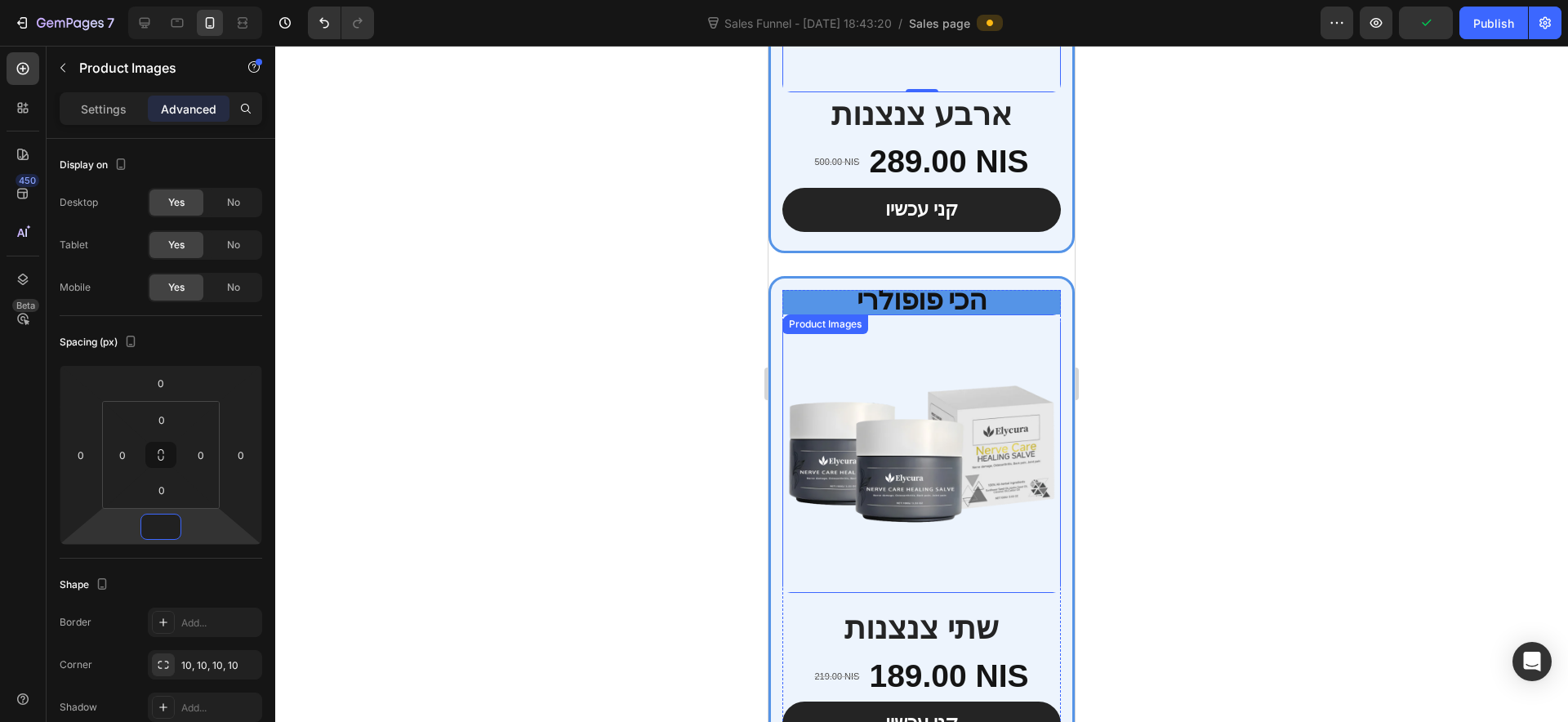
click at [942, 373] on img at bounding box center [921, 453] width 279 height 278
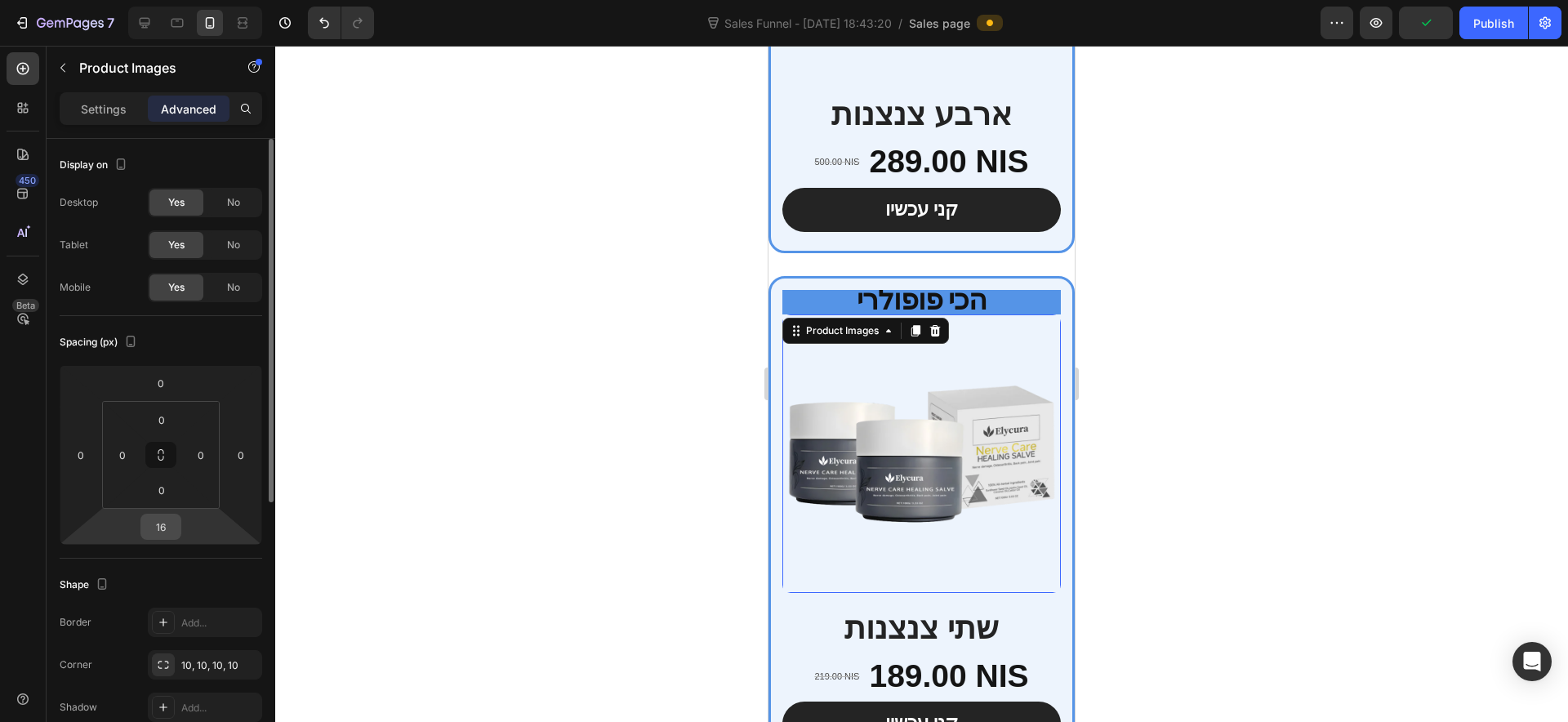
click at [170, 523] on input "16" at bounding box center [161, 526] width 32 height 24
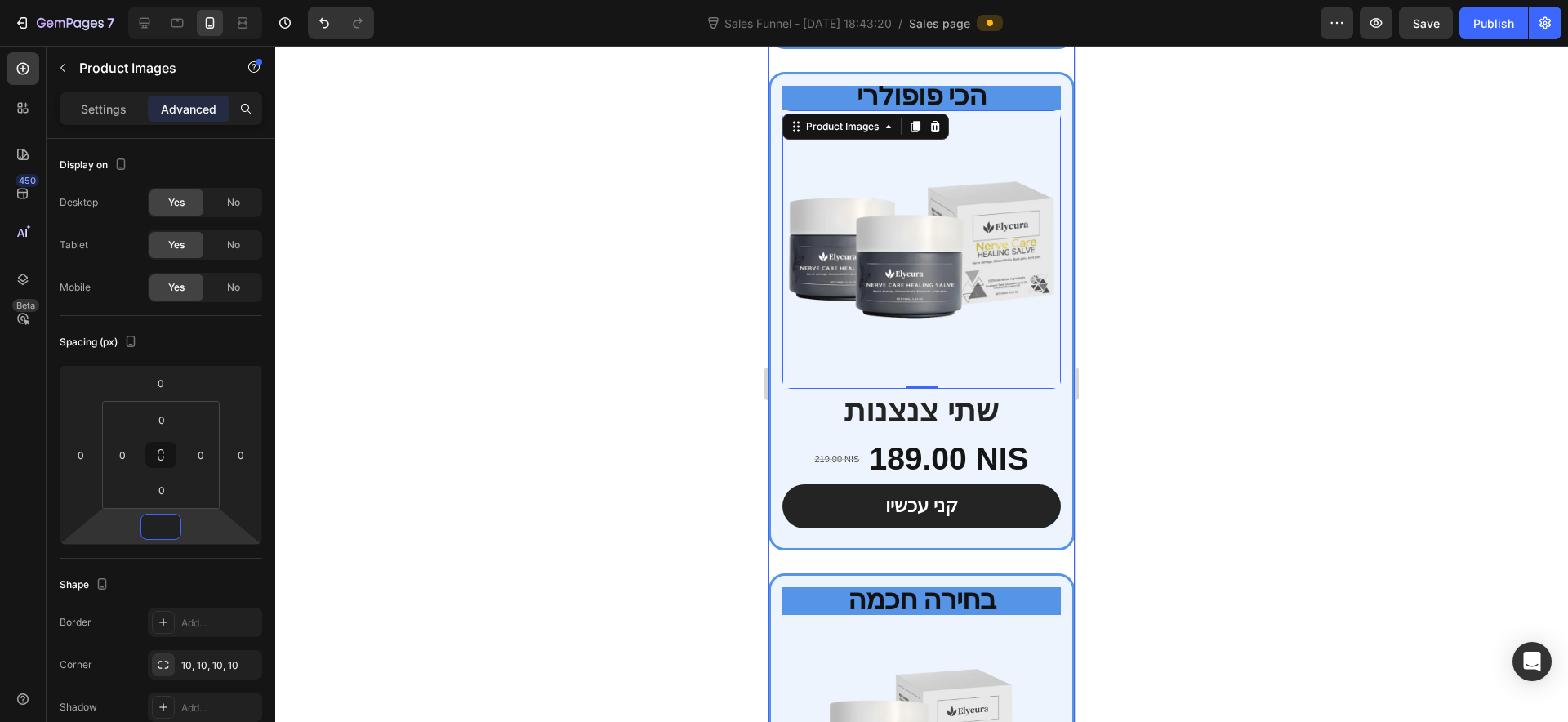
scroll to position [5419, 0]
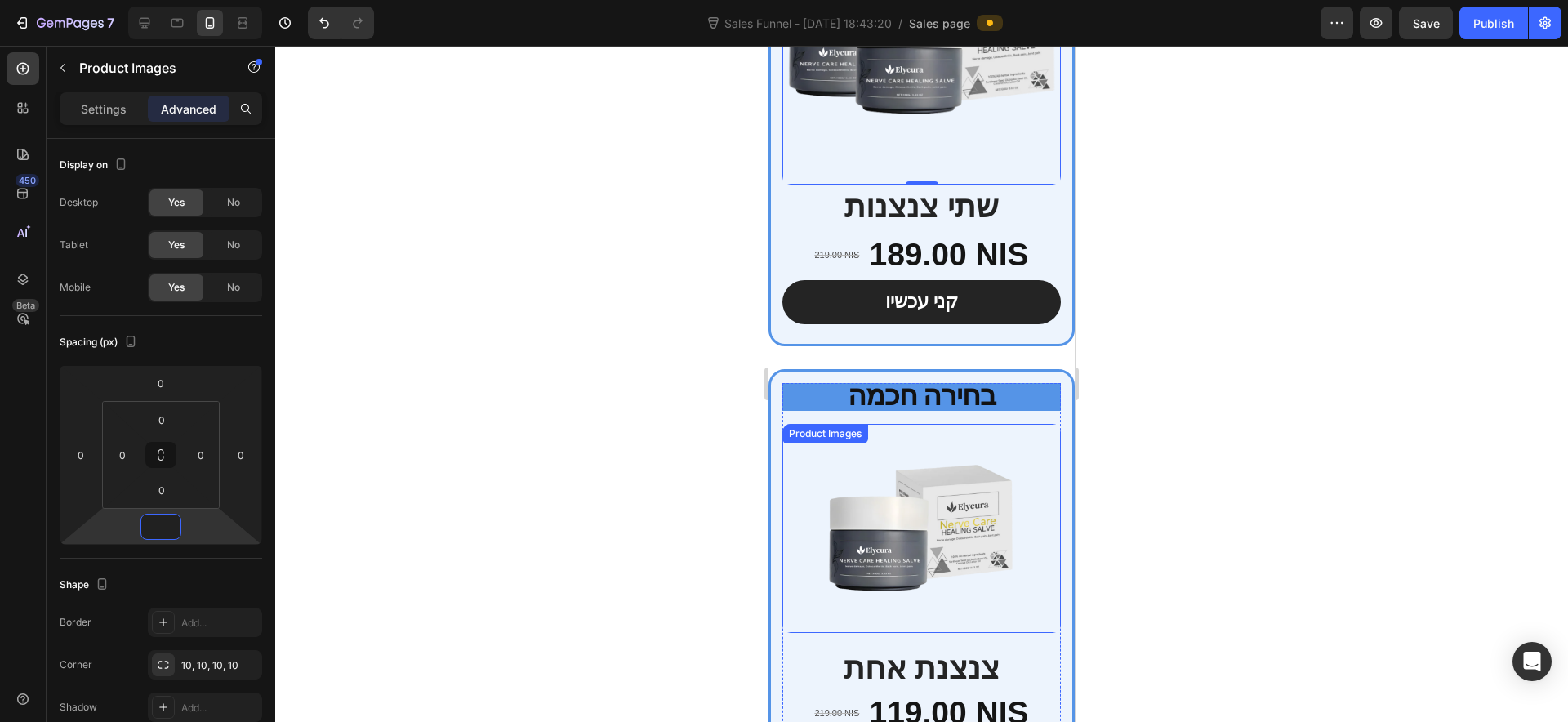
click at [877, 494] on img at bounding box center [921, 527] width 279 height 209
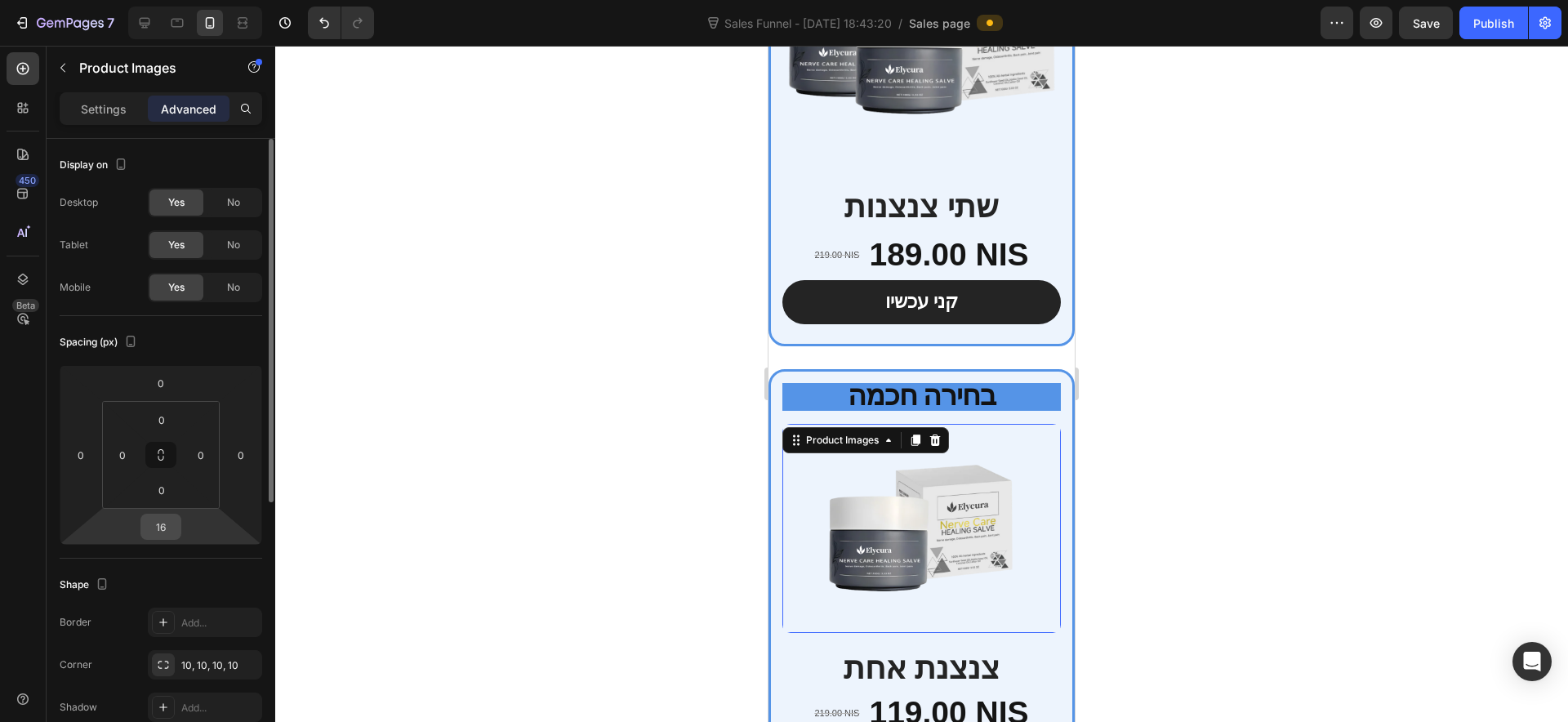
click at [155, 525] on input "16" at bounding box center [161, 526] width 32 height 24
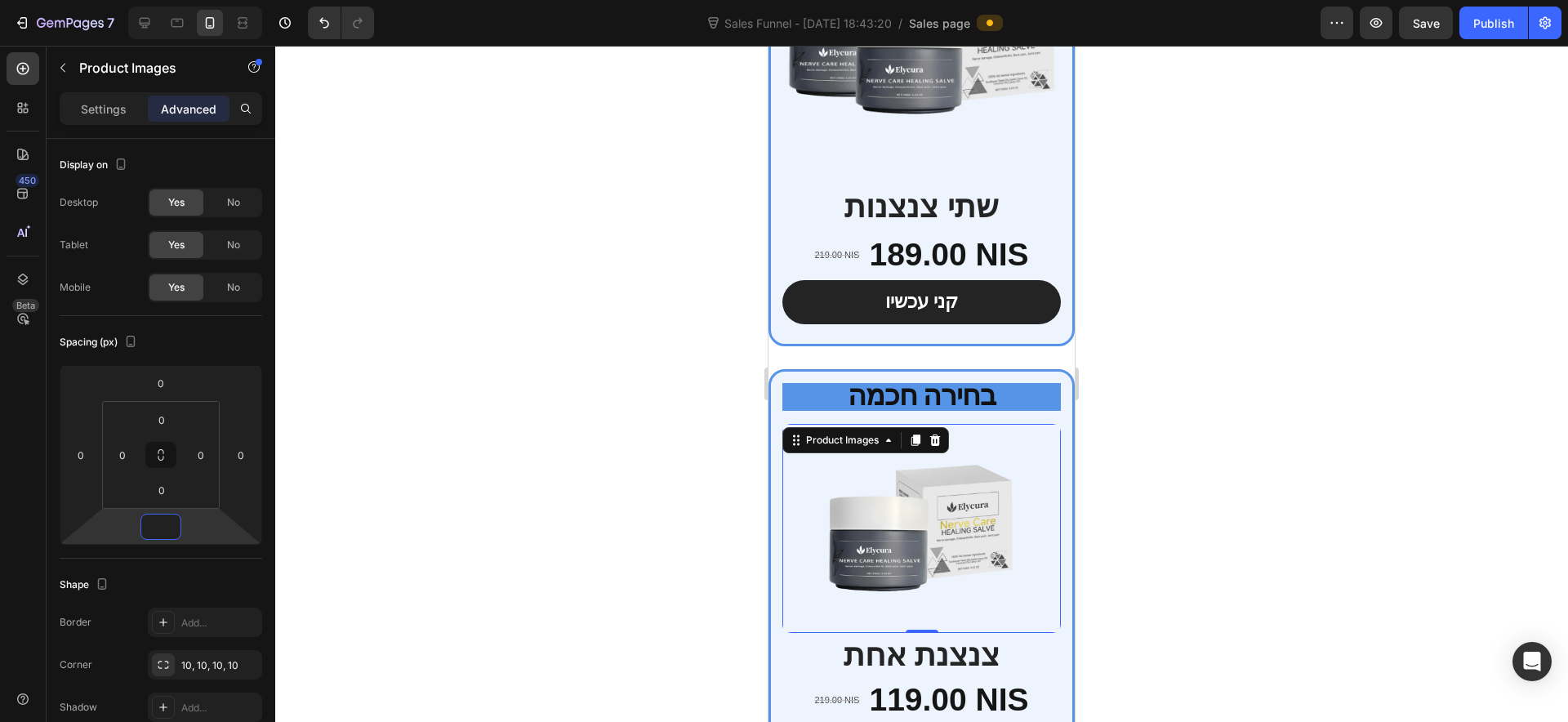
scroll to position [5623, 0]
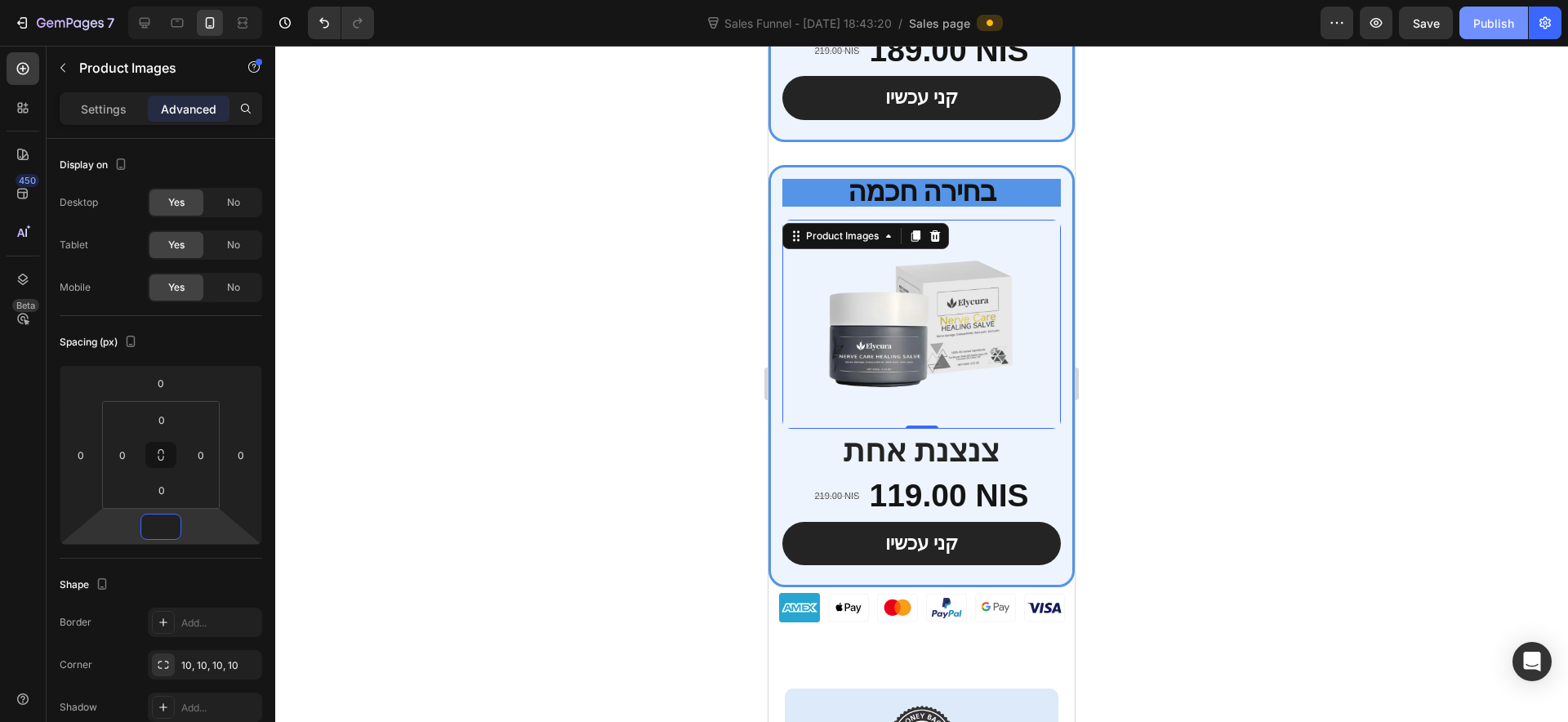
type input "0"
click at [1486, 24] on div "Publish" at bounding box center [1493, 24] width 41 height 17
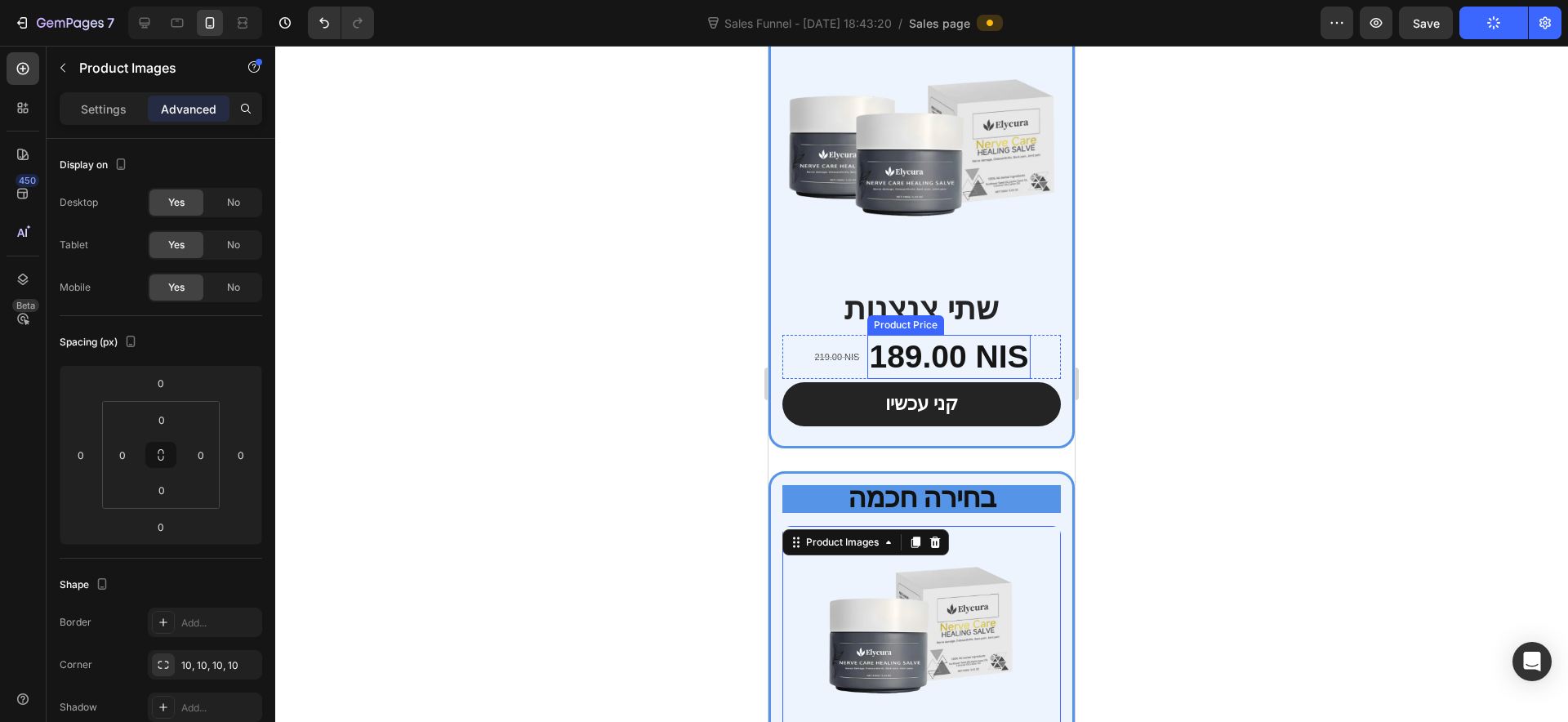
scroll to position [5215, 0]
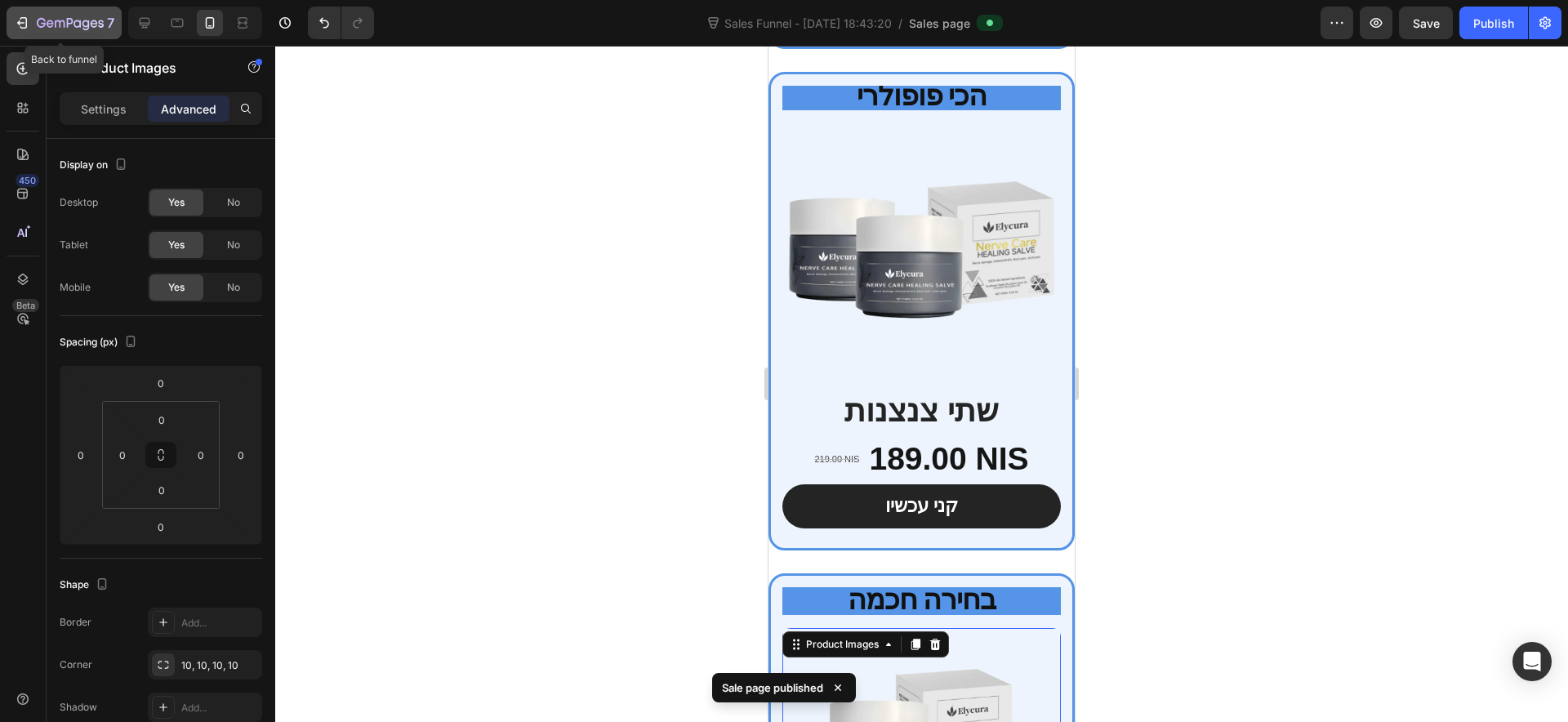
click at [45, 23] on icon "button" at bounding box center [70, 24] width 67 height 14
